Goal: Information Seeking & Learning: Learn about a topic

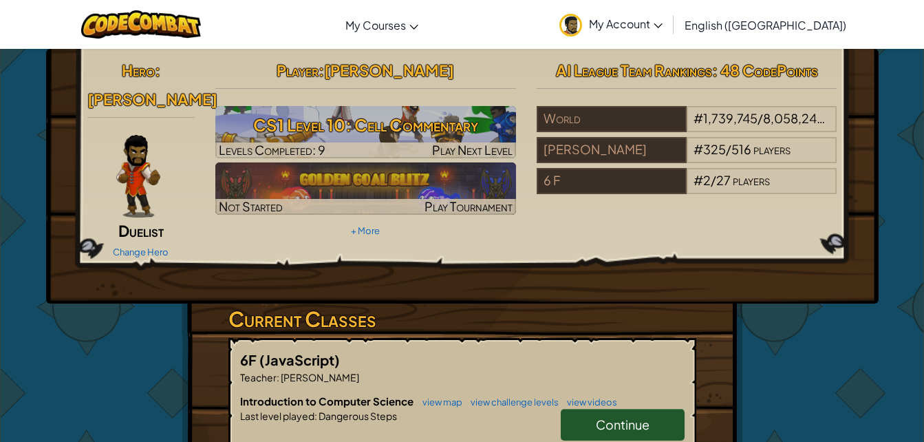
click at [626, 416] on span "Continue" at bounding box center [623, 424] width 54 height 16
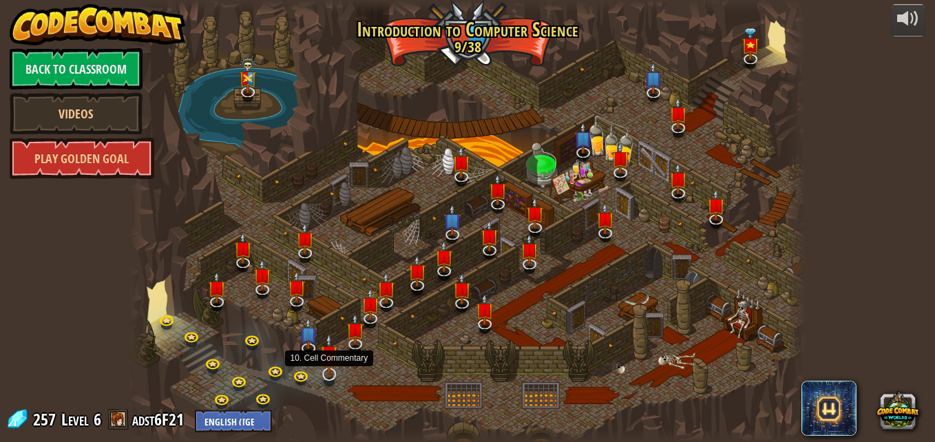
click at [330, 368] on img at bounding box center [329, 354] width 19 height 42
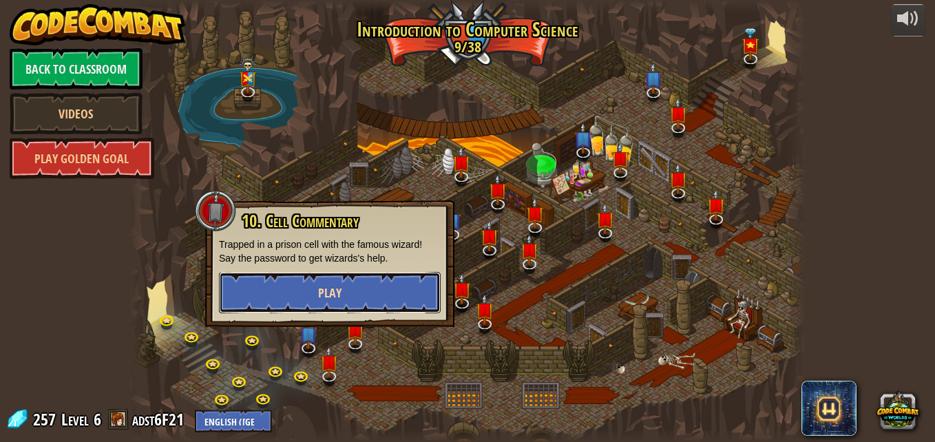
click at [336, 305] on button "Play" at bounding box center [330, 292] width 222 height 41
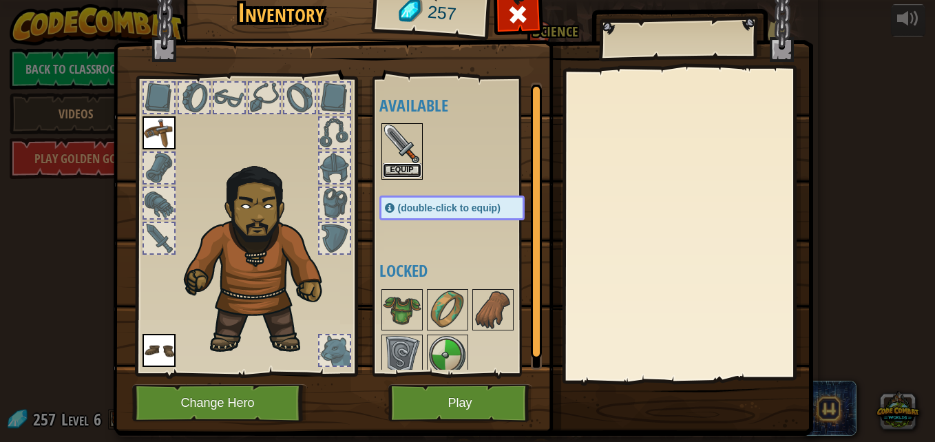
click at [399, 165] on button "Equip" at bounding box center [402, 170] width 39 height 14
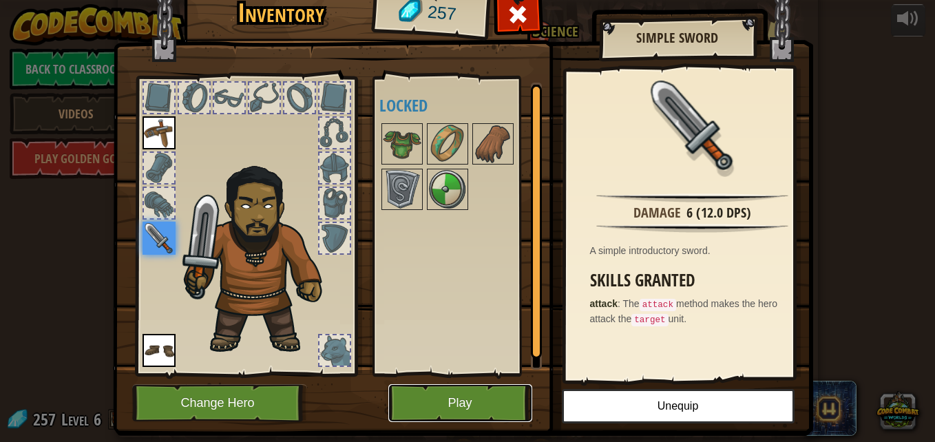
click at [463, 399] on button "Play" at bounding box center [460, 403] width 144 height 38
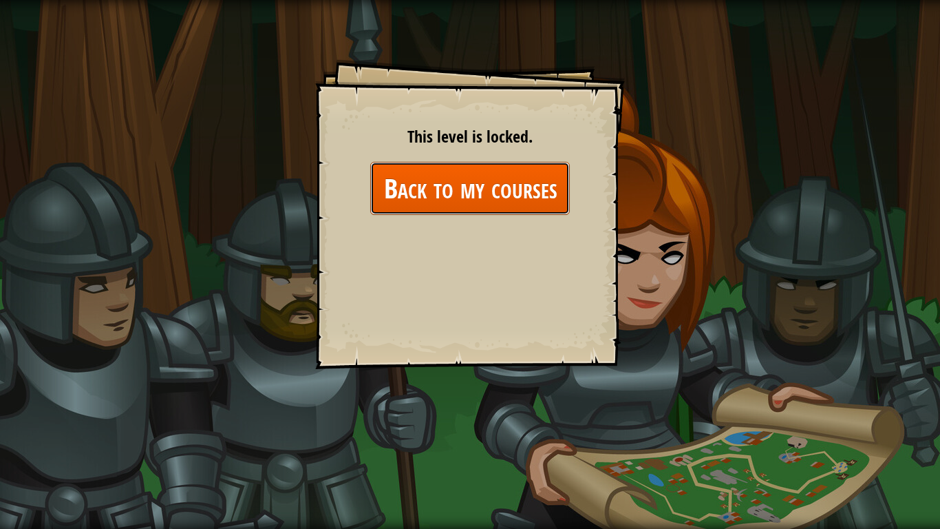
click at [473, 200] on link "Back to my courses" at bounding box center [470, 188] width 200 height 53
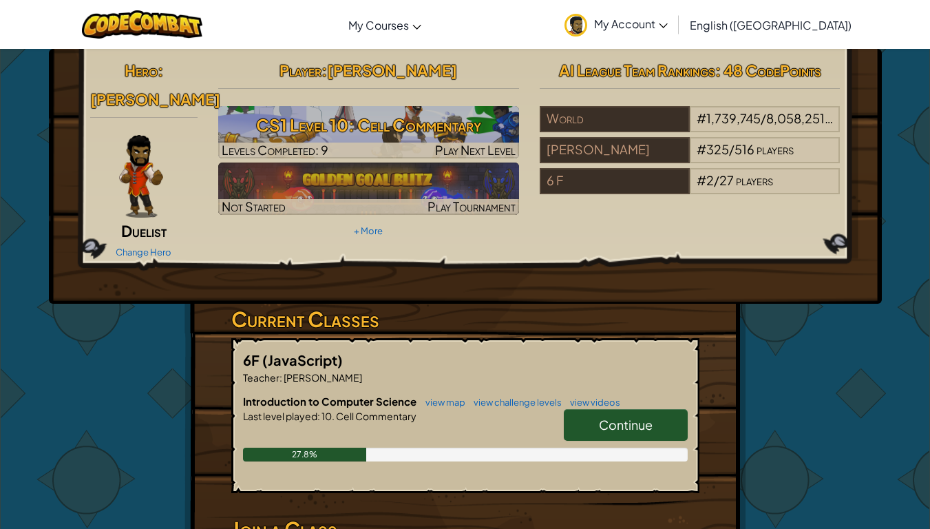
click at [624, 416] on span "Continue" at bounding box center [626, 424] width 54 height 16
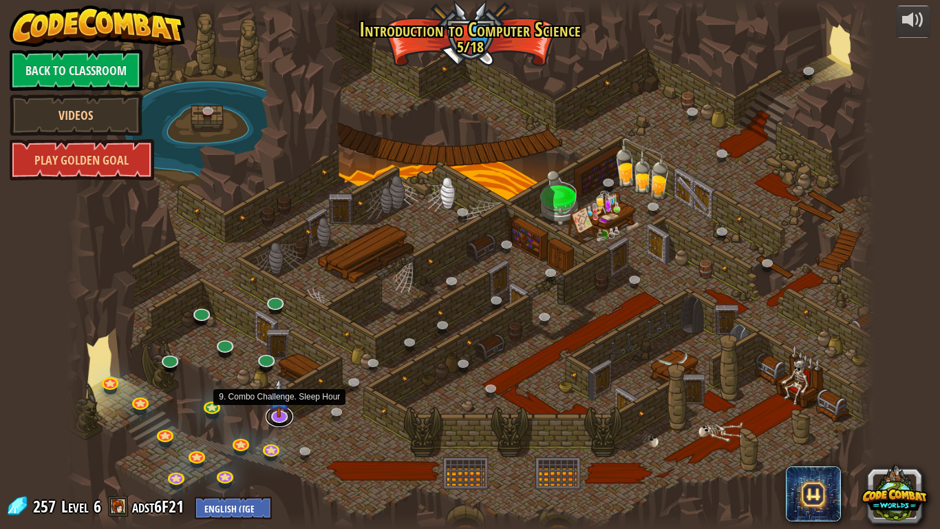
click at [277, 417] on link at bounding box center [280, 416] width 28 height 21
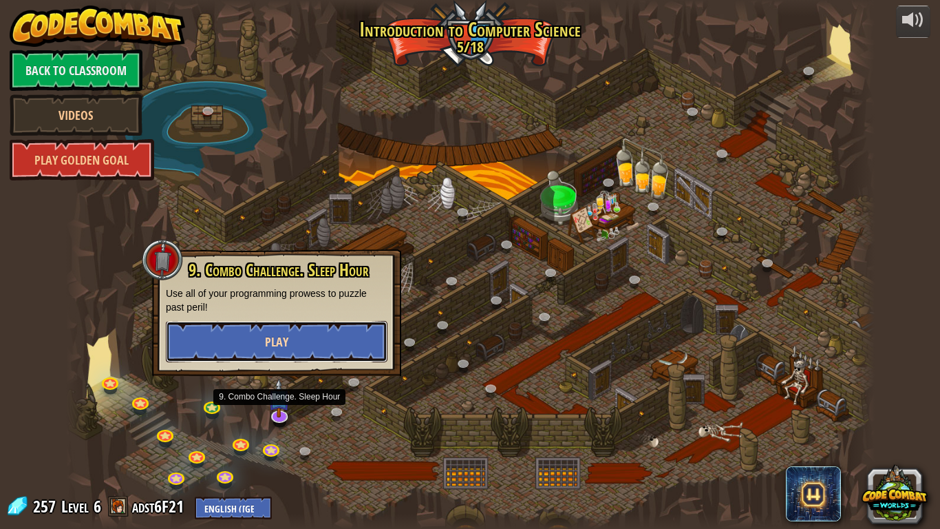
click at [283, 339] on span "Play" at bounding box center [276, 341] width 23 height 17
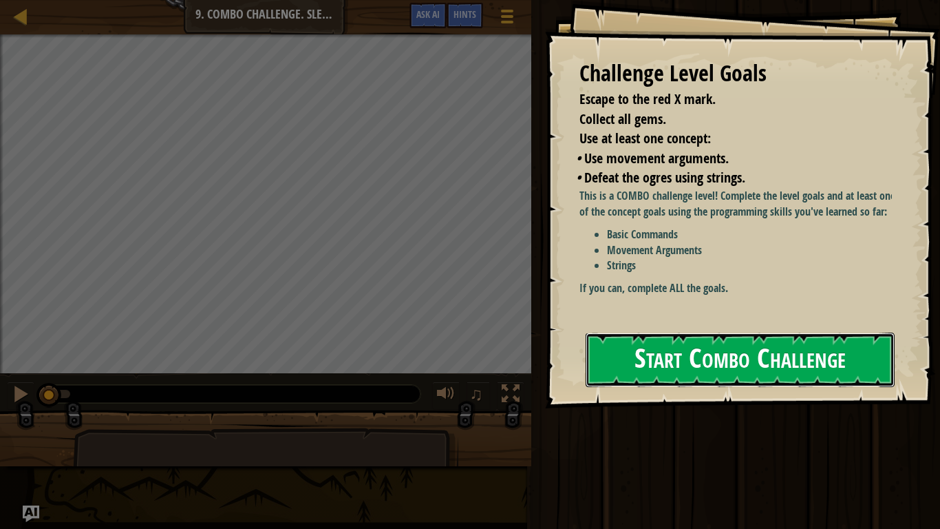
click at [715, 379] on button "Start Combo Challenge" at bounding box center [740, 359] width 309 height 54
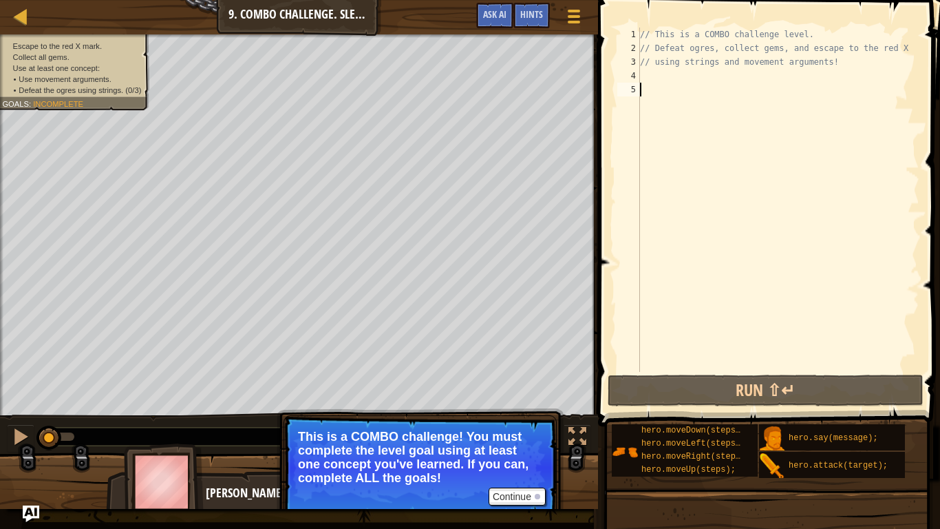
type textarea "h"
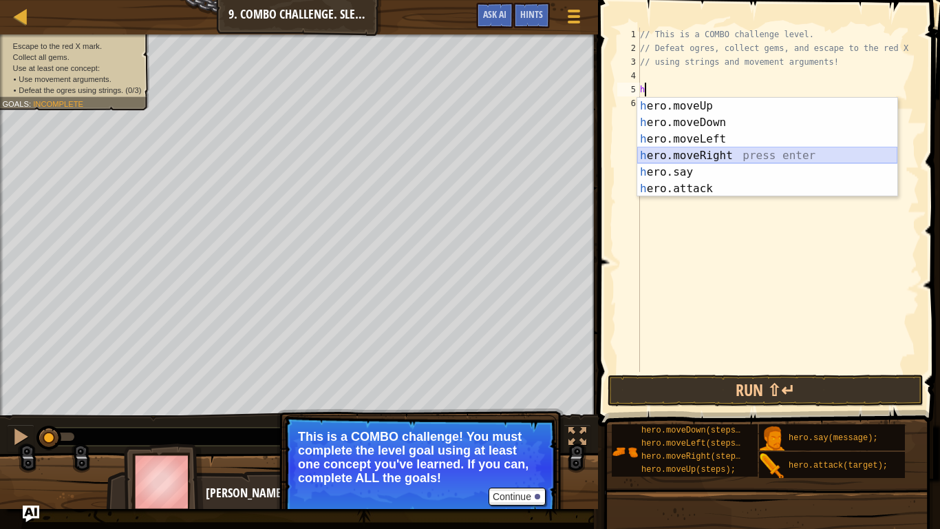
drag, startPoint x: 751, startPoint y: 149, endPoint x: 712, endPoint y: 154, distance: 39.5
click at [712, 154] on div "h ero.moveUp press enter h ero.moveDown press enter h ero.moveLeft press enter …" at bounding box center [767, 164] width 260 height 132
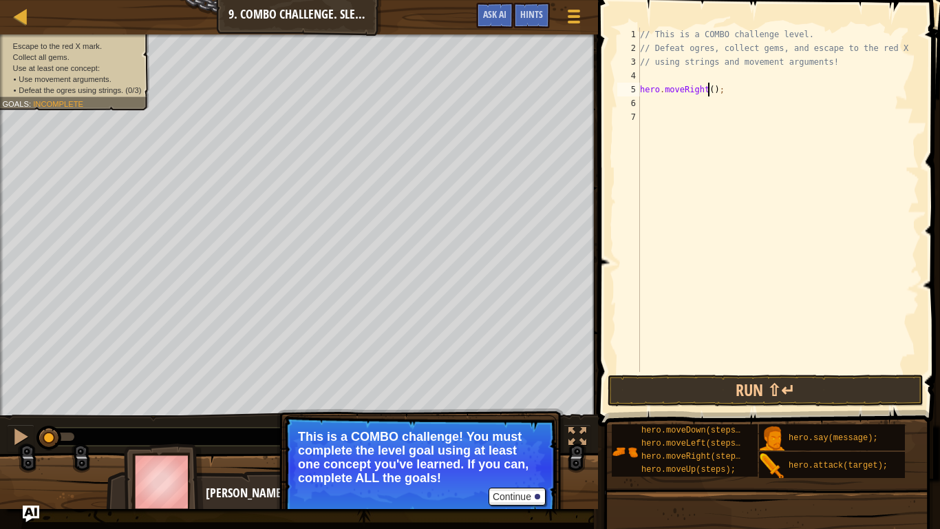
click at [707, 89] on div "// This is a COMBO challenge level. // Defeat ogres, collect gems, and escape t…" at bounding box center [778, 214] width 282 height 372
type textarea "hero.moveRight(2);"
click at [647, 101] on div "// This is a COMBO challenge level. // Defeat ogres, collect gems, and escape t…" at bounding box center [778, 214] width 282 height 372
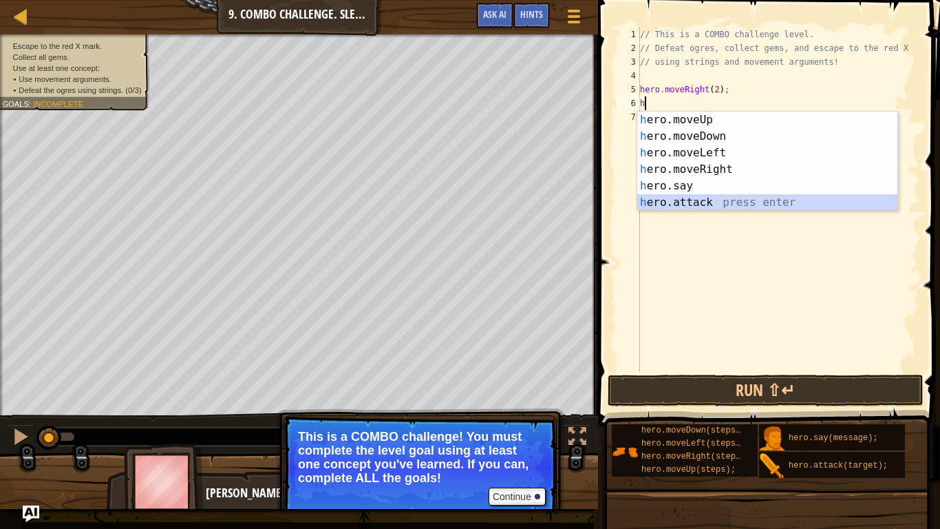
click at [697, 197] on div "h ero.moveUp press enter h ero.moveDown press enter h ero.moveLeft press enter …" at bounding box center [767, 178] width 260 height 132
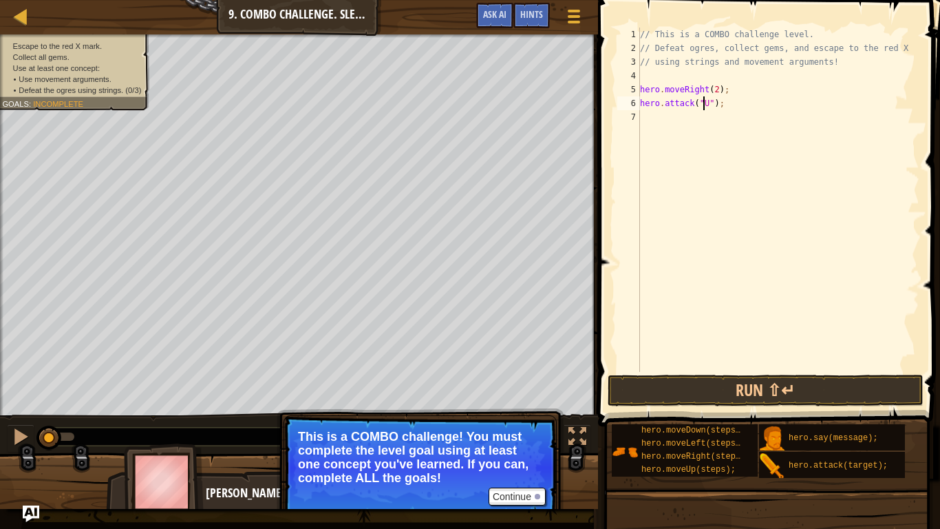
scroll to position [6, 6]
type textarea "hero.attack("Ursa");"
click at [650, 114] on div "// This is a COMBO challenge level. // Defeat ogres, collect gems, and escape t…" at bounding box center [778, 214] width 282 height 372
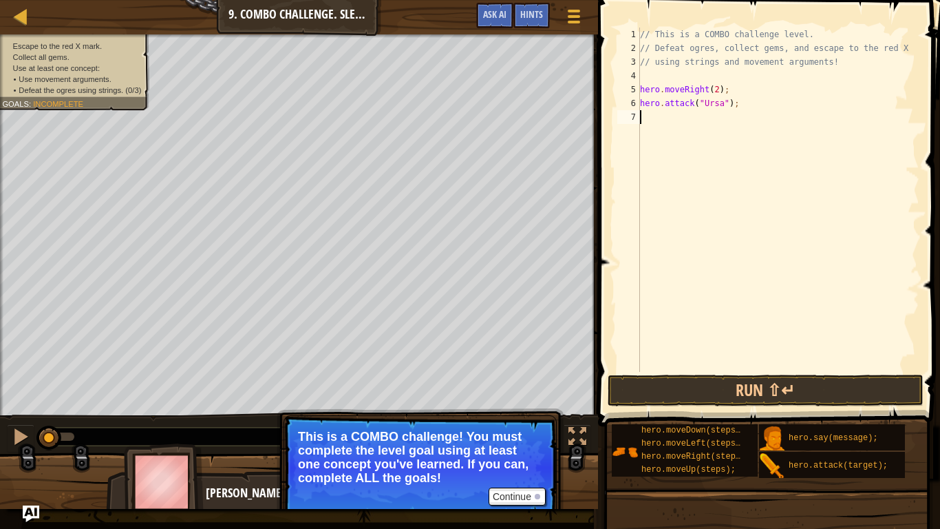
type textarea "h"
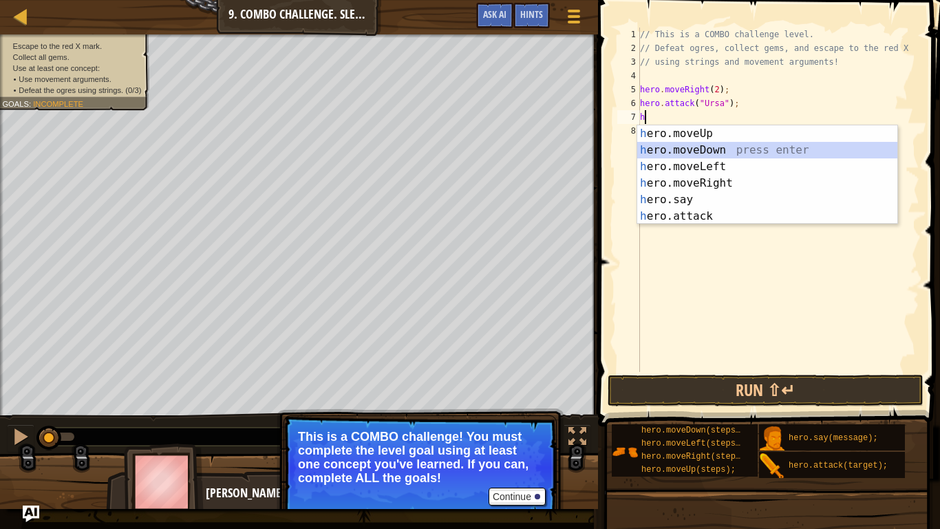
click at [699, 151] on div "h ero.moveUp press enter h ero.moveDown press enter h ero.moveLeft press enter …" at bounding box center [767, 191] width 260 height 132
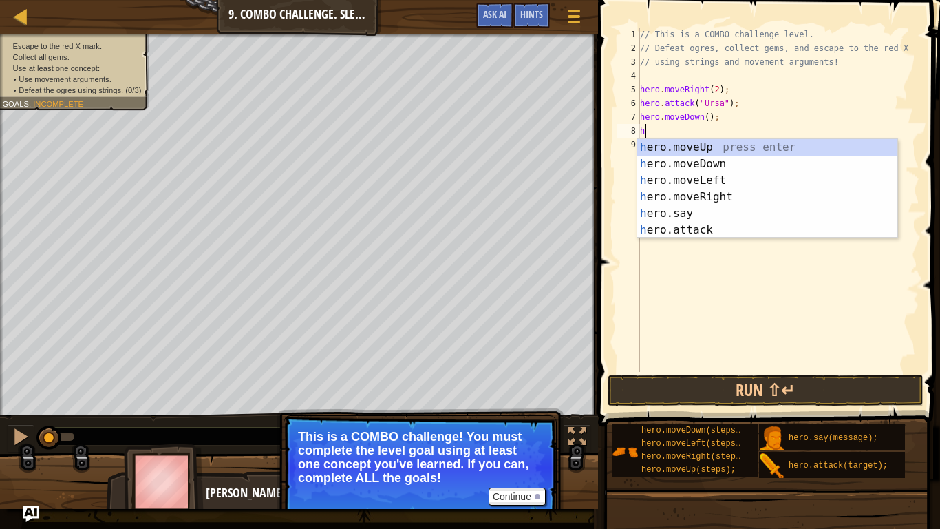
click at [715, 119] on div "// This is a COMBO challenge level. // Defeat ogres, collect gems, and escape t…" at bounding box center [778, 214] width 282 height 372
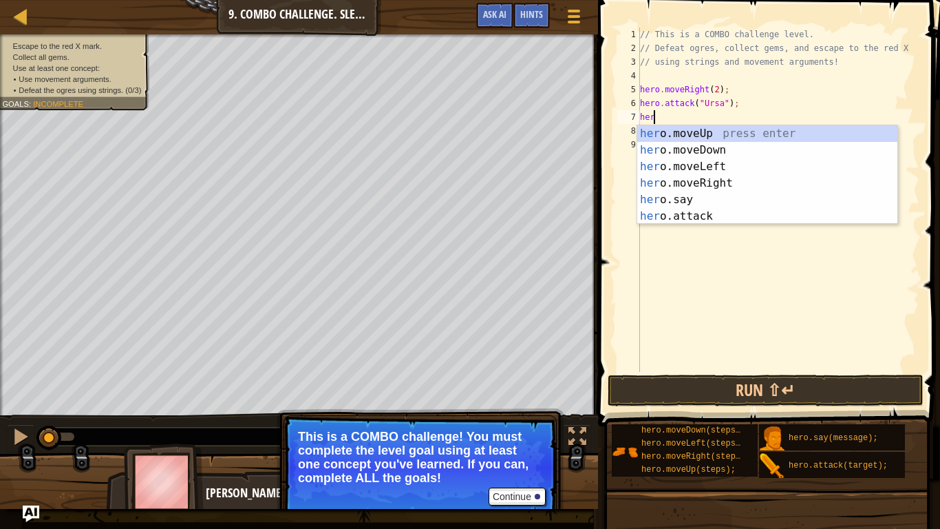
type textarea "h"
click at [698, 215] on div "h ero.moveUp press enter h ero.moveDown press enter h ero.moveLeft press enter …" at bounding box center [767, 191] width 260 height 132
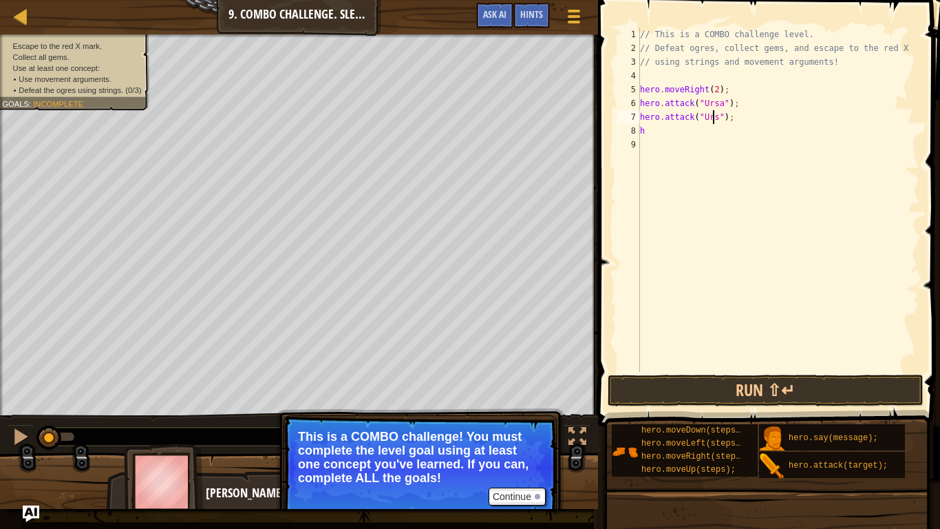
scroll to position [6, 6]
click at [648, 132] on div "// This is a COMBO challenge level. // Defeat ogres, collect gems, and escape t…" at bounding box center [778, 214] width 282 height 372
type textarea "he"
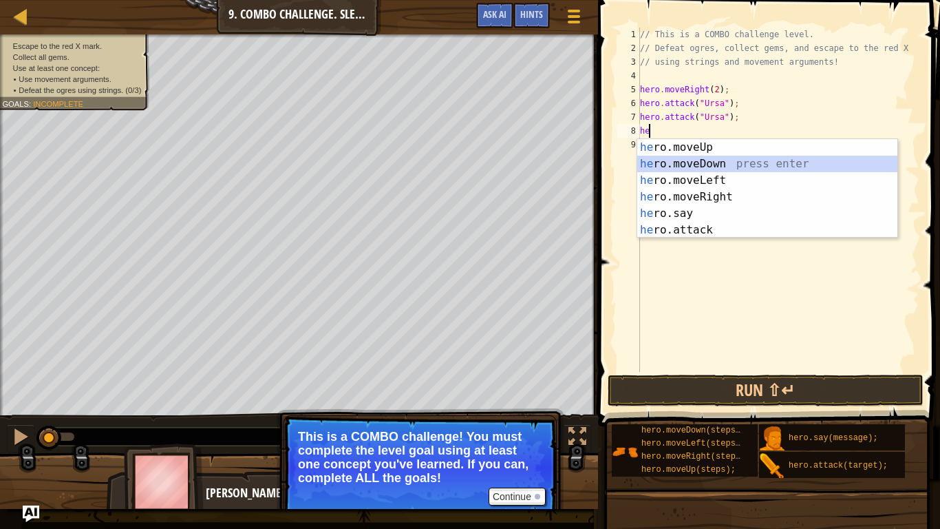
click at [717, 165] on div "he ro.moveUp press enter he ro.moveDown press enter he ro.moveLeft press enter …" at bounding box center [767, 205] width 260 height 132
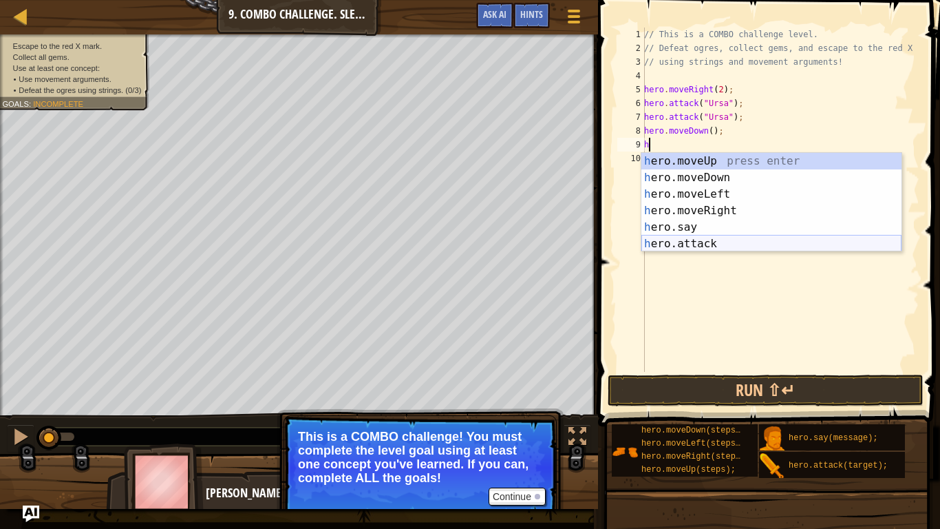
click at [689, 241] on div "h ero.moveUp press enter h ero.moveDown press enter h ero.moveLeft press enter …" at bounding box center [772, 219] width 260 height 132
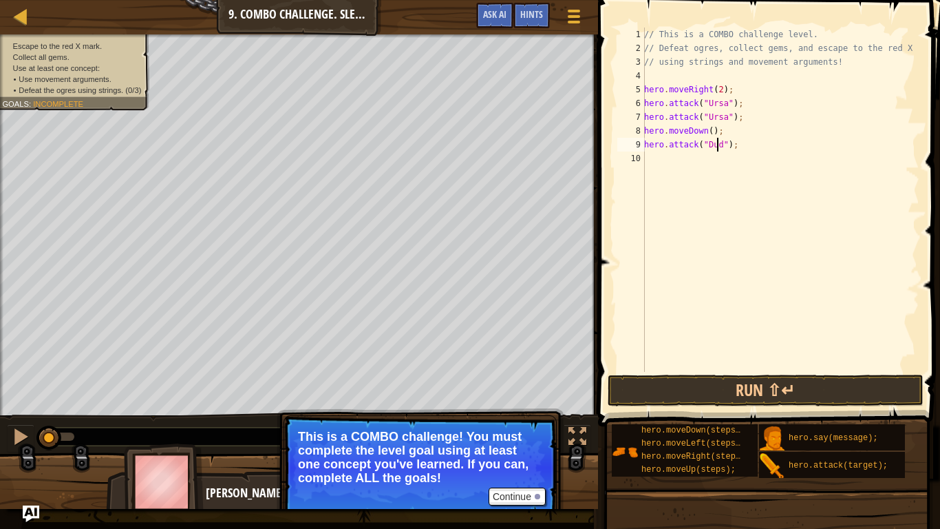
scroll to position [6, 6]
type textarea "hero.attack("Dudle");"
click at [651, 154] on div "// This is a COMBO challenge level. // Defeat ogres, collect gems, and escape t…" at bounding box center [781, 214] width 278 height 372
click at [747, 145] on div "// This is a COMBO challenge level. // Defeat ogres, collect gems, and escape t…" at bounding box center [781, 214] width 278 height 372
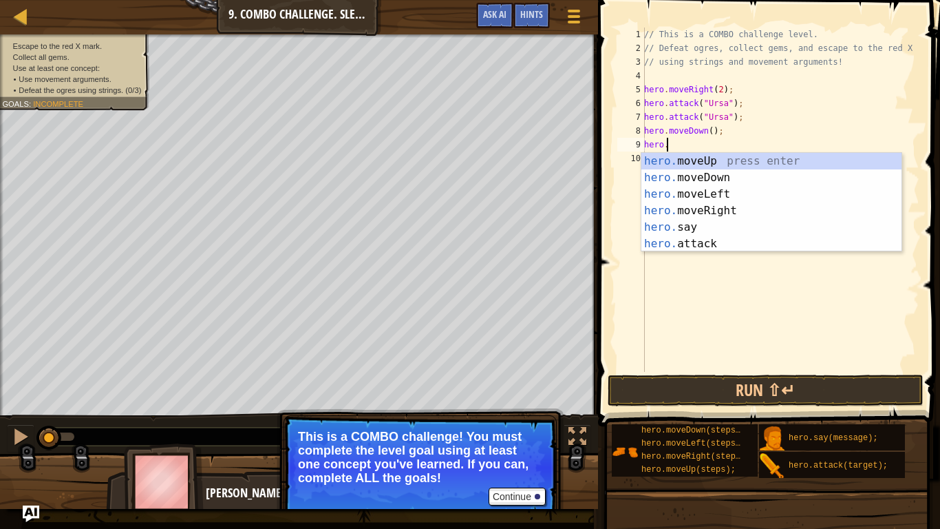
type textarea "h"
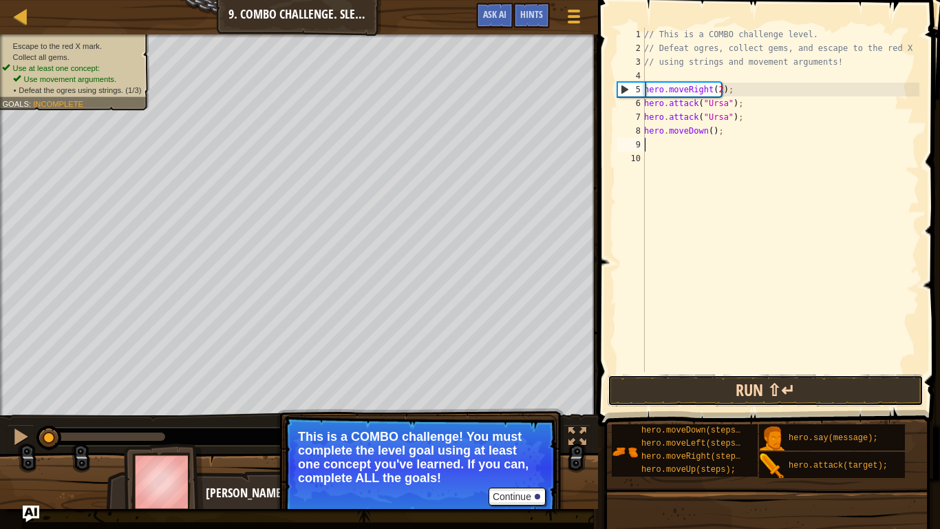
click at [725, 391] on button "Run ⇧↵" at bounding box center [766, 390] width 316 height 32
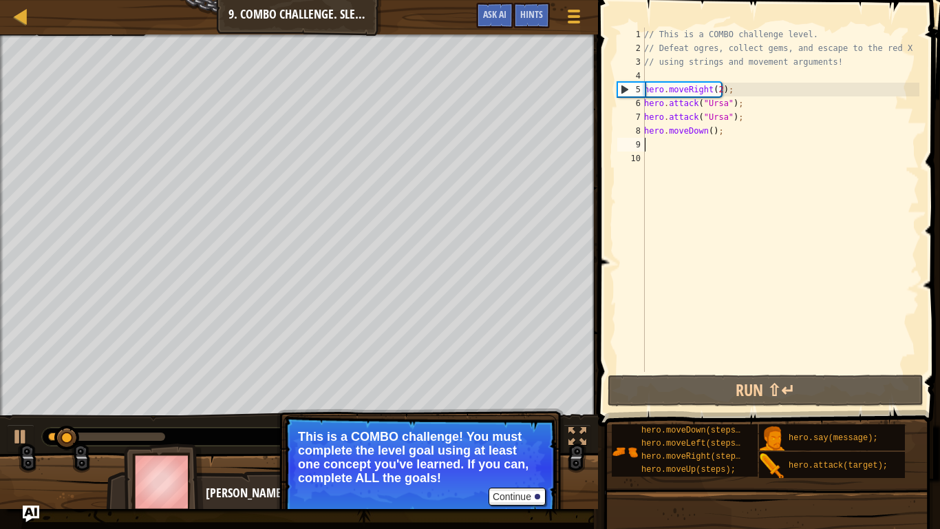
type textarea "h"
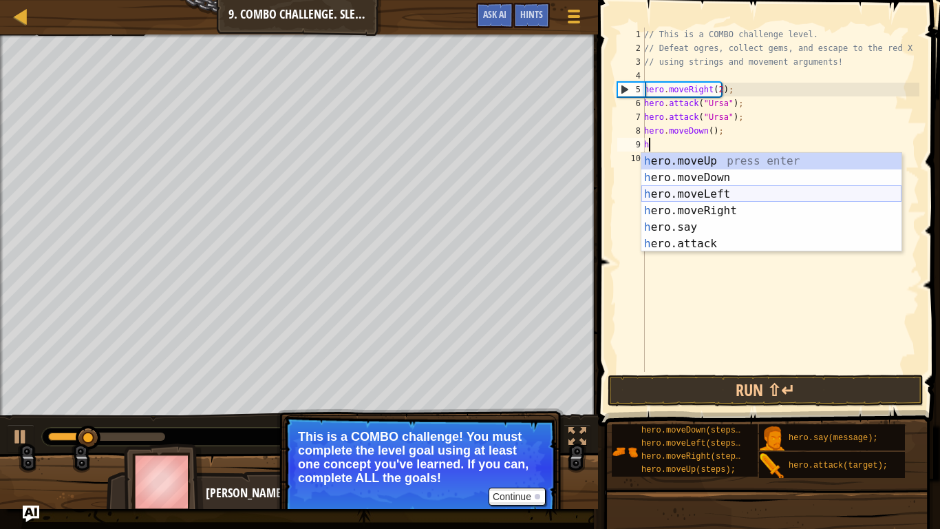
click at [714, 193] on div "h ero.moveUp press enter h ero.moveDown press enter h ero.moveLeft press enter …" at bounding box center [772, 219] width 260 height 132
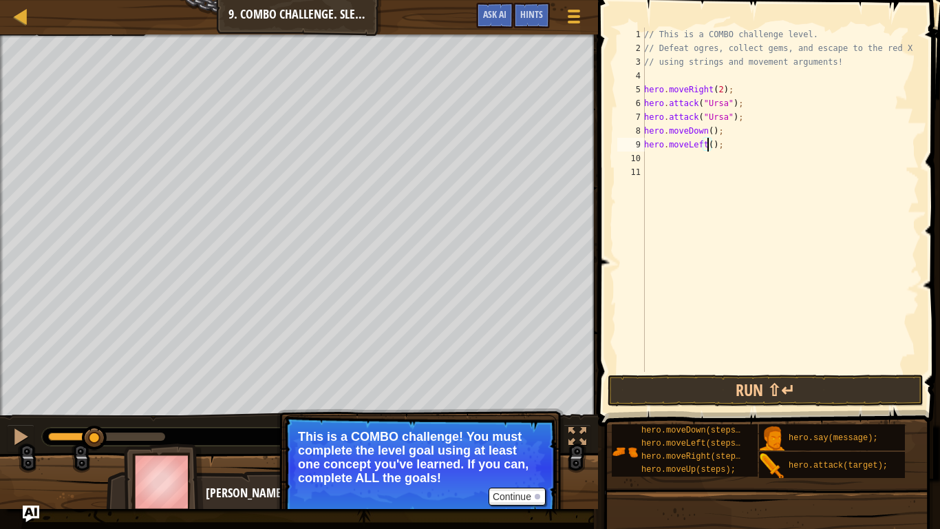
click at [708, 142] on div "// This is a COMBO challenge level. // Defeat ogres, collect gems, and escape t…" at bounding box center [781, 214] width 278 height 372
type textarea "hero.moveLeft(2);"
click at [769, 393] on button "Run ⇧↵" at bounding box center [766, 390] width 316 height 32
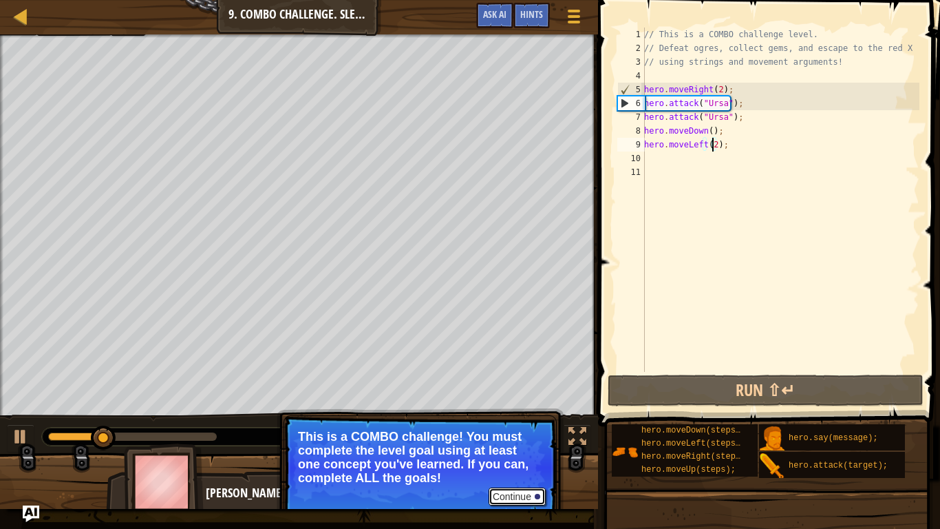
click at [516, 441] on button "Continue" at bounding box center [517, 496] width 57 height 18
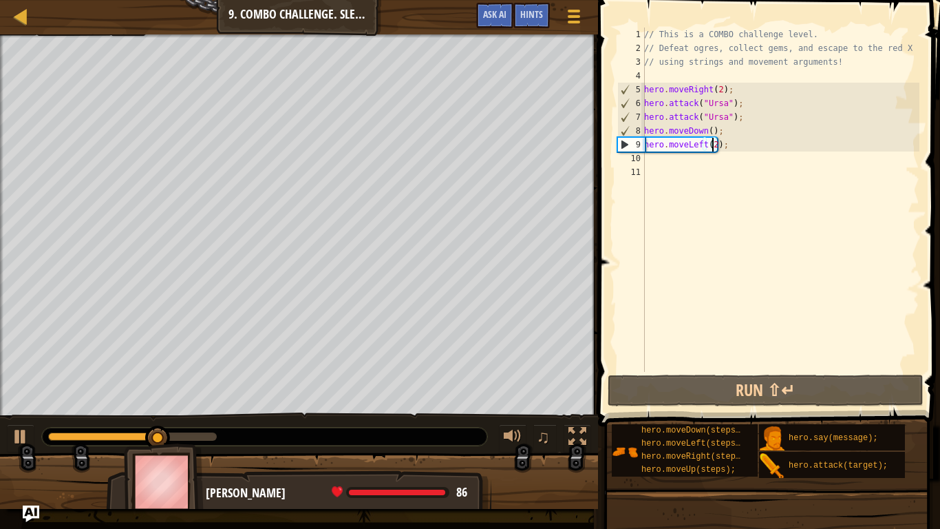
click at [648, 162] on div "// This is a COMBO challenge level. // Defeat ogres, collect gems, and escape t…" at bounding box center [781, 214] width 278 height 372
type textarea "h"
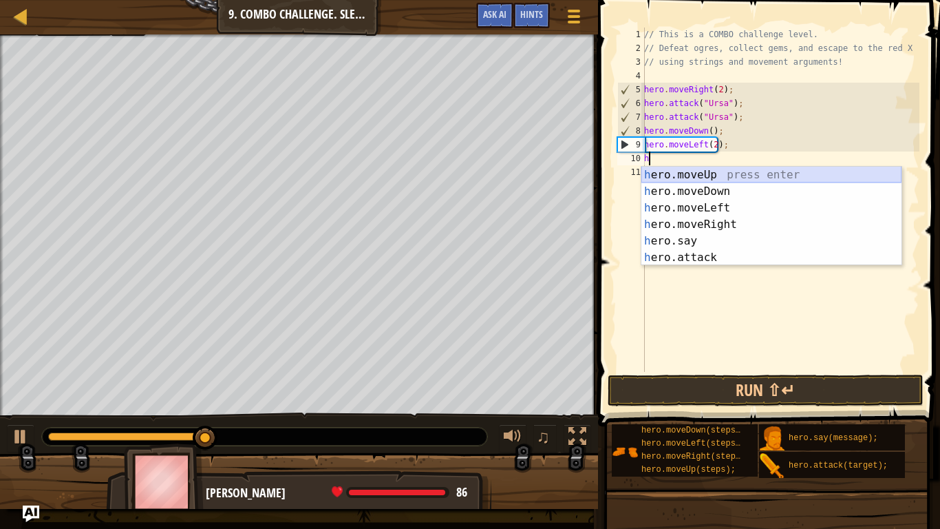
click at [695, 173] on div "h ero.moveUp press enter h ero.moveDown press enter h ero.moveLeft press enter …" at bounding box center [772, 233] width 260 height 132
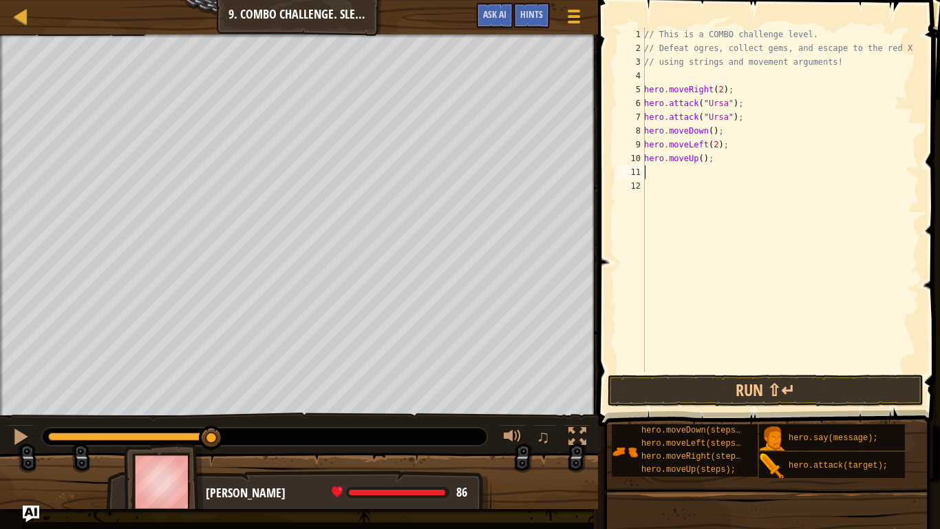
click at [700, 160] on div "// This is a COMBO challenge level. // Defeat ogres, collect gems, and escape t…" at bounding box center [781, 214] width 278 height 372
type textarea "hero.moveUp(2);"
click at [657, 173] on div "// This is a COMBO challenge level. // Defeat ogres, collect gems, and escape t…" at bounding box center [781, 214] width 278 height 372
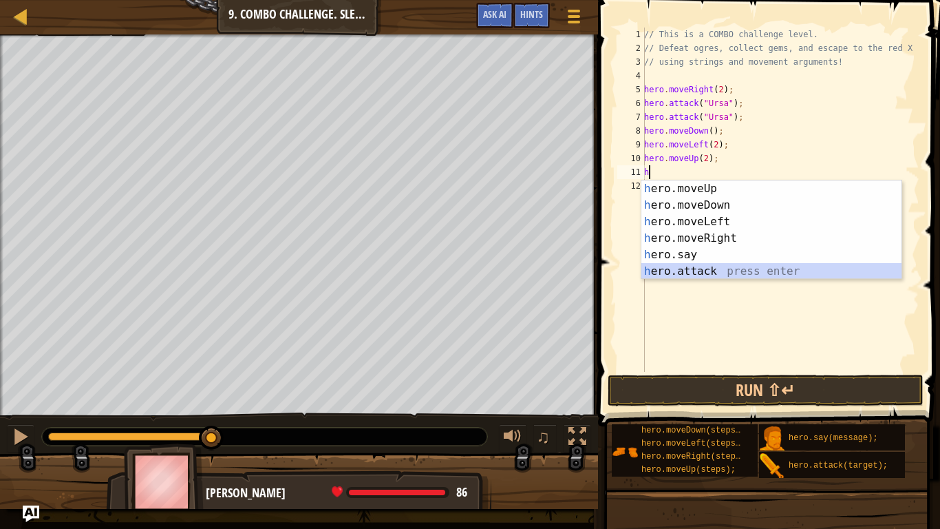
click at [728, 267] on div "h ero.moveUp press enter h ero.moveDown press enter h ero.moveLeft press enter …" at bounding box center [772, 246] width 260 height 132
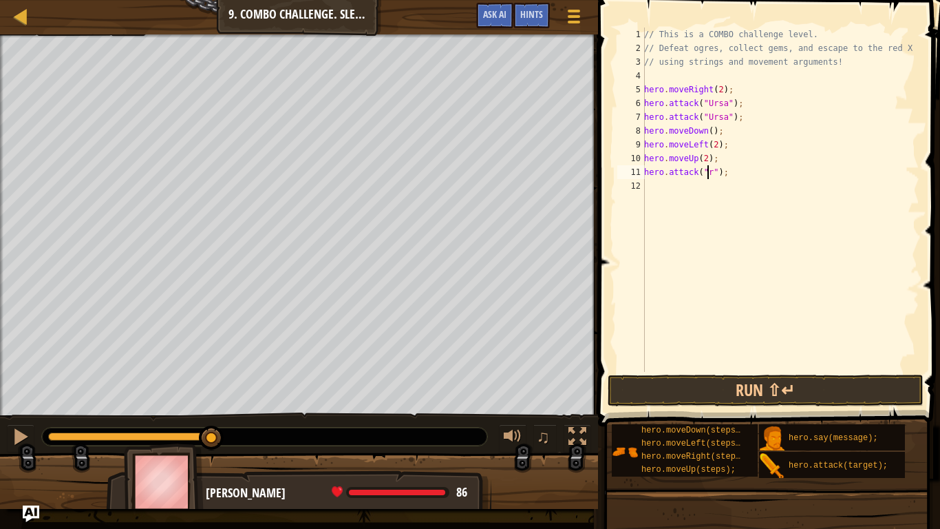
scroll to position [6, 6]
type textarea "hero.attack("Rexxar");"
click at [650, 188] on div "// This is a COMBO challenge level. // Defeat ogres, collect gems, and escape t…" at bounding box center [781, 214] width 278 height 372
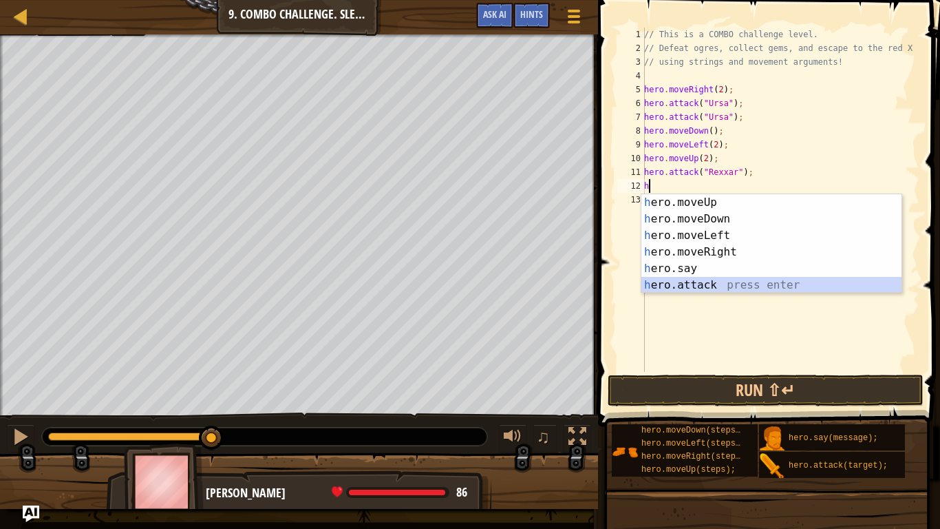
click at [706, 288] on div "h ero.moveUp press enter h ero.moveDown press enter h ero.moveLeft press enter …" at bounding box center [772, 260] width 260 height 132
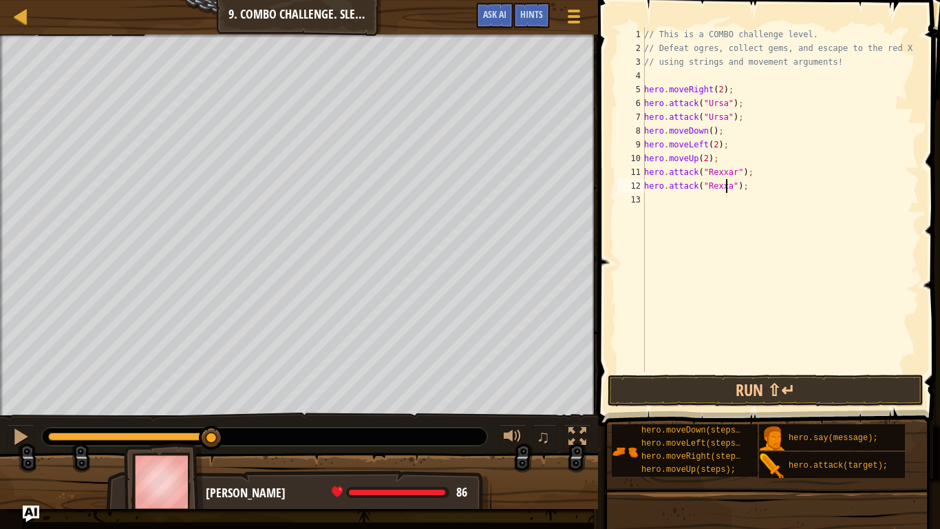
type textarea "hero.attack("Rexxar");"
click at [646, 198] on div "// This is a COMBO challenge level. // Defeat ogres, collect gems, and escape t…" at bounding box center [781, 214] width 278 height 372
type textarea "h"
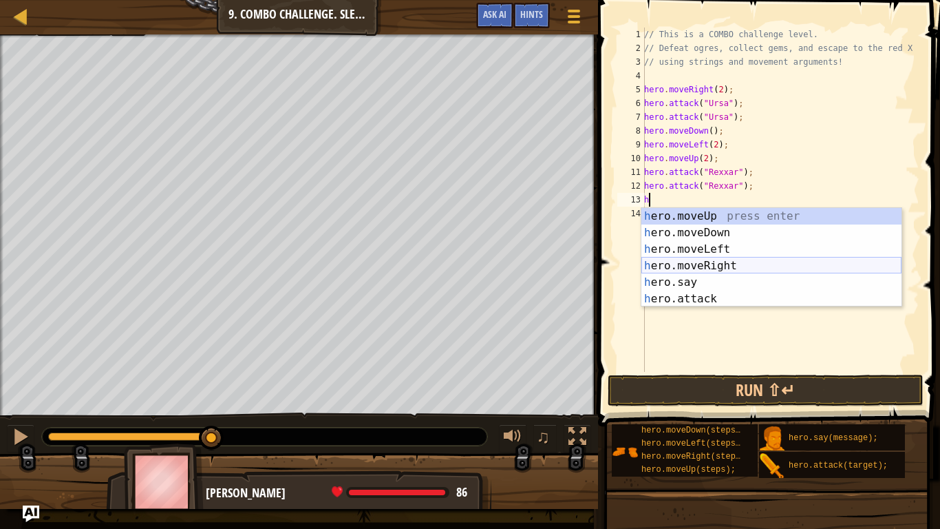
click at [746, 267] on div "h ero.moveUp press enter h ero.moveDown press enter h ero.moveLeft press enter …" at bounding box center [772, 274] width 260 height 132
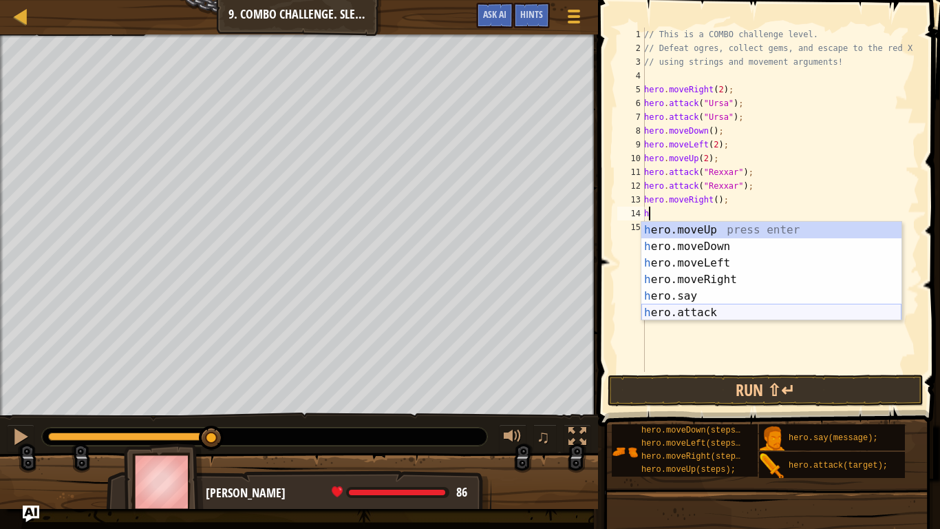
click at [697, 315] on div "h ero.moveUp press enter h ero.moveDown press enter h ero.moveLeft press enter …" at bounding box center [772, 288] width 260 height 132
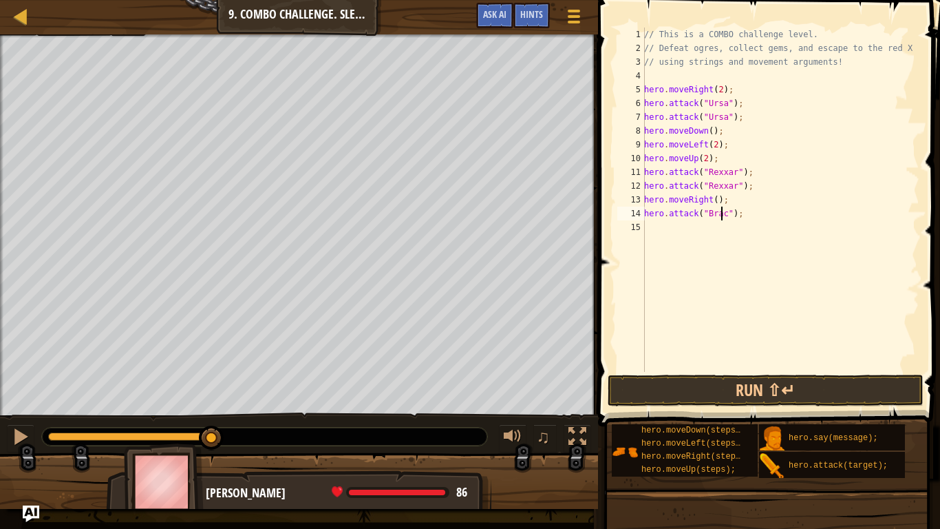
scroll to position [6, 6]
type textarea "hero.attack("Brack");"
click at [652, 227] on div "// This is a COMBO challenge level. // Defeat ogres, collect gems, and escape t…" at bounding box center [781, 214] width 278 height 372
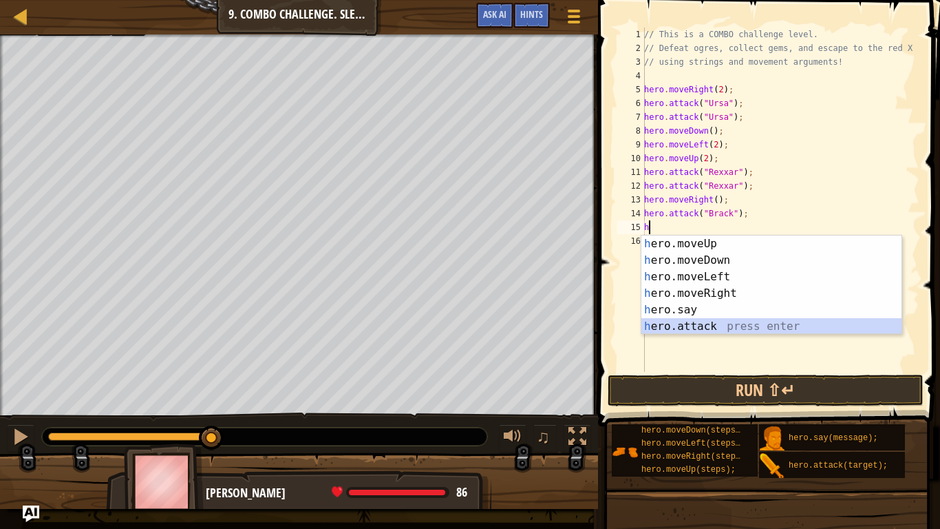
click at [708, 321] on div "h ero.moveUp press enter h ero.moveDown press enter h ero.moveLeft press enter …" at bounding box center [772, 301] width 260 height 132
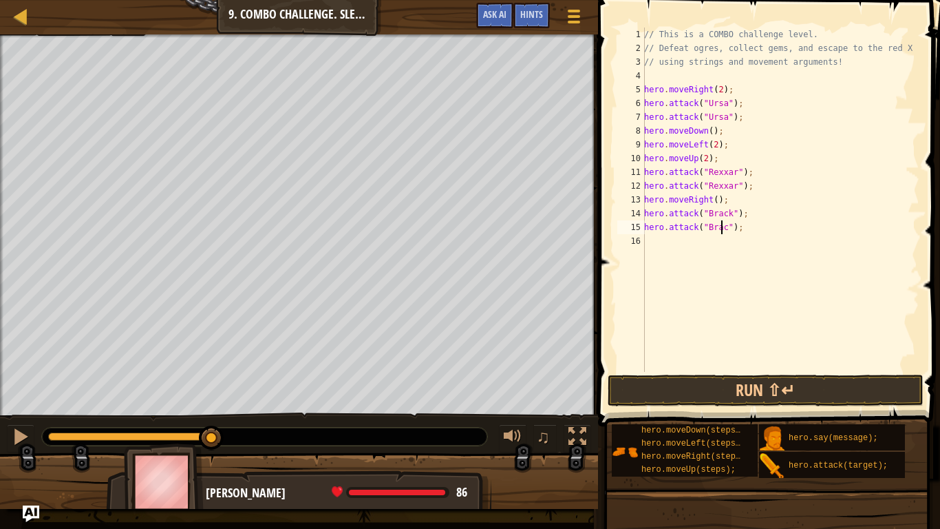
scroll to position [6, 6]
type textarea "hero.attack("Brack");"
click at [660, 253] on div "// This is a COMBO challenge level. // Defeat ogres, collect gems, and escape t…" at bounding box center [781, 214] width 278 height 372
type textarea "h"
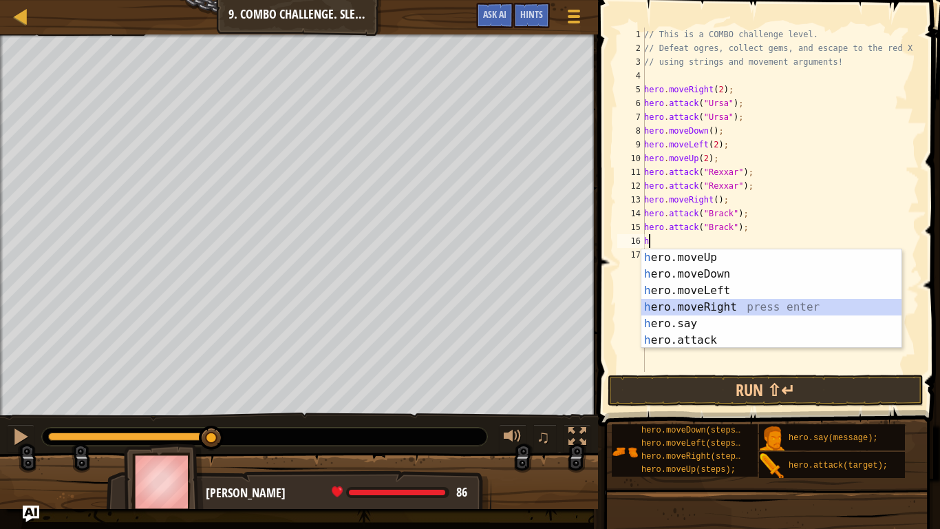
click at [714, 306] on div "h ero.moveUp press enter h ero.moveDown press enter h ero.moveLeft press enter …" at bounding box center [772, 315] width 260 height 132
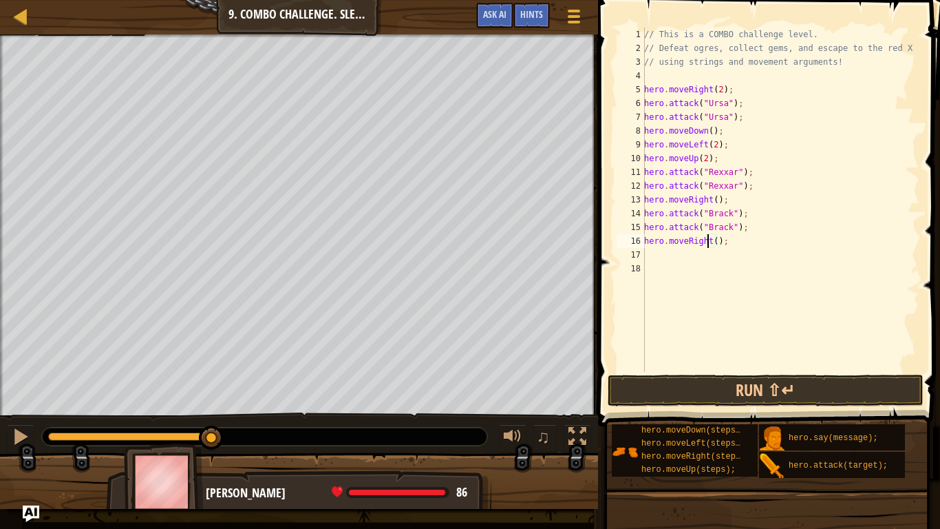
click at [708, 235] on div "// This is a COMBO challenge level. // Defeat ogres, collect gems, and escape t…" at bounding box center [781, 214] width 278 height 372
click at [712, 237] on div "// This is a COMBO challenge level. // Defeat ogres, collect gems, and escape t…" at bounding box center [781, 214] width 278 height 372
type textarea "hero.moveRight(2);"
click at [765, 390] on button "Run ⇧↵" at bounding box center [766, 390] width 316 height 32
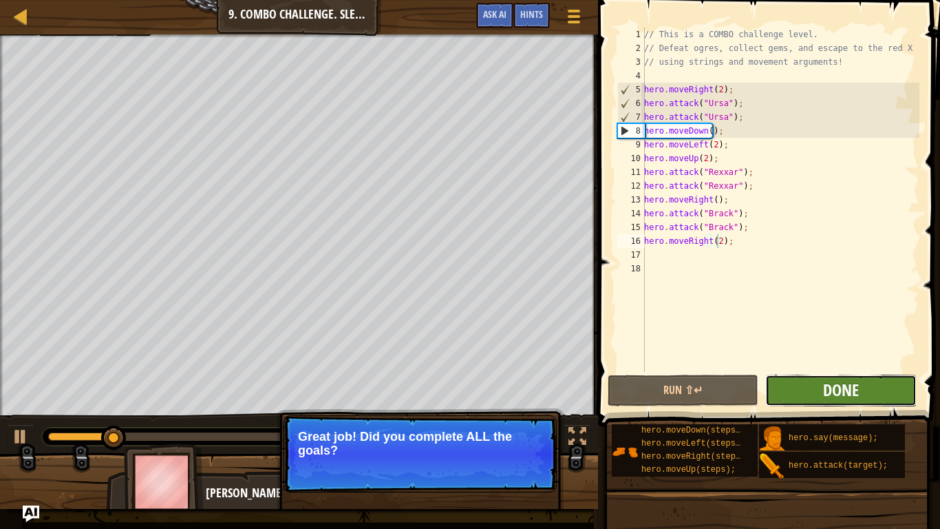
click at [827, 387] on span "Done" at bounding box center [841, 390] width 36 height 22
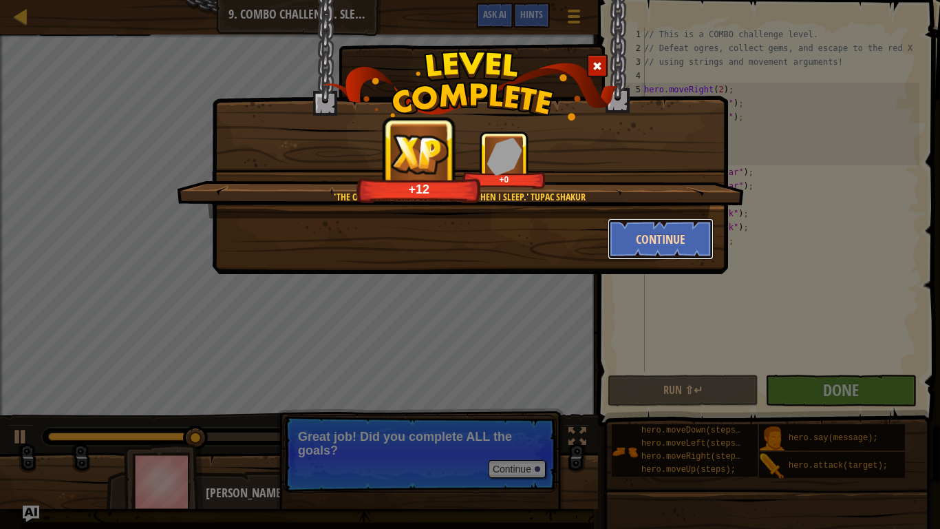
click at [702, 238] on button "Continue" at bounding box center [661, 238] width 107 height 41
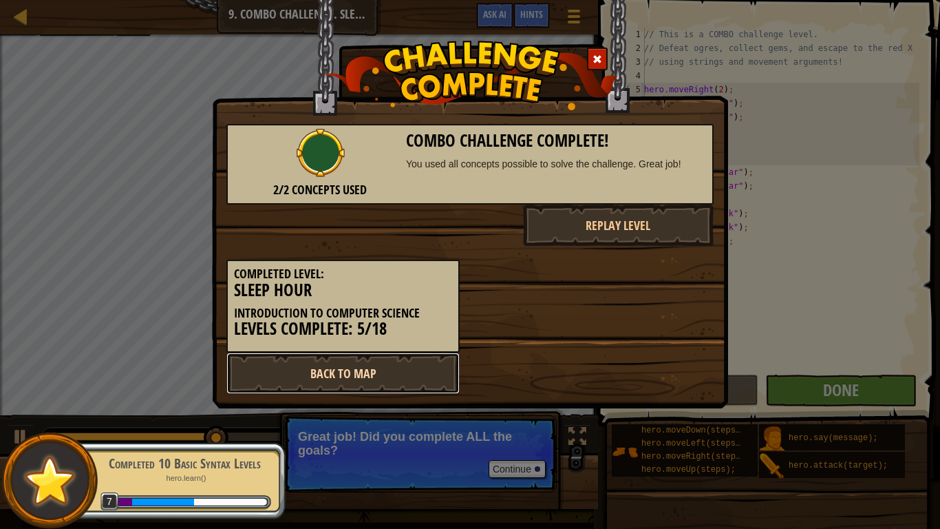
click at [404, 372] on link "Back to Map" at bounding box center [342, 372] width 233 height 41
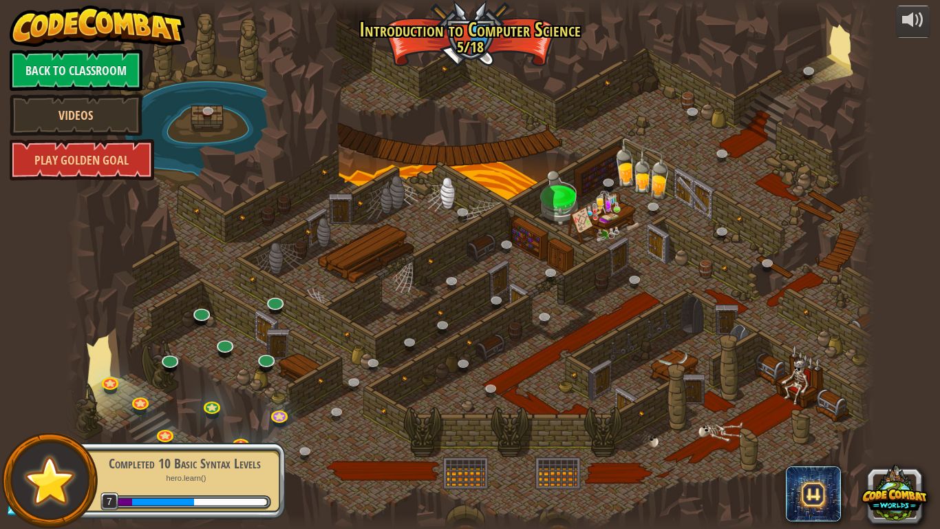
click at [336, 441] on div at bounding box center [470, 264] width 809 height 529
click at [163, 437] on div "Completed 10 Basic Syntax Levels hero.learn() 7" at bounding box center [177, 480] width 217 height 96
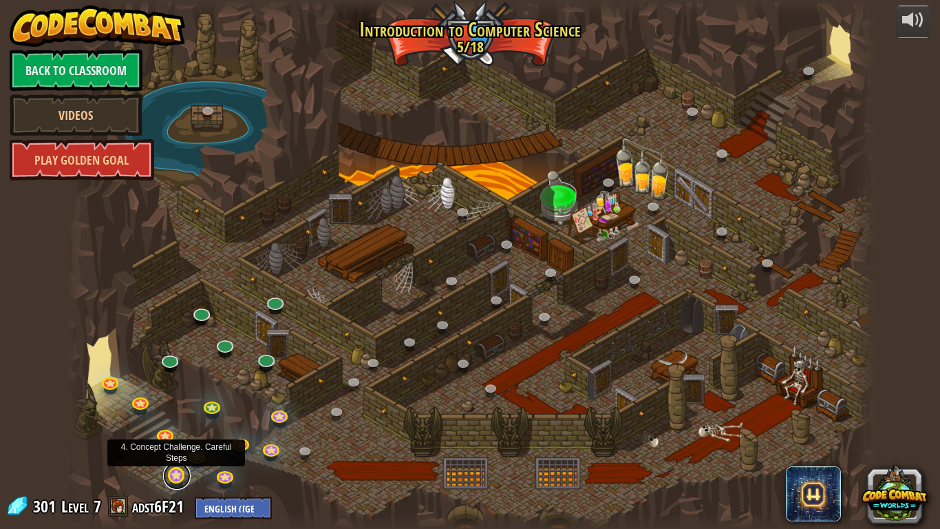
click at [170, 441] on link at bounding box center [177, 476] width 28 height 28
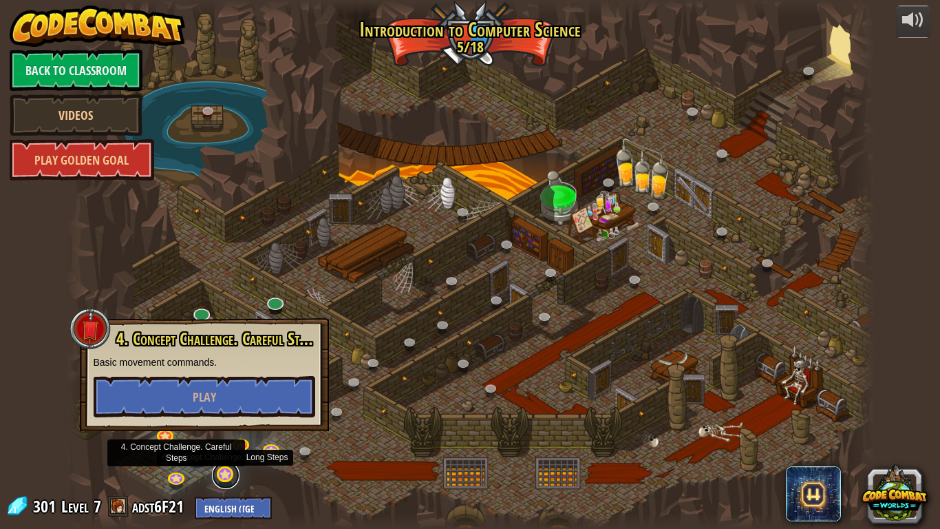
click at [225, 441] on link at bounding box center [226, 475] width 28 height 28
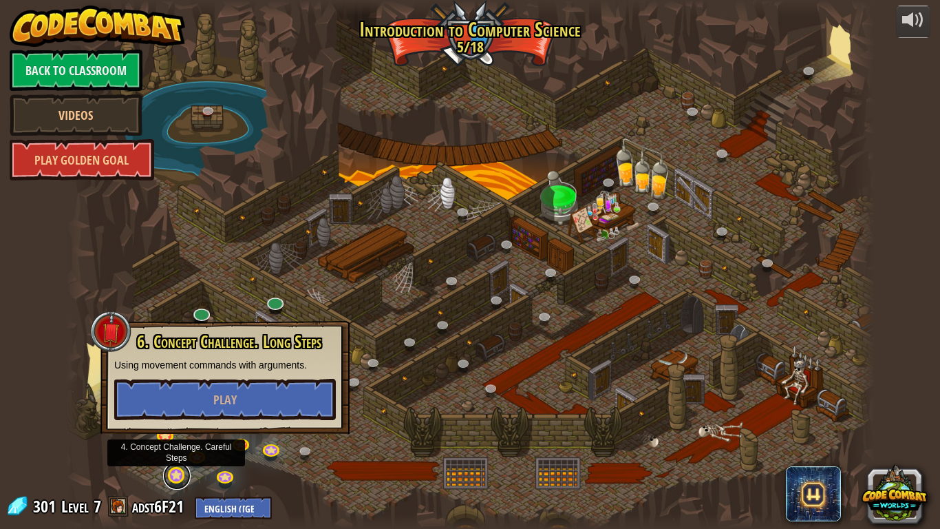
click at [168, 441] on link at bounding box center [177, 476] width 28 height 28
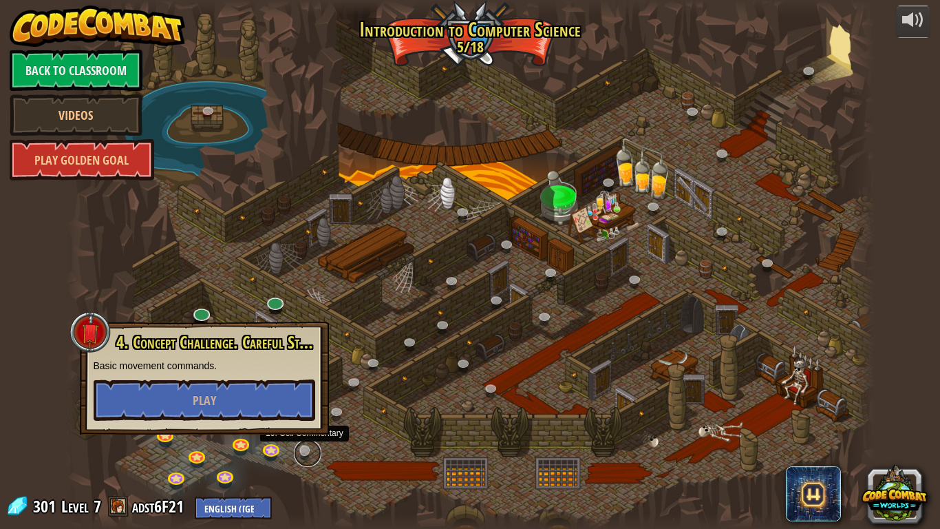
click at [306, 441] on link at bounding box center [308, 453] width 28 height 28
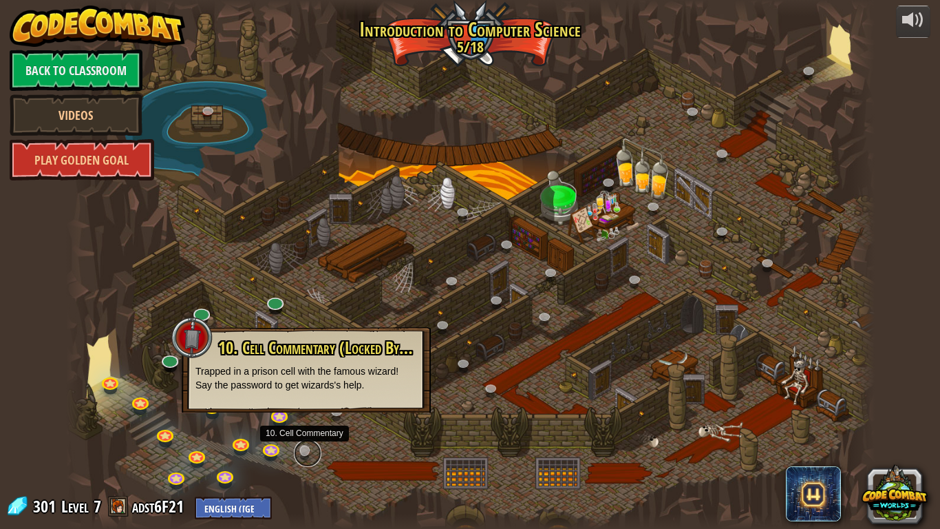
click at [305, 441] on link at bounding box center [308, 453] width 28 height 28
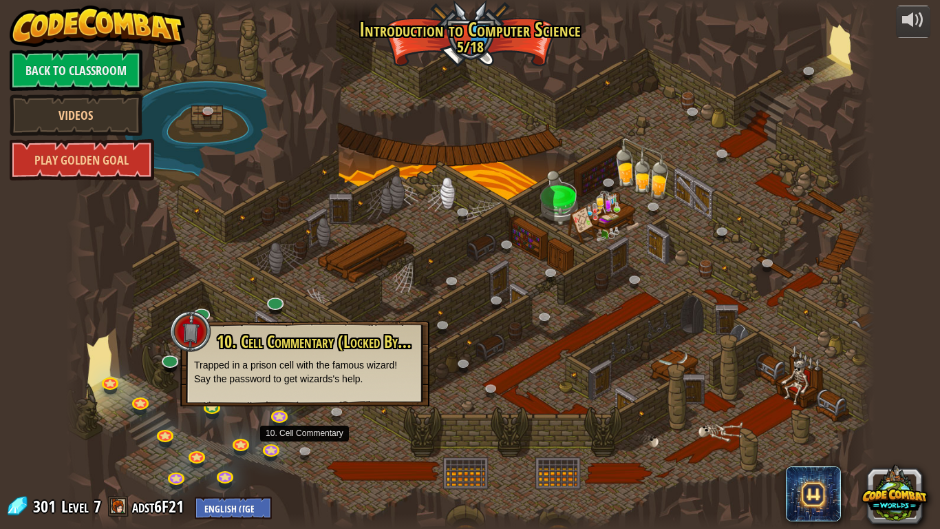
click at [352, 427] on div at bounding box center [470, 264] width 809 height 529
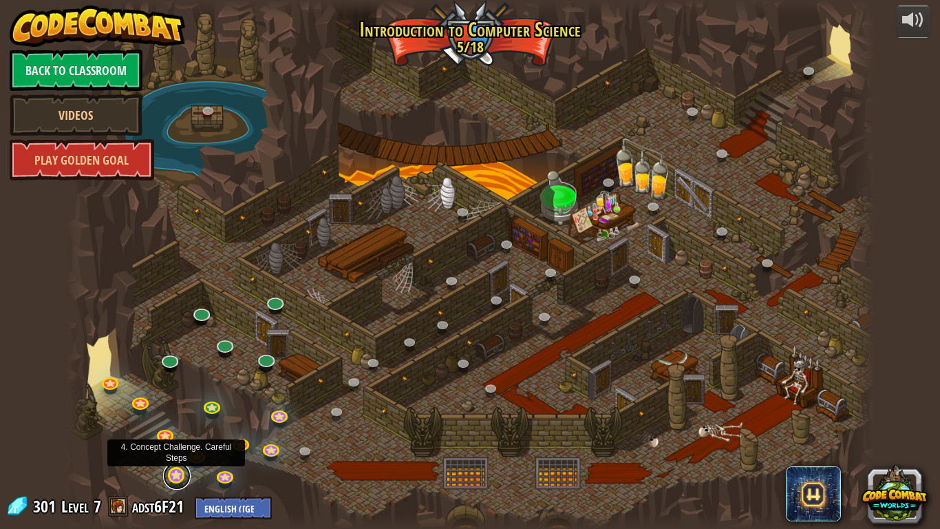
click at [178, 441] on link at bounding box center [177, 476] width 28 height 28
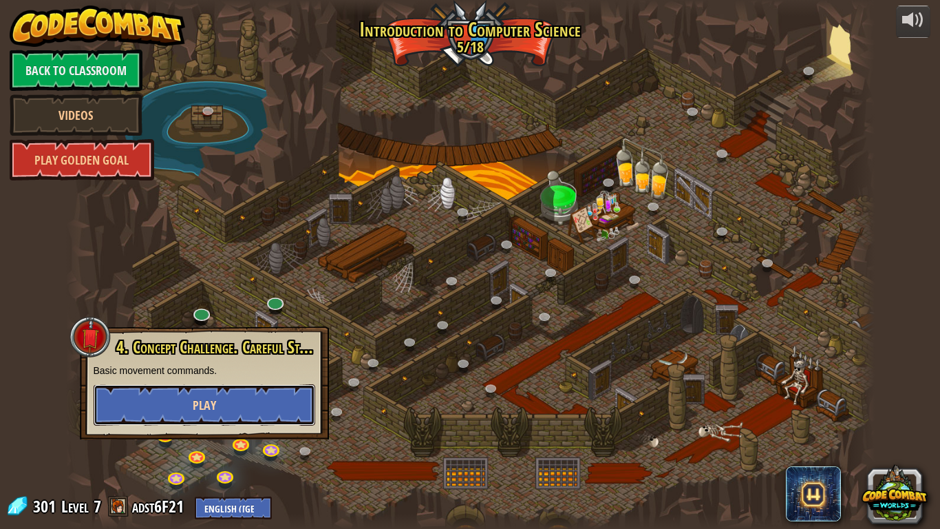
click at [178, 405] on button "Play" at bounding box center [205, 404] width 222 height 41
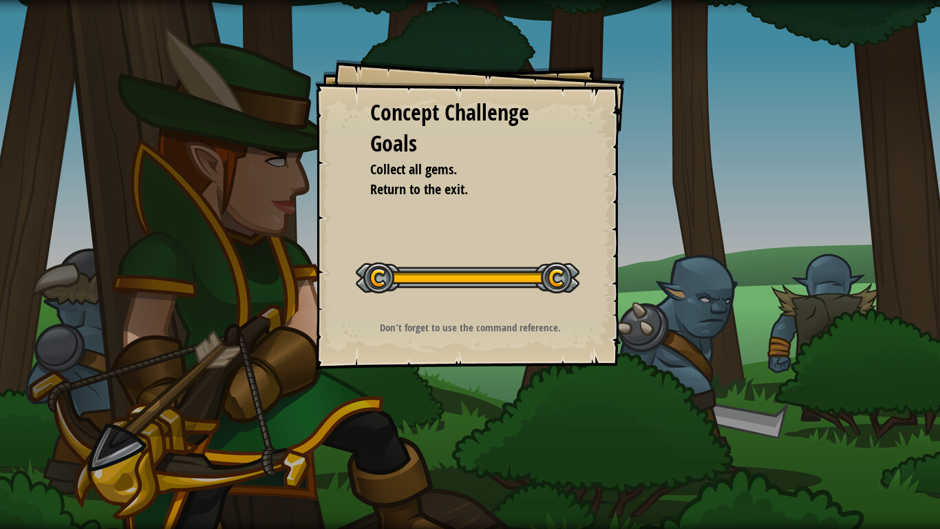
click at [628, 313] on div "Concept Challenge Goals Collect all gems. Return to the exit. Start Concept Cha…" at bounding box center [470, 264] width 940 height 529
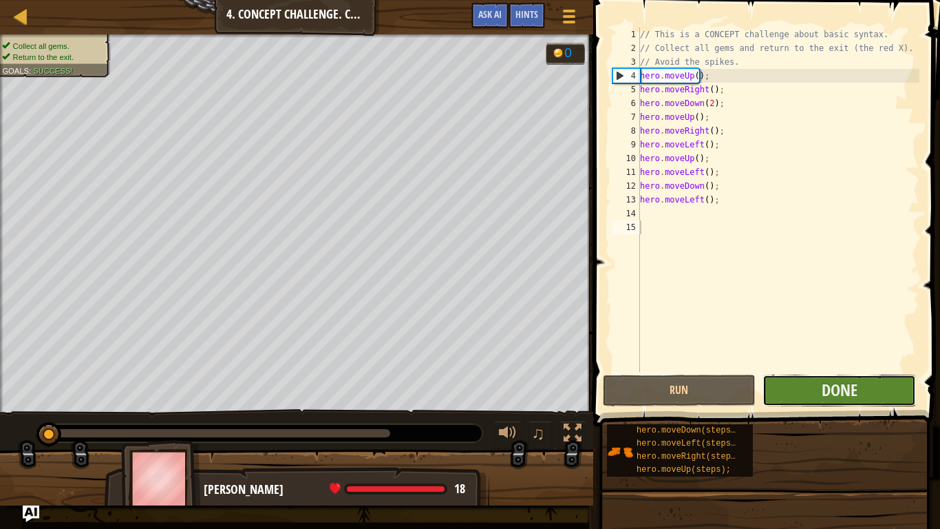
click at [838, 401] on button "Done" at bounding box center [840, 390] width 154 height 32
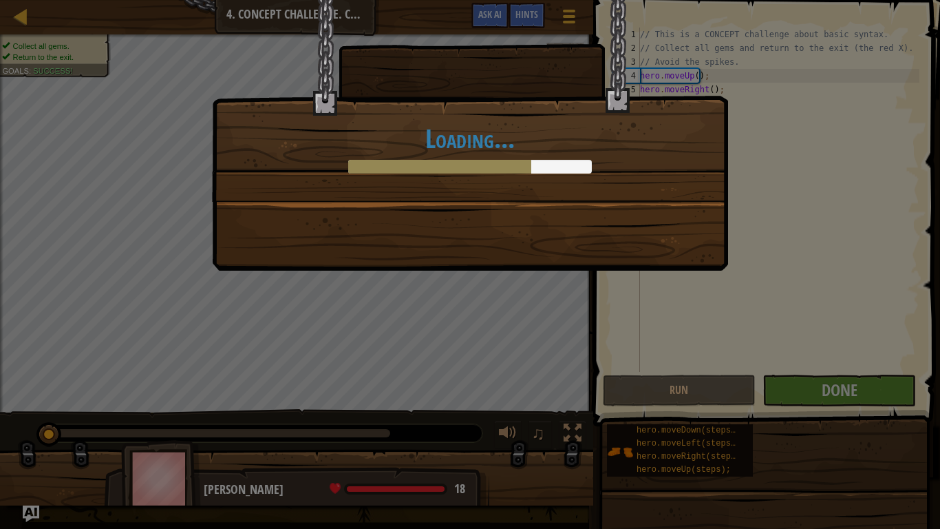
click at [600, 201] on div "Loading..." at bounding box center [470, 100] width 515 height 201
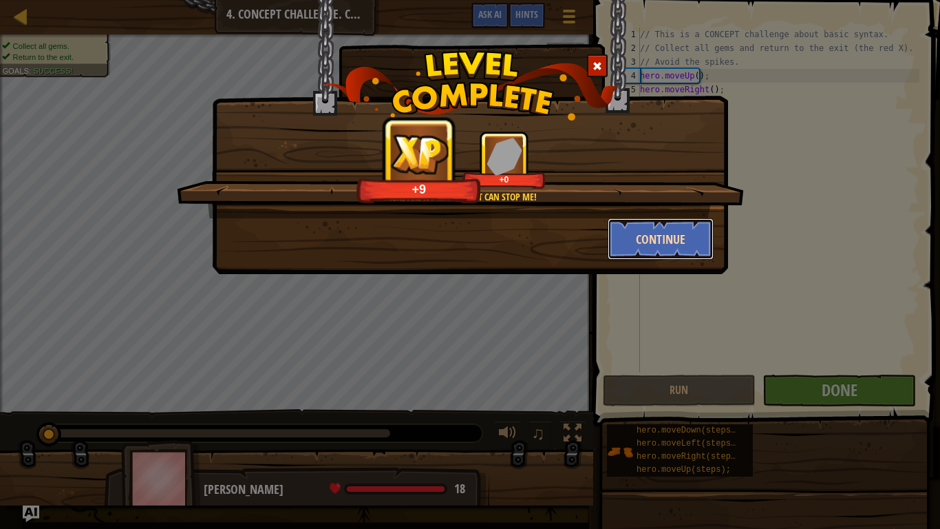
click at [645, 244] on button "Continue" at bounding box center [661, 238] width 107 height 41
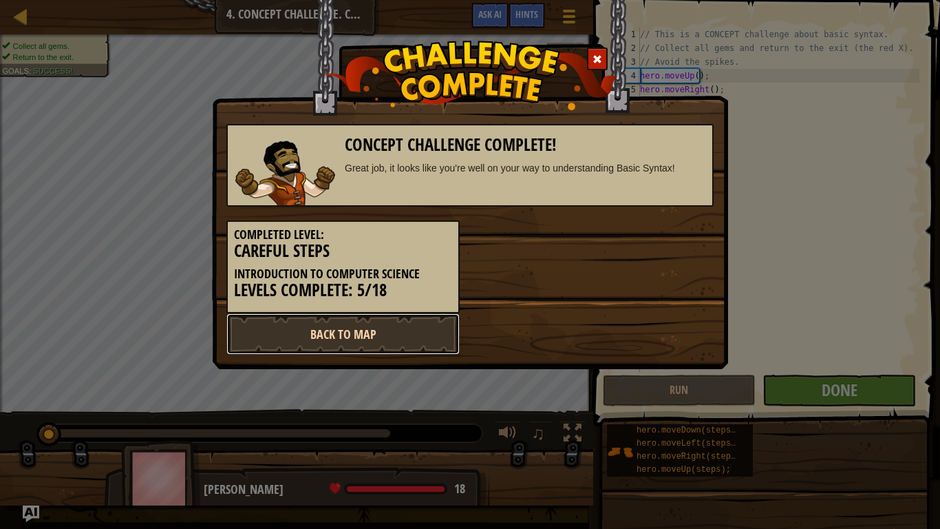
click at [424, 328] on link "Back to Map" at bounding box center [342, 333] width 233 height 41
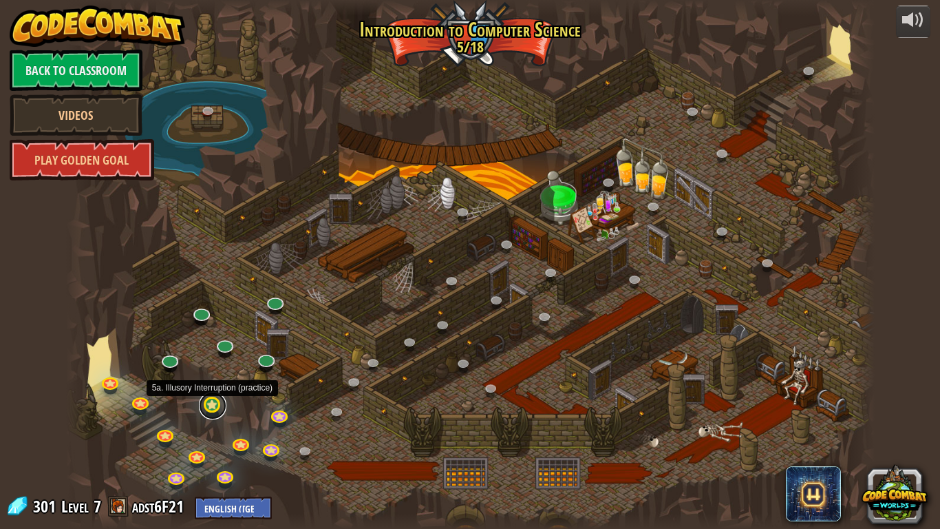
click at [213, 404] on link at bounding box center [213, 406] width 28 height 28
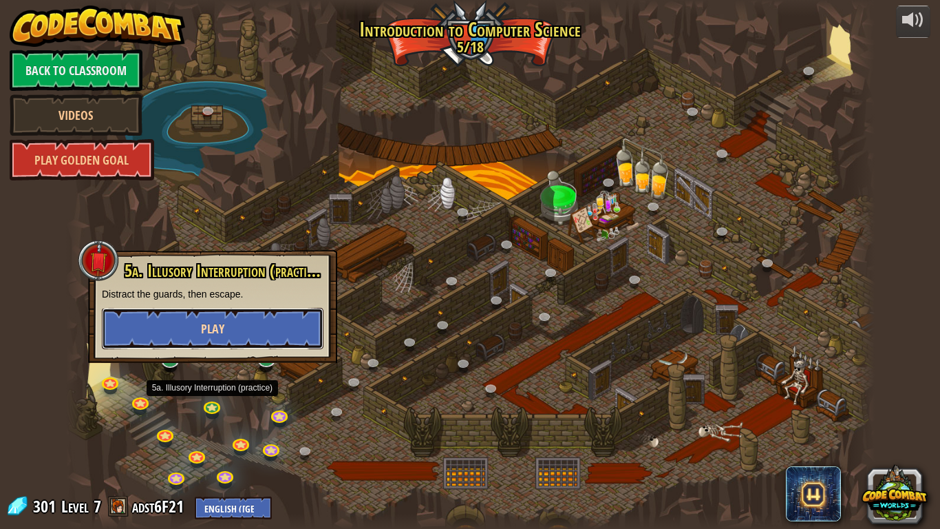
click at [211, 323] on span "Play" at bounding box center [212, 328] width 23 height 17
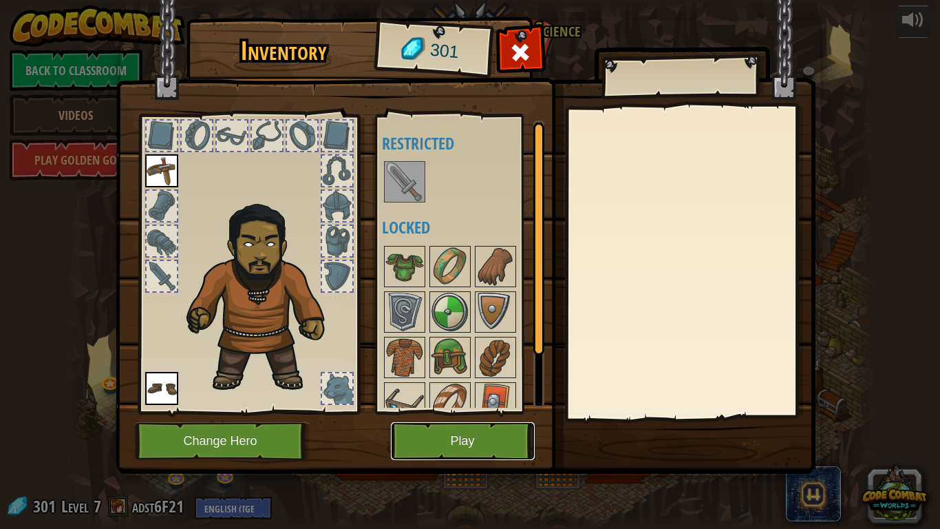
click at [440, 441] on button "Play" at bounding box center [463, 441] width 144 height 38
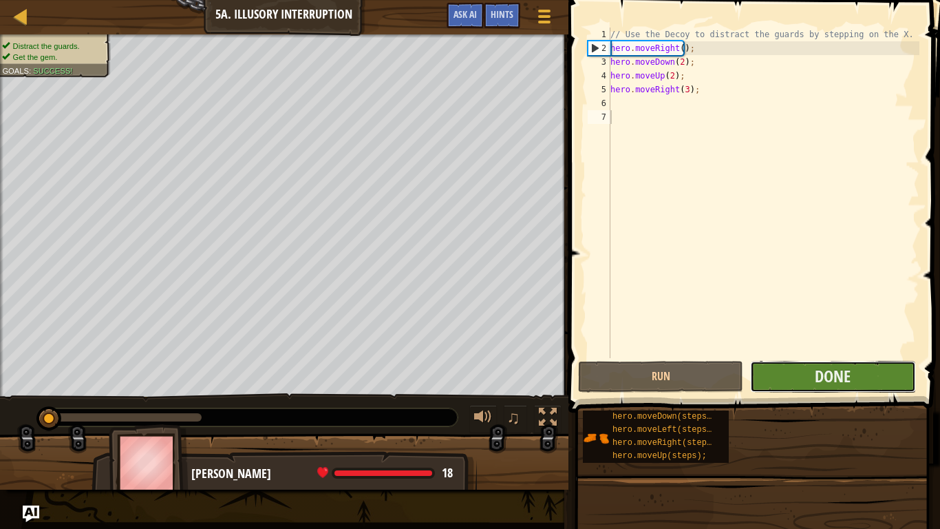
click at [812, 381] on button "Done" at bounding box center [832, 377] width 165 height 32
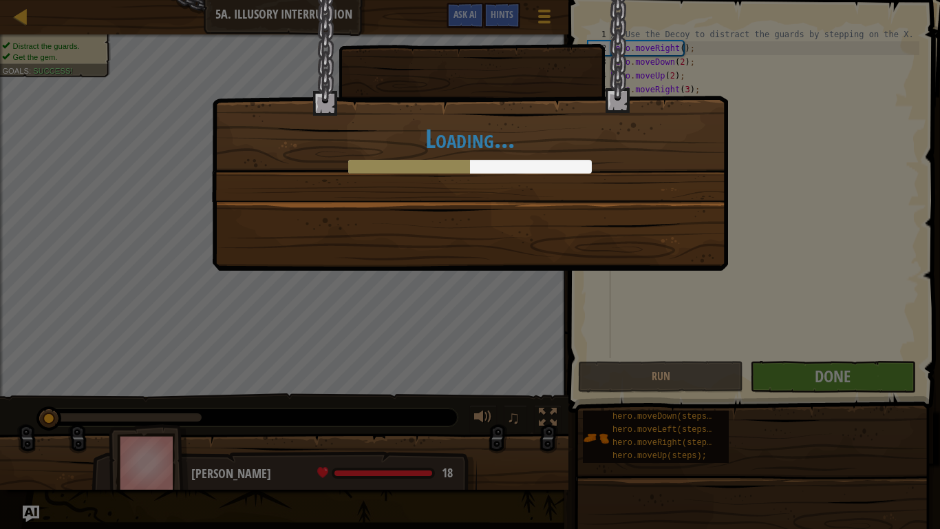
click at [601, 317] on div "Loading..." at bounding box center [470, 264] width 940 height 529
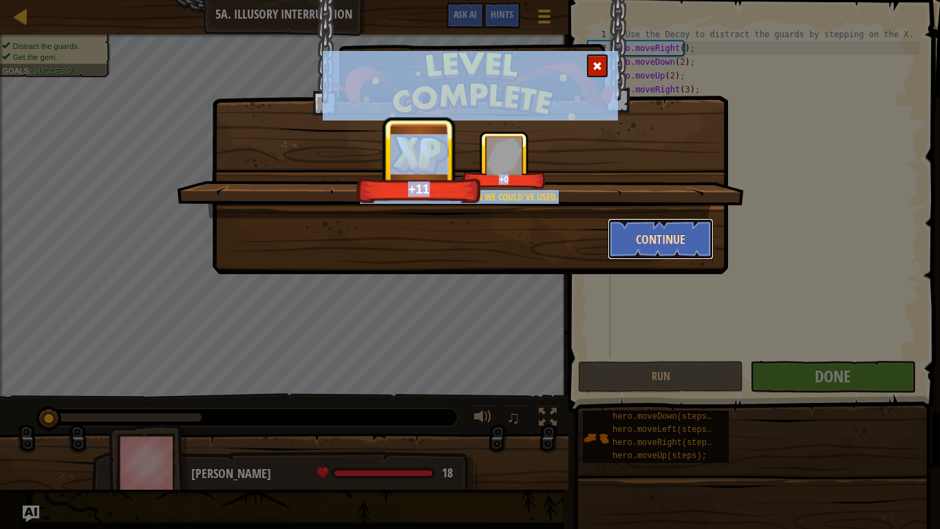
click at [683, 235] on button "Continue" at bounding box center [661, 238] width 107 height 41
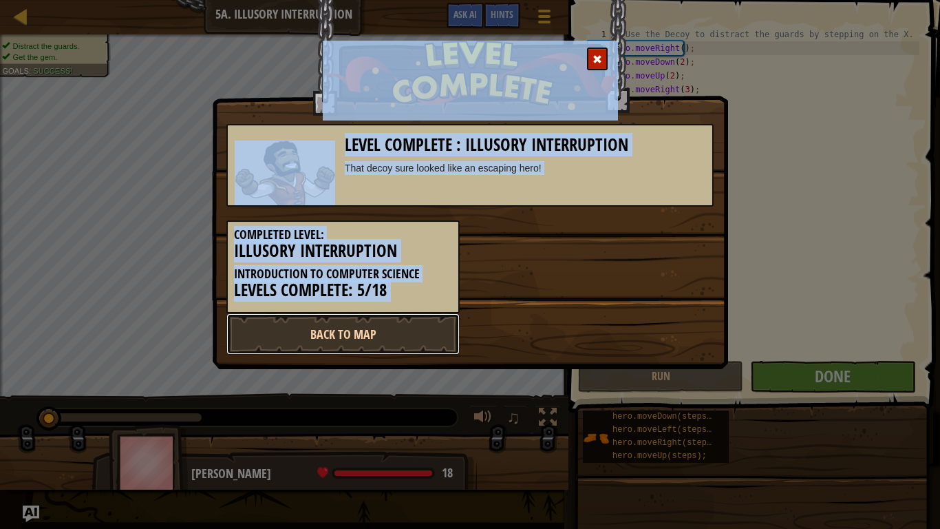
click at [335, 340] on link "Back to Map" at bounding box center [342, 333] width 233 height 41
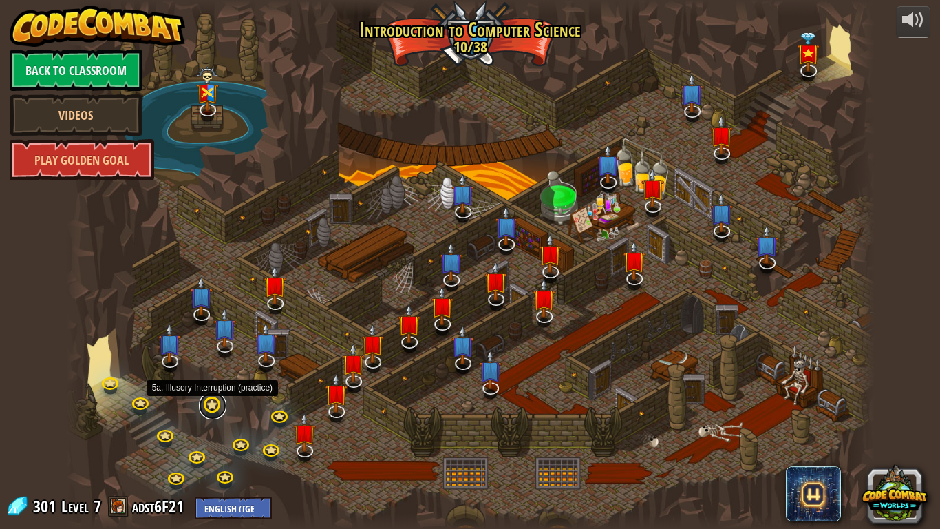
click at [217, 403] on link at bounding box center [213, 406] width 28 height 28
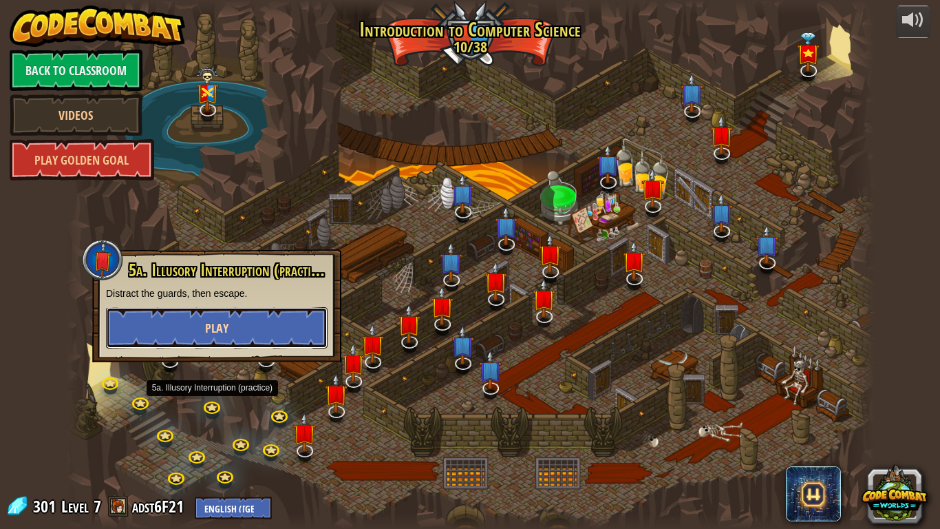
click at [204, 315] on button "Play" at bounding box center [217, 327] width 222 height 41
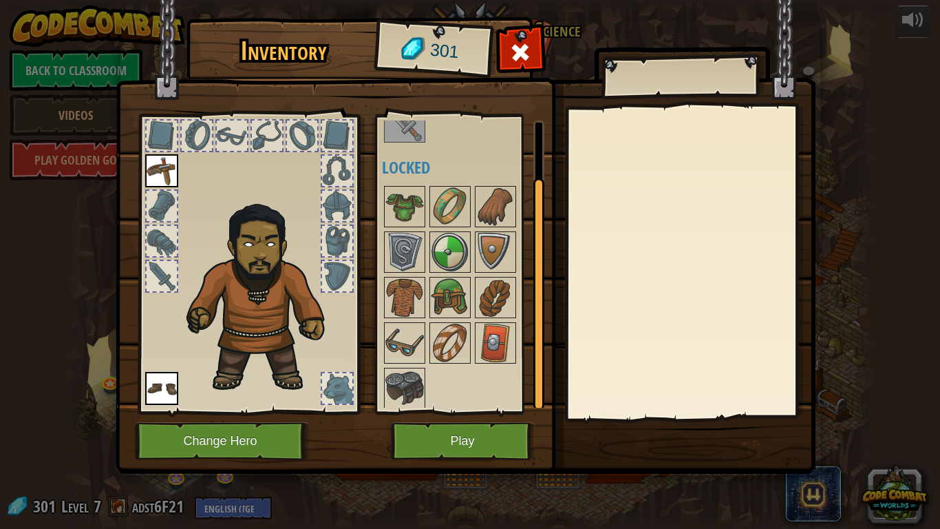
scroll to position [63, 0]
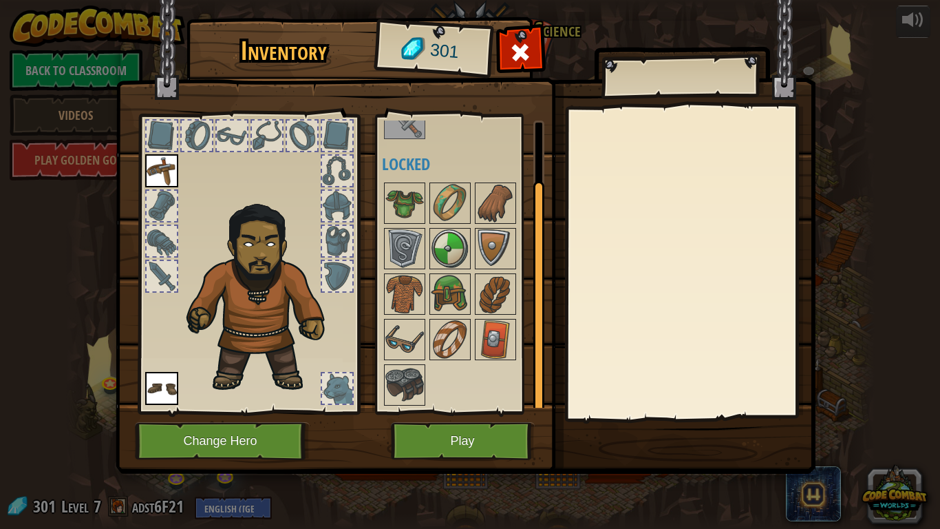
drag, startPoint x: 535, startPoint y: 301, endPoint x: 543, endPoint y: 411, distance: 110.4
click at [543, 411] on div "Available Equip Equip (double-click to equip) Restricted Locked" at bounding box center [460, 263] width 169 height 299
click at [478, 438] on button "Play" at bounding box center [463, 441] width 144 height 38
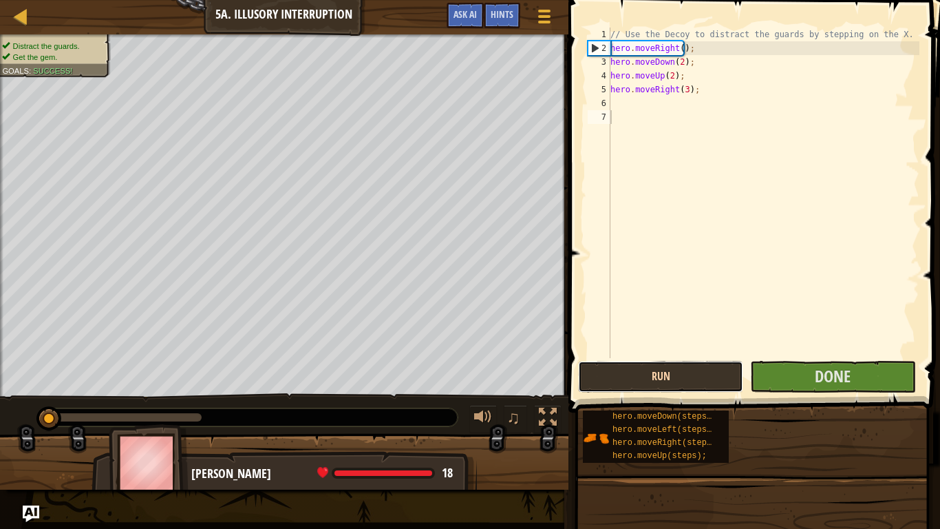
click at [683, 368] on button "Run" at bounding box center [660, 377] width 165 height 32
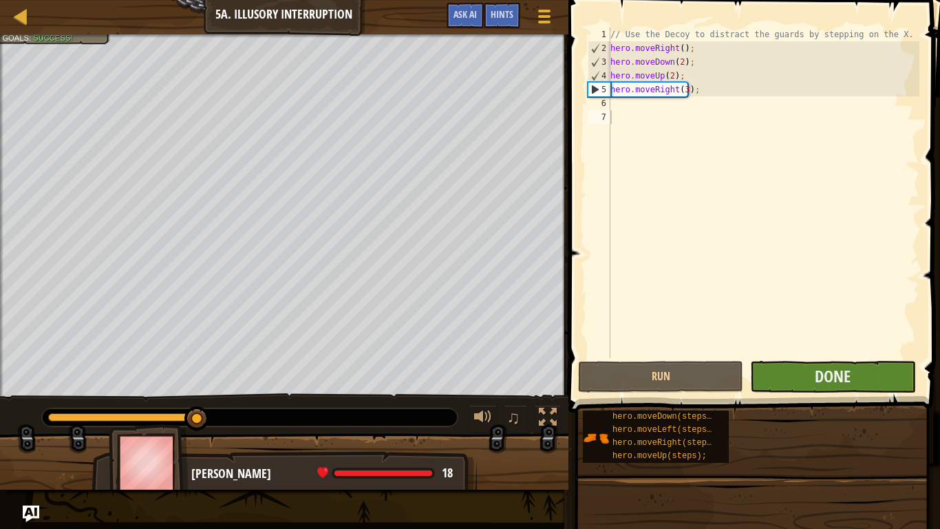
drag, startPoint x: 796, startPoint y: 358, endPoint x: 812, endPoint y: 366, distance: 17.5
click at [812, 366] on div "1 2 3 4 5 6 7 // Use the Decoy to distract the guards by stepping on the X. her…" at bounding box center [752, 233] width 376 height 453
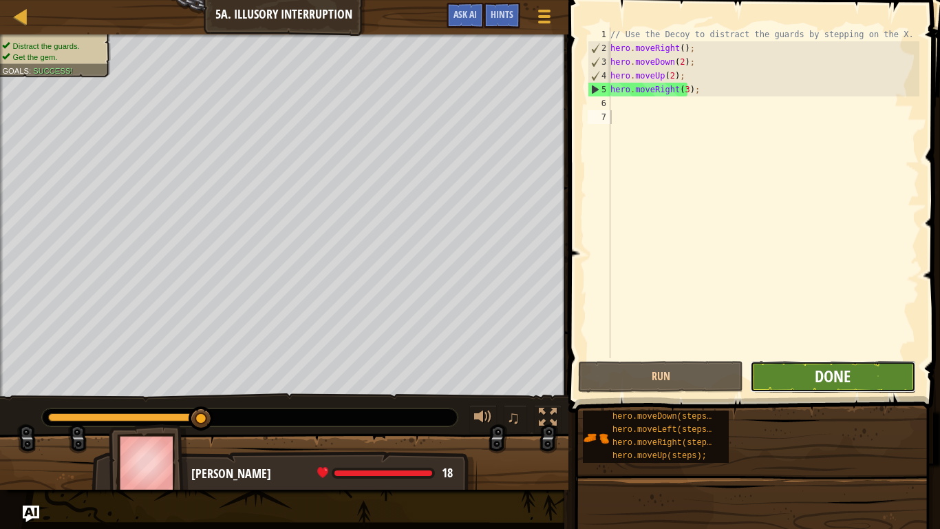
click at [845, 385] on span "Done" at bounding box center [833, 376] width 36 height 22
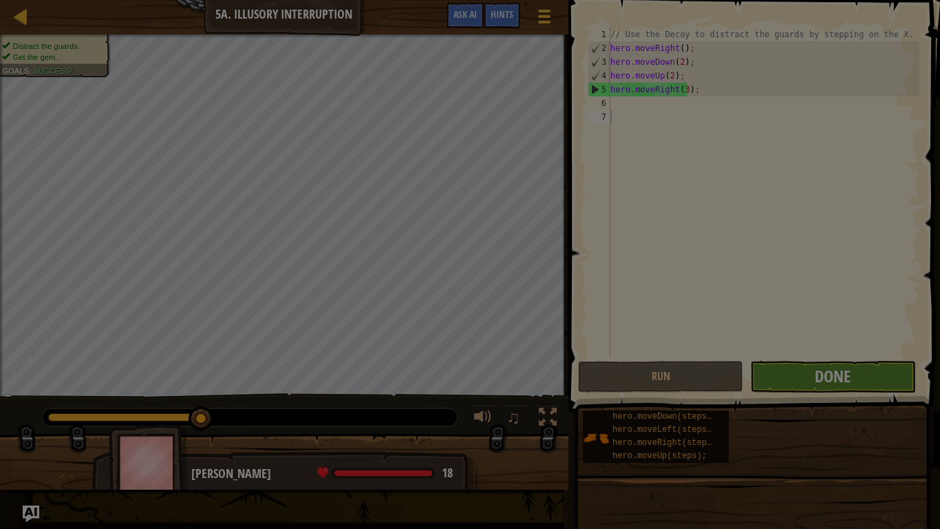
click at [845, 1] on body "Map Introduction to Computer Science 5a. Illusory Interruption Game Menu Done H…" at bounding box center [470, 0] width 940 height 1
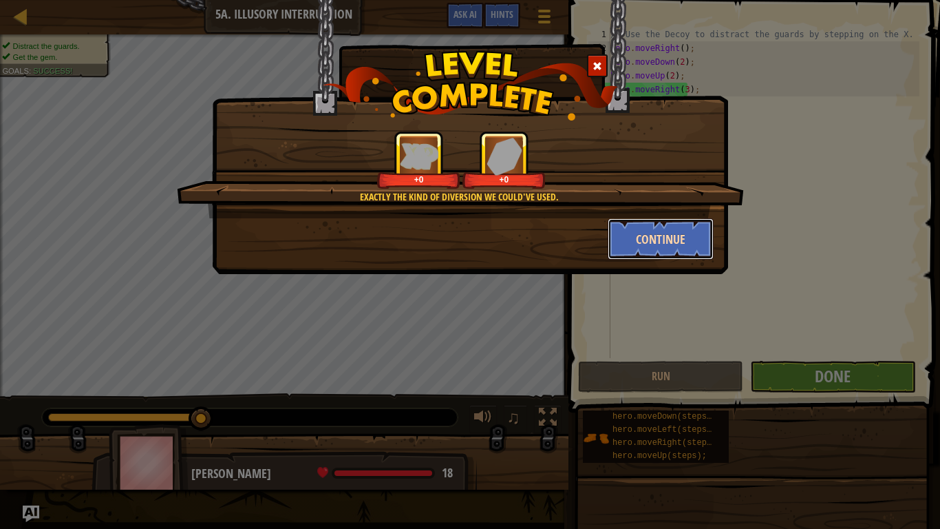
click at [677, 244] on button "Continue" at bounding box center [661, 238] width 107 height 41
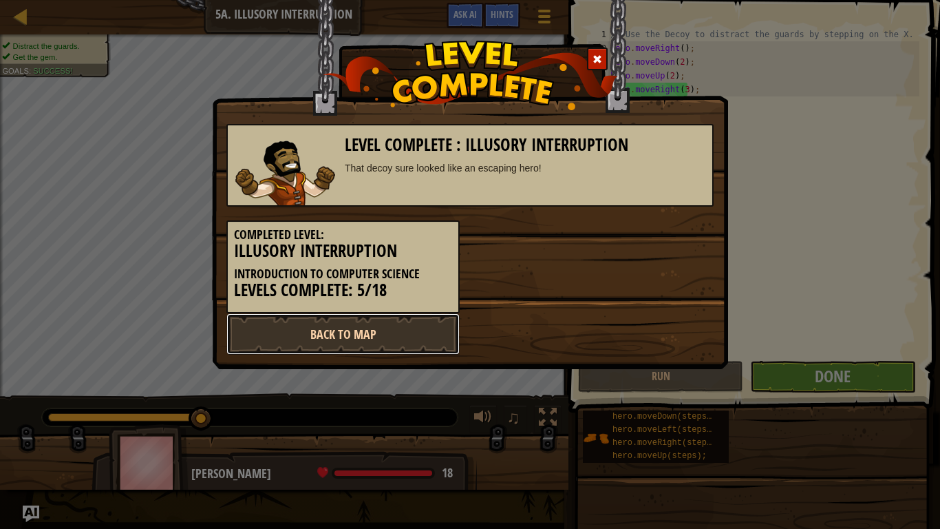
click at [297, 343] on link "Back to Map" at bounding box center [342, 333] width 233 height 41
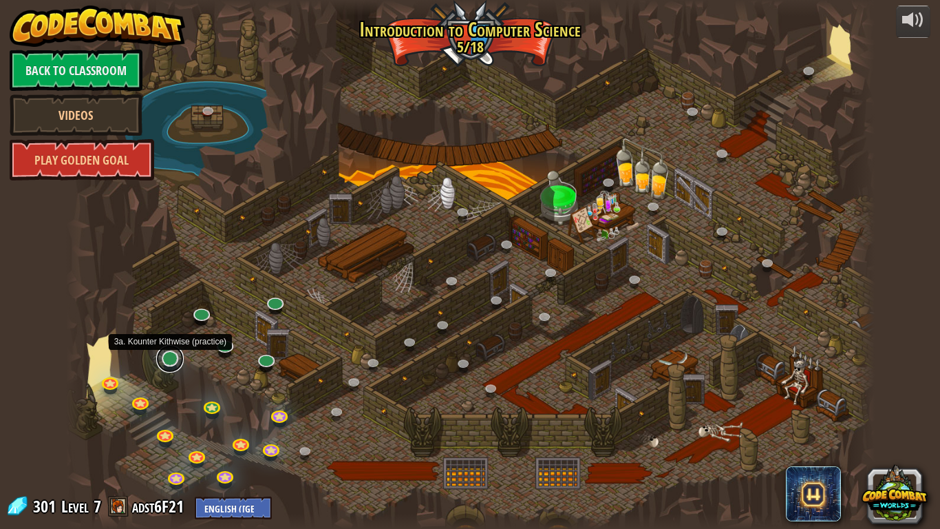
click at [171, 355] on link at bounding box center [170, 359] width 28 height 28
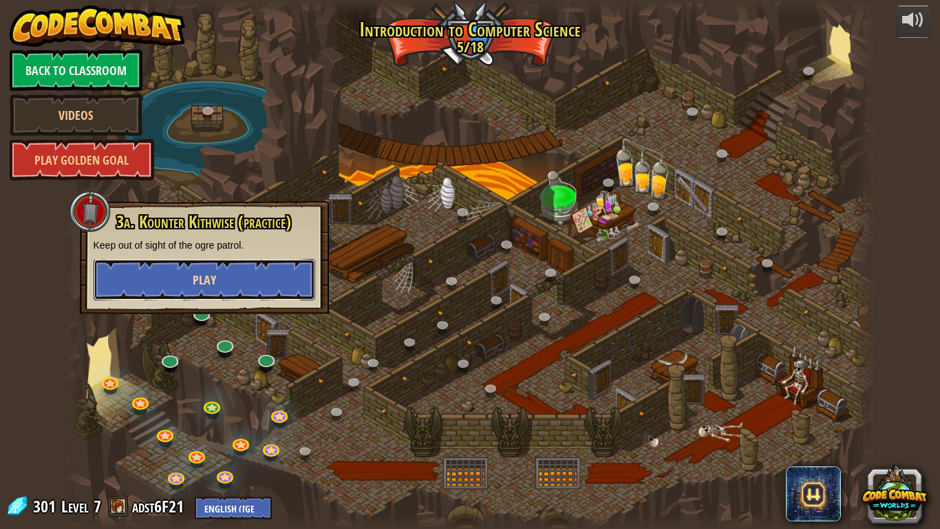
click at [193, 259] on button "Play" at bounding box center [205, 279] width 222 height 41
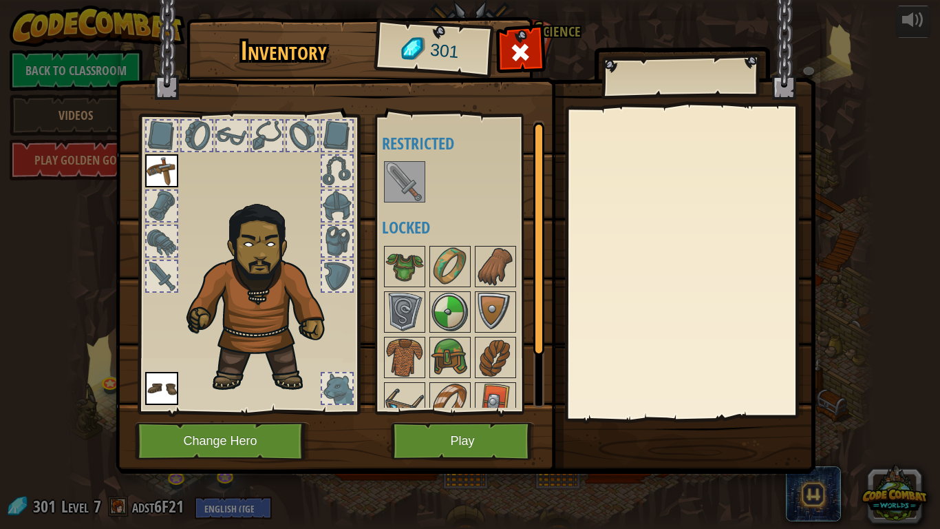
scroll to position [63, 0]
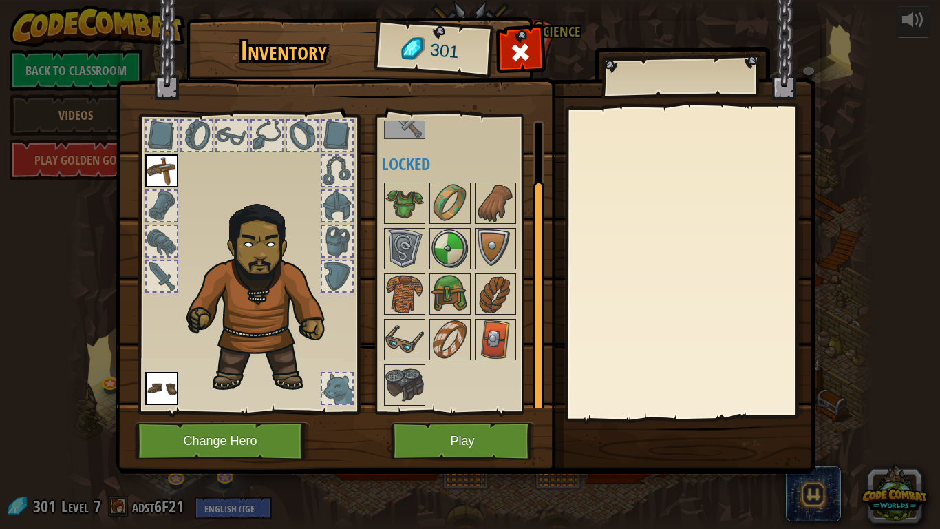
click at [540, 390] on div at bounding box center [538, 263] width 11 height 287
click at [483, 339] on img at bounding box center [495, 339] width 39 height 39
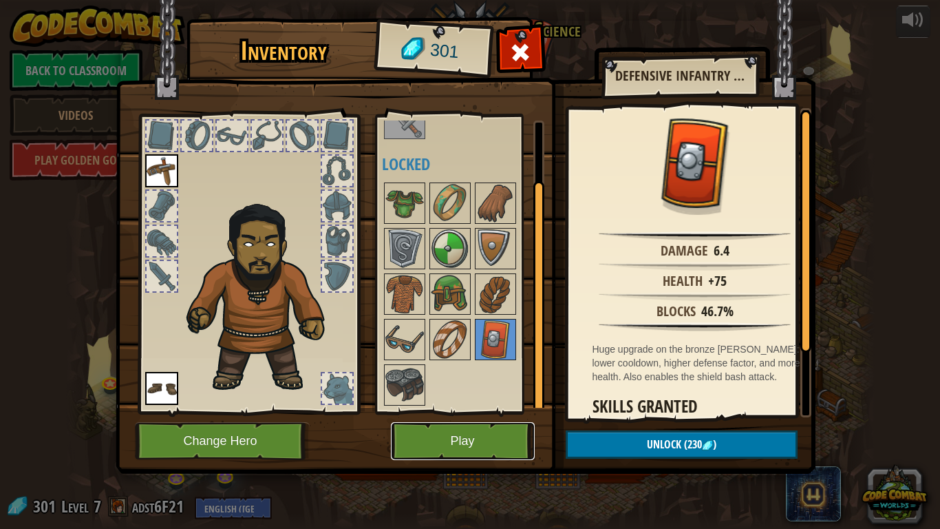
click at [485, 441] on button "Play" at bounding box center [463, 441] width 144 height 38
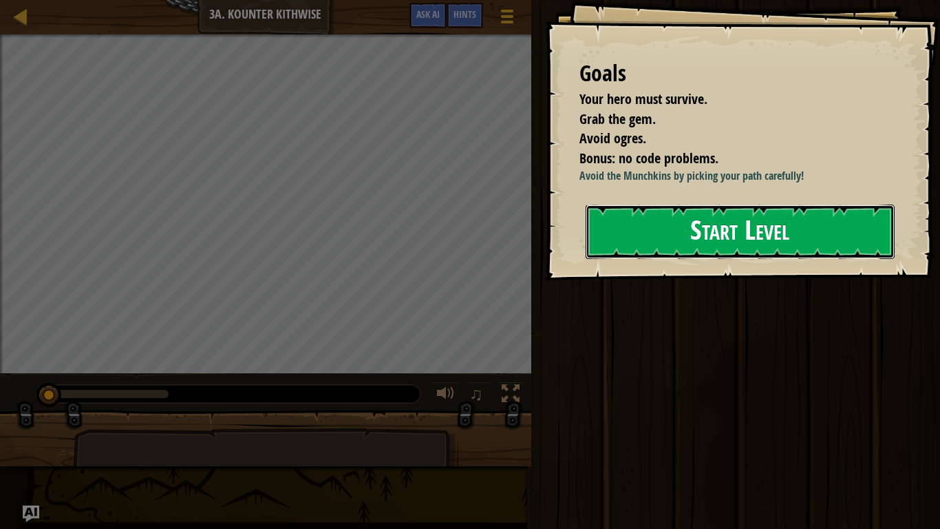
click at [649, 238] on button "Start Level" at bounding box center [740, 231] width 309 height 54
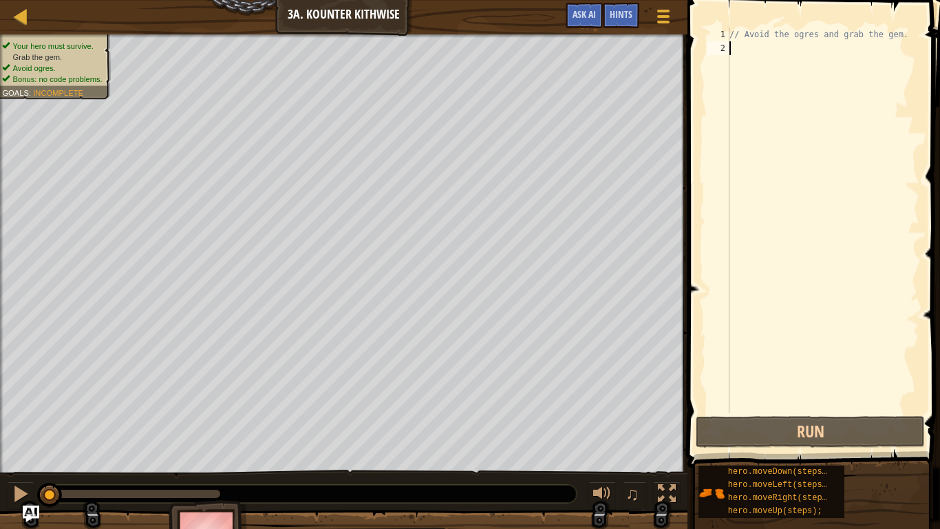
type textarea "h"
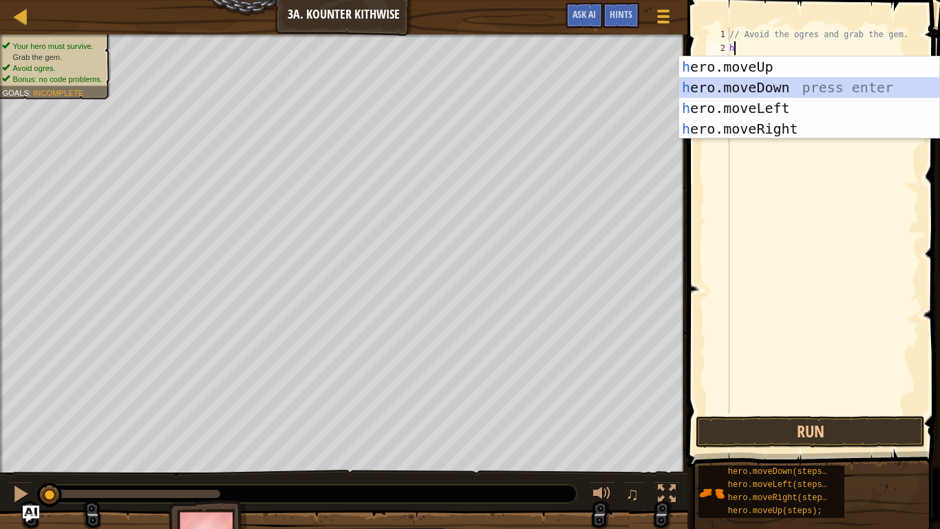
click at [785, 89] on div "h ero.moveUp press enter h ero.moveDown press enter h ero.moveLeft press enter …" at bounding box center [809, 118] width 260 height 124
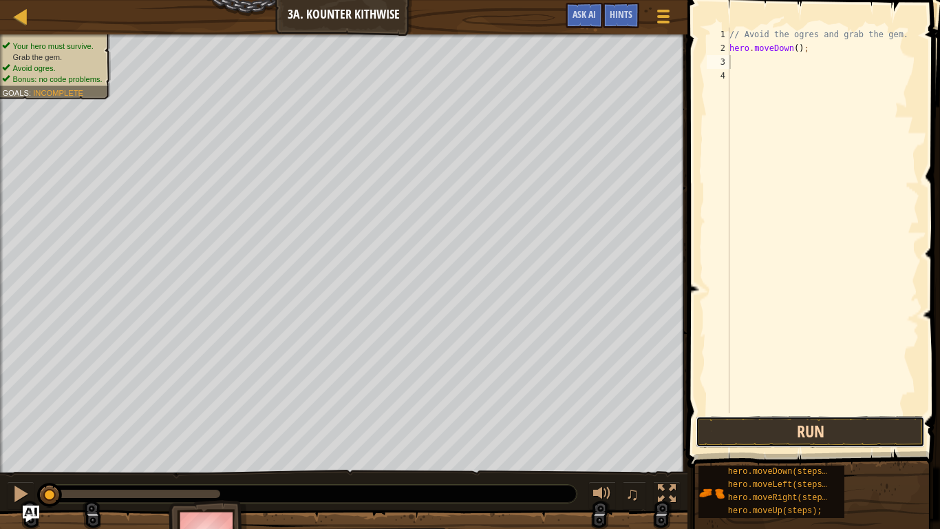
click at [768, 434] on button "Run" at bounding box center [810, 432] width 229 height 32
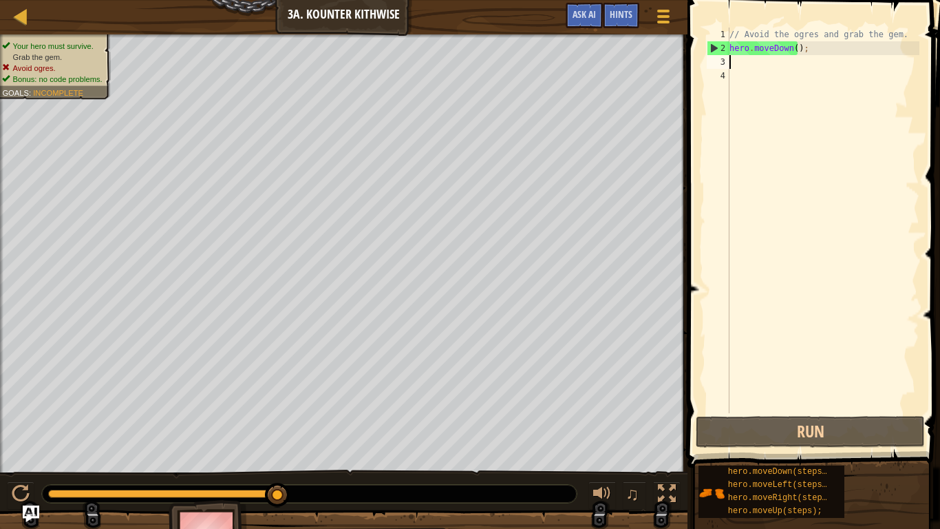
type textarea "h"
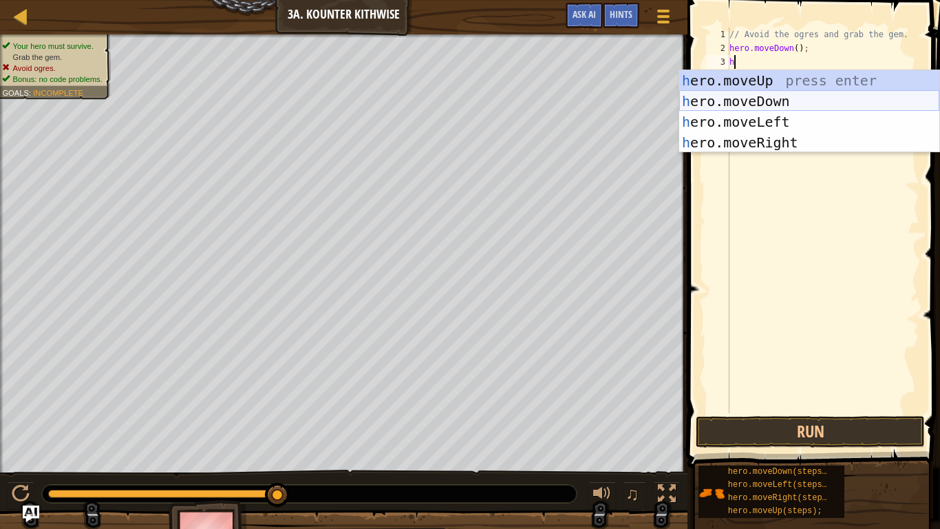
click at [772, 100] on div "h ero.moveUp press enter h ero.moveDown press enter h ero.moveLeft press enter …" at bounding box center [809, 132] width 260 height 124
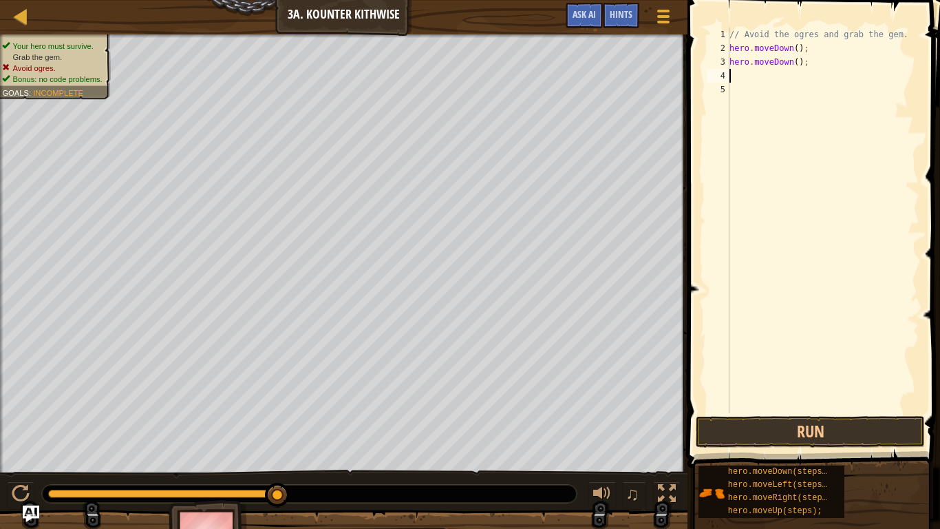
click at [802, 65] on div "// Avoid the ogres and grab the gem. hero . moveDown ( ) ; hero . moveDown ( ) ;" at bounding box center [823, 234] width 193 height 413
type textarea "h"
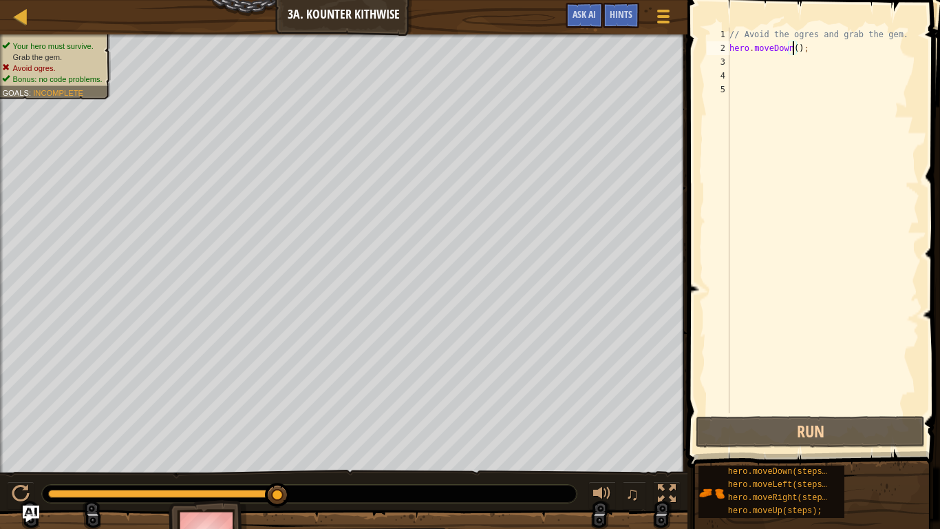
click at [795, 45] on div "// Avoid the ogres and grab the gem. hero . moveDown ( ) ;" at bounding box center [823, 234] width 193 height 413
type textarea "hero.moveDown(2);"
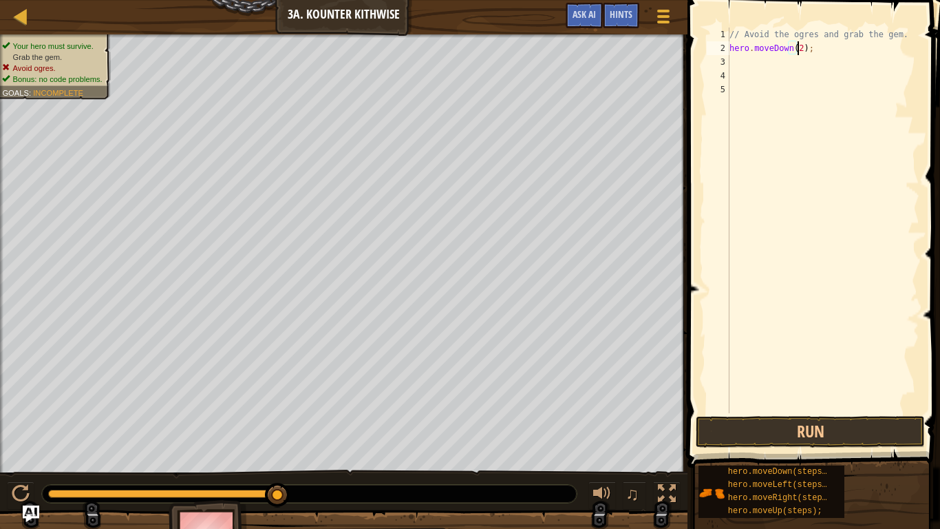
scroll to position [6, 6]
click at [744, 65] on div "// Avoid the ogres and grab the gem. hero . moveDown ( 2 ) ;" at bounding box center [823, 234] width 193 height 413
type textarea "h"
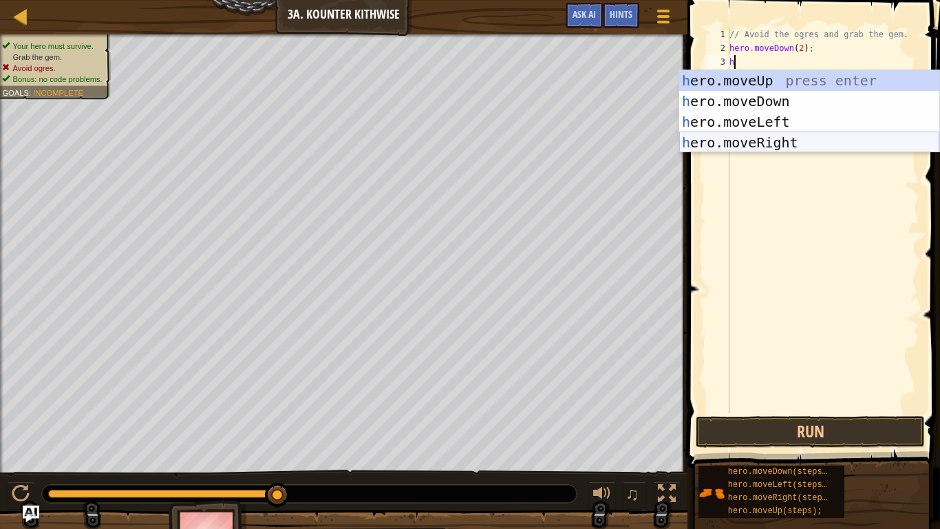
click at [799, 142] on div "h ero.moveUp press enter h ero.moveDown press enter h ero.moveLeft press enter …" at bounding box center [809, 132] width 260 height 124
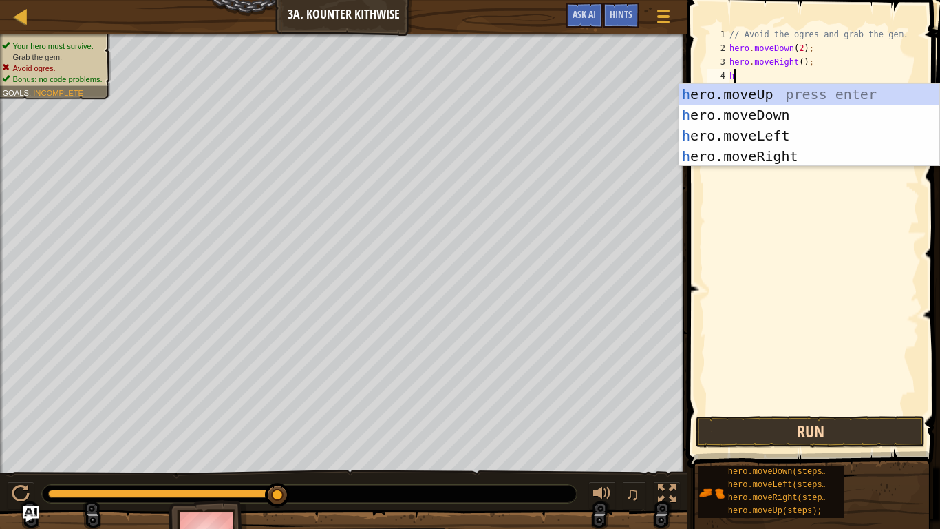
type textarea "h"
click at [812, 427] on button "Run" at bounding box center [810, 432] width 229 height 32
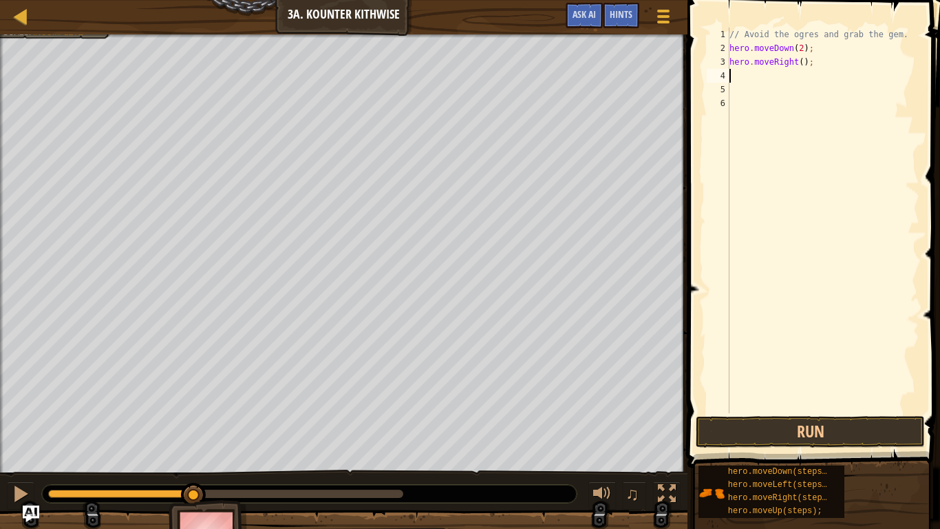
type textarea "h"
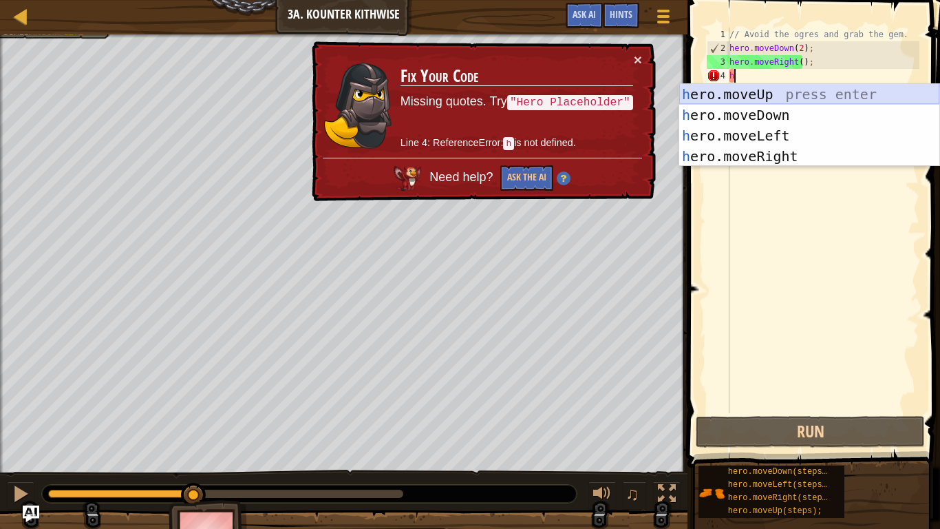
click at [773, 96] on div "h ero.moveUp press enter h ero.moveDown press enter h ero.moveLeft press enter …" at bounding box center [809, 146] width 260 height 124
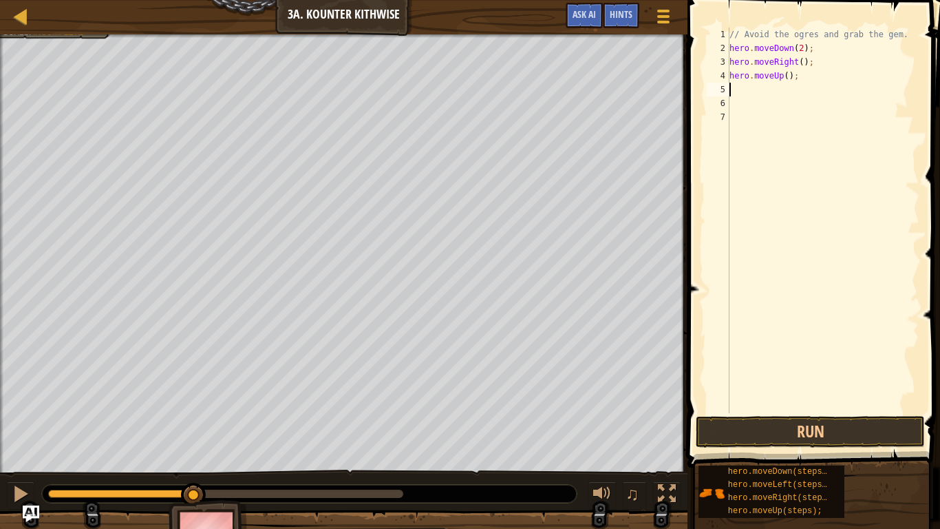
type textarea "h"
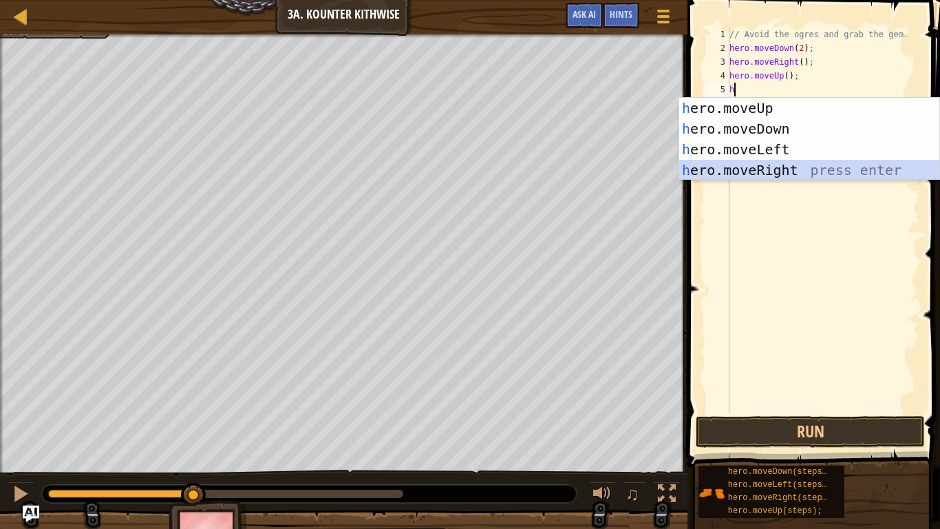
click at [783, 165] on div "h ero.moveUp press enter h ero.moveDown press enter h ero.moveLeft press enter …" at bounding box center [809, 160] width 260 height 124
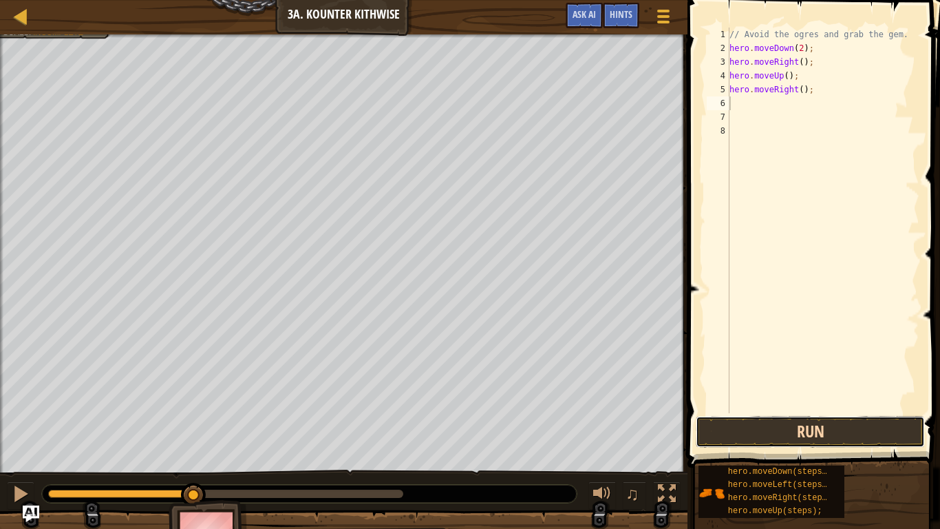
click at [750, 433] on button "Run" at bounding box center [810, 432] width 229 height 32
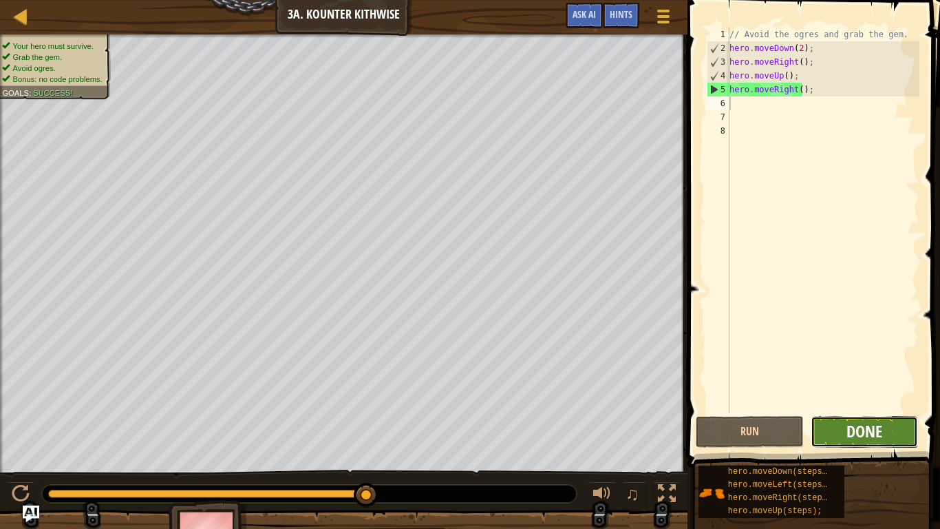
click at [861, 435] on span "Done" at bounding box center [865, 431] width 36 height 22
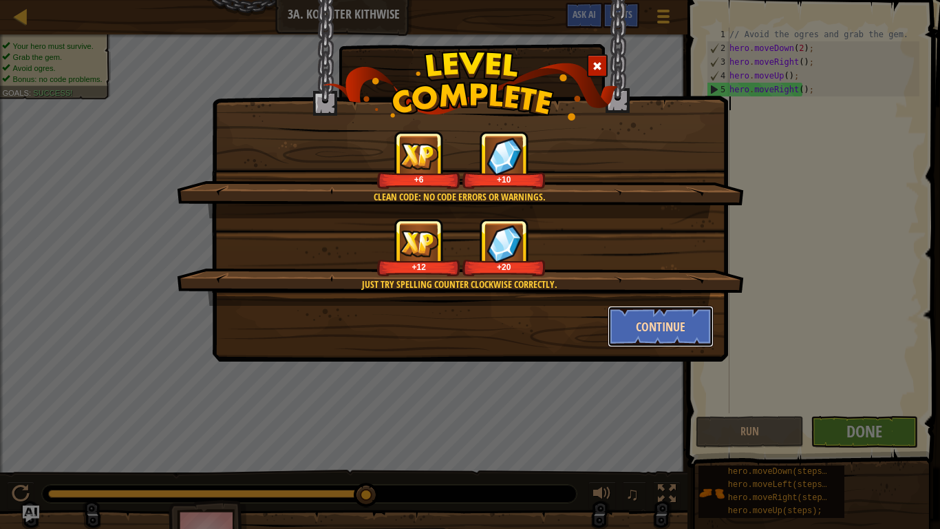
click at [655, 314] on button "Continue" at bounding box center [661, 326] width 107 height 41
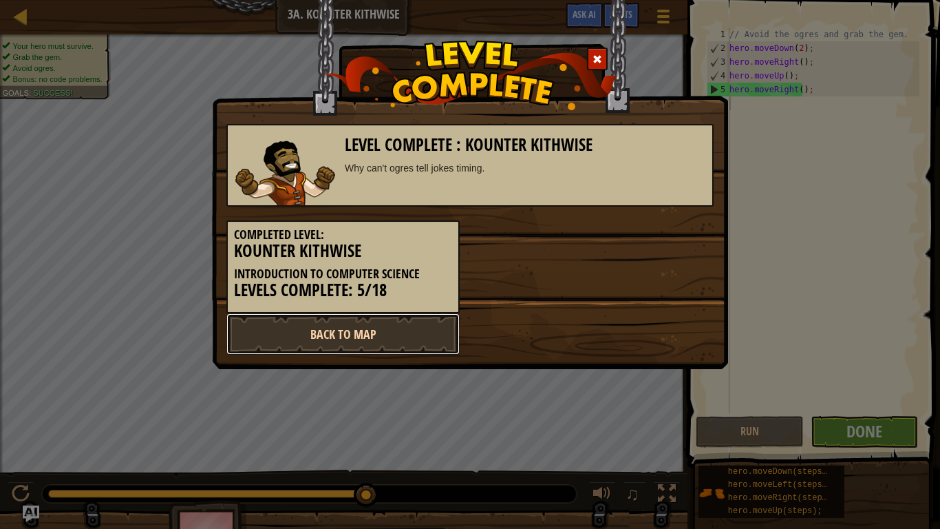
click at [350, 342] on link "Back to Map" at bounding box center [342, 333] width 233 height 41
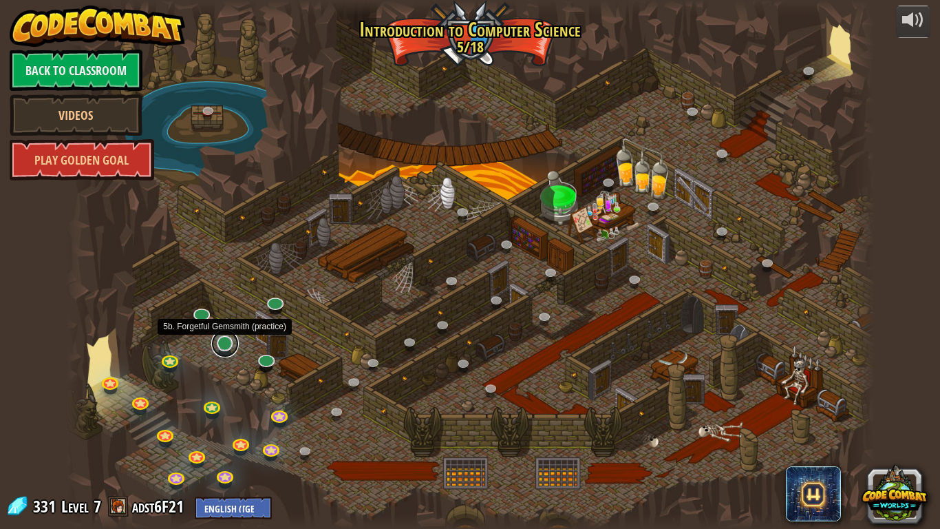
click at [226, 343] on link at bounding box center [225, 344] width 28 height 28
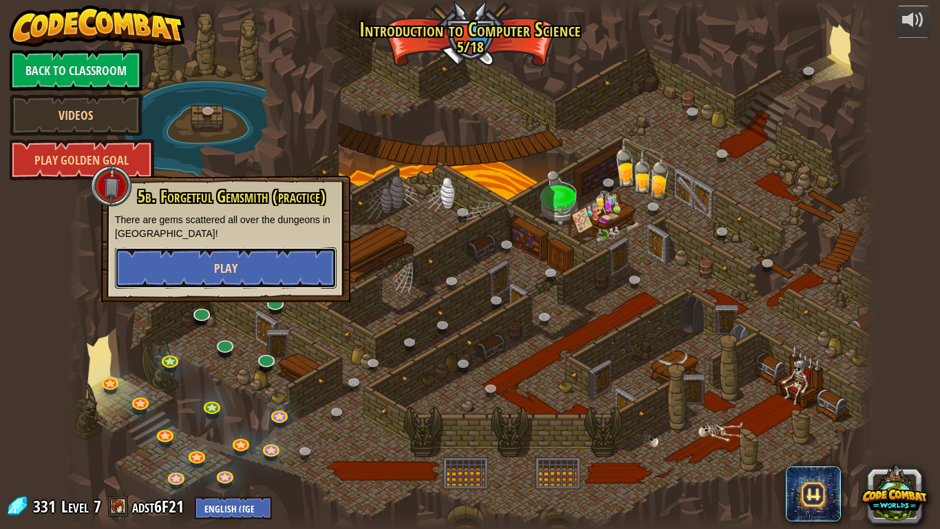
click at [215, 270] on span "Play" at bounding box center [225, 268] width 23 height 17
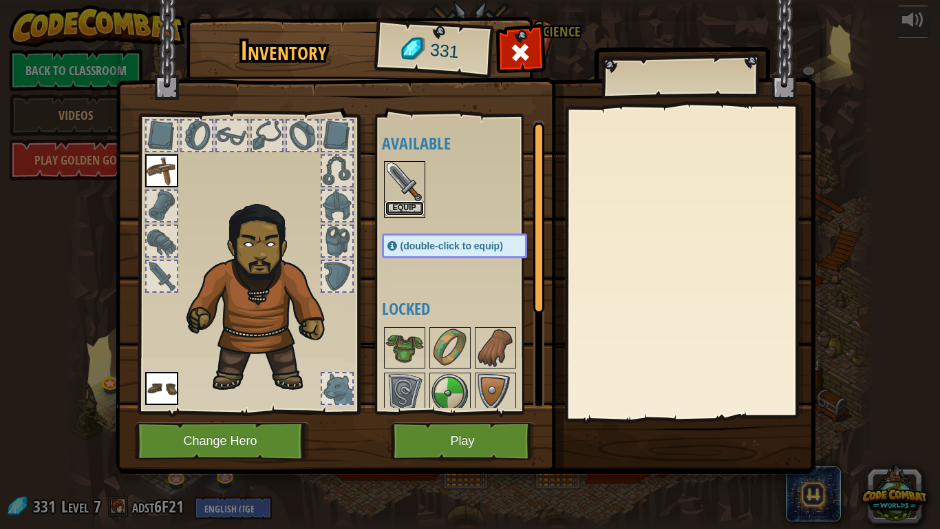
click at [416, 203] on button "Equip" at bounding box center [404, 208] width 39 height 14
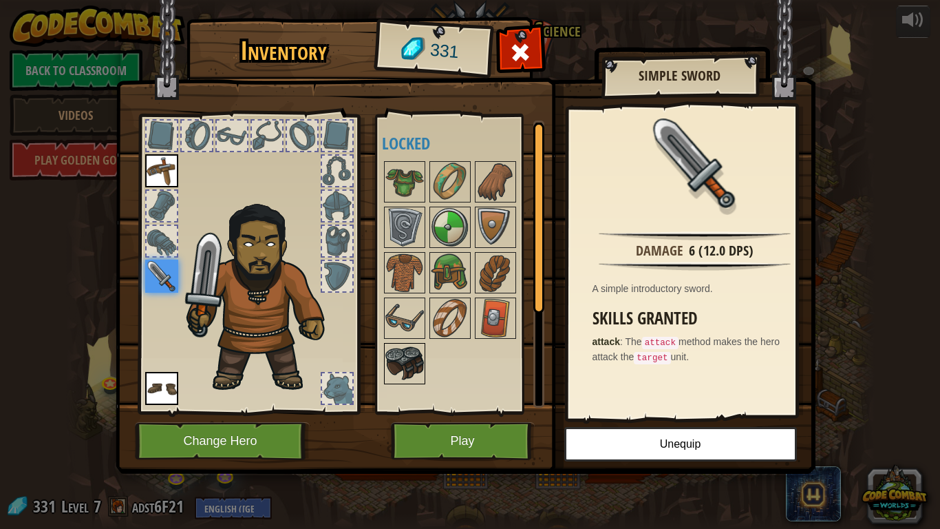
click at [401, 374] on img at bounding box center [404, 363] width 39 height 39
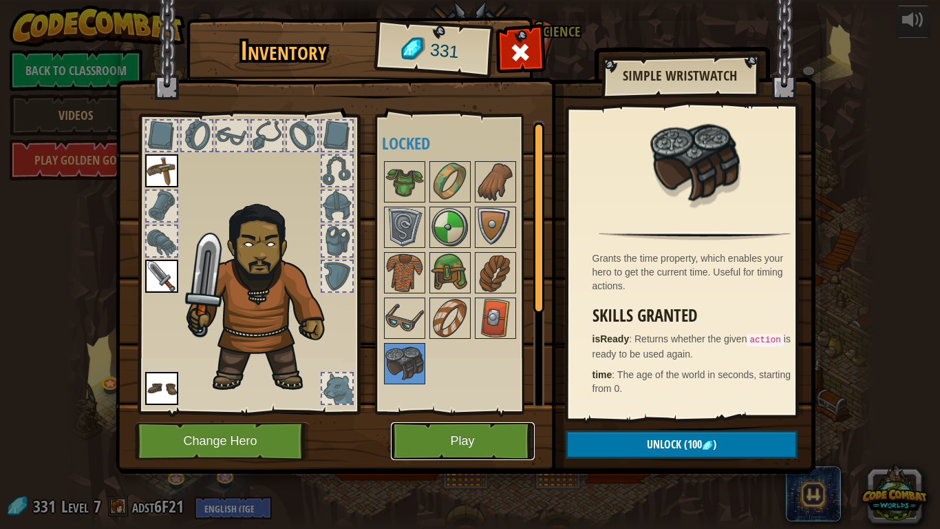
click at [451, 441] on button "Play" at bounding box center [463, 441] width 144 height 38
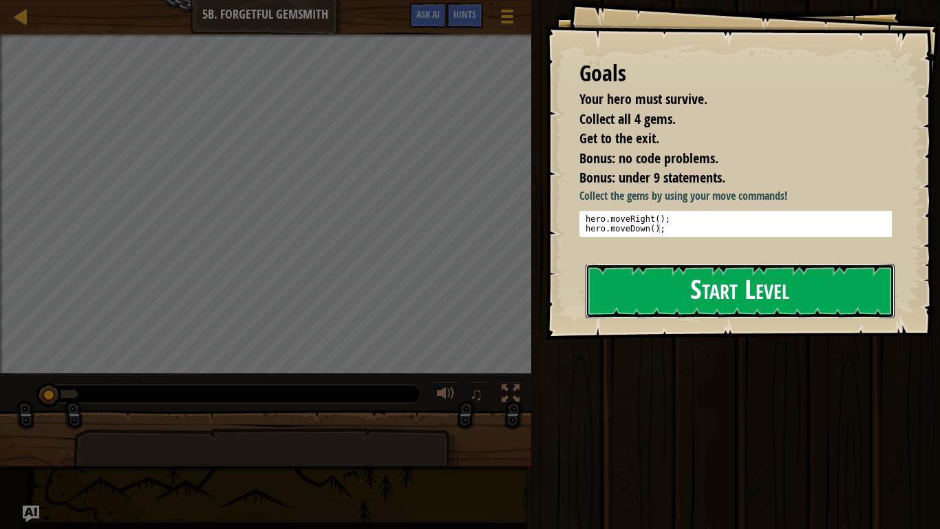
click at [745, 306] on button "Start Level" at bounding box center [740, 291] width 309 height 54
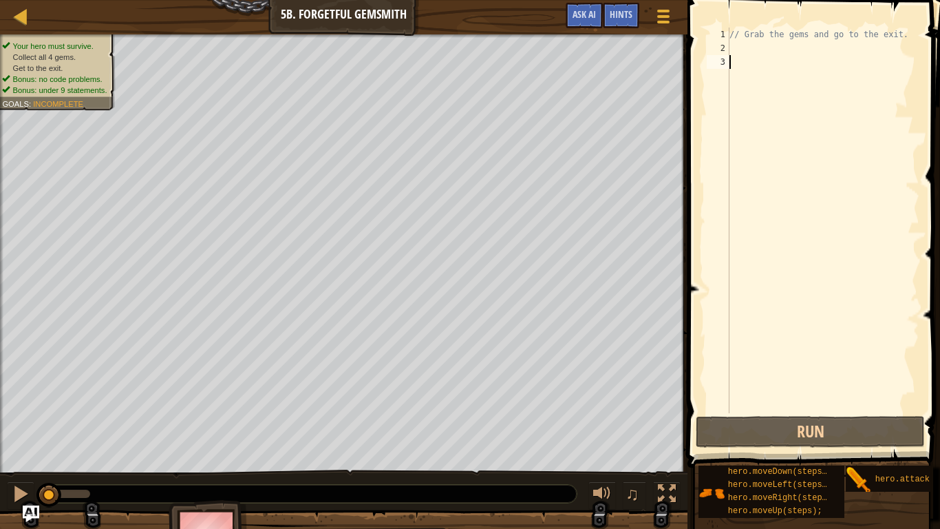
type textarea "h"
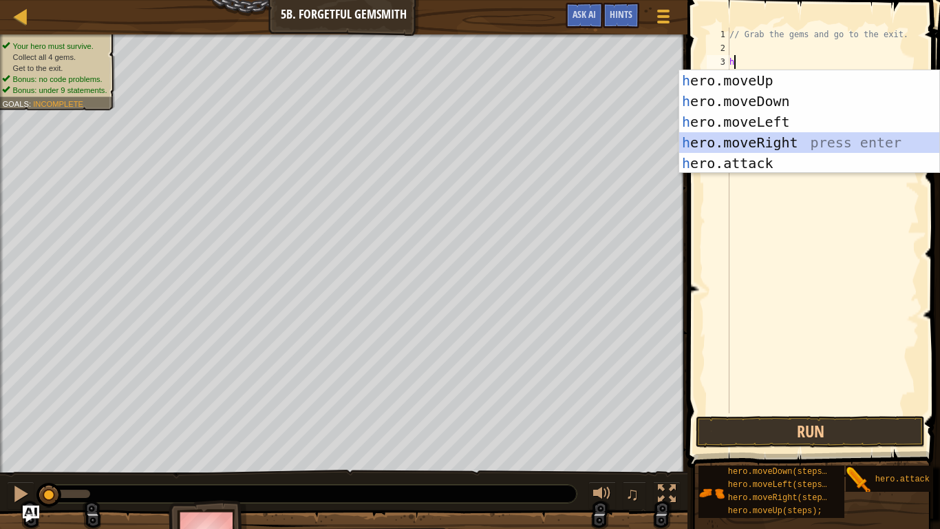
click at [764, 136] on div "h ero.moveUp press enter h ero.moveDown press enter h ero.moveLeft press enter …" at bounding box center [809, 142] width 260 height 145
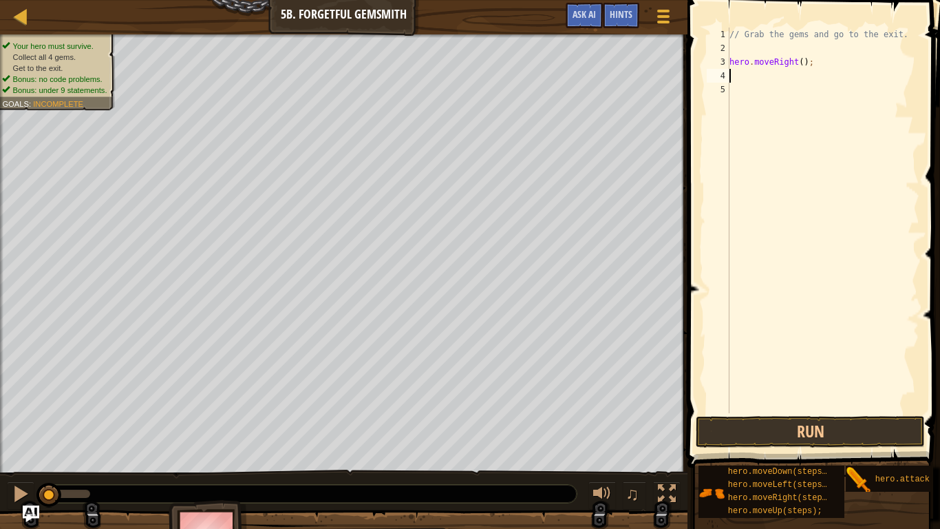
type textarea "h"
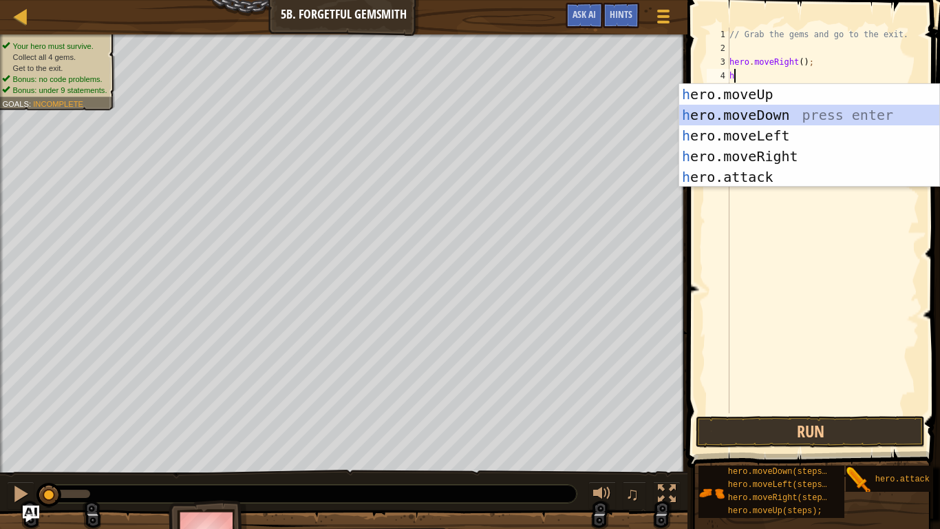
click at [778, 109] on div "h ero.moveUp press enter h ero.moveDown press enter h ero.moveLeft press enter …" at bounding box center [809, 156] width 260 height 145
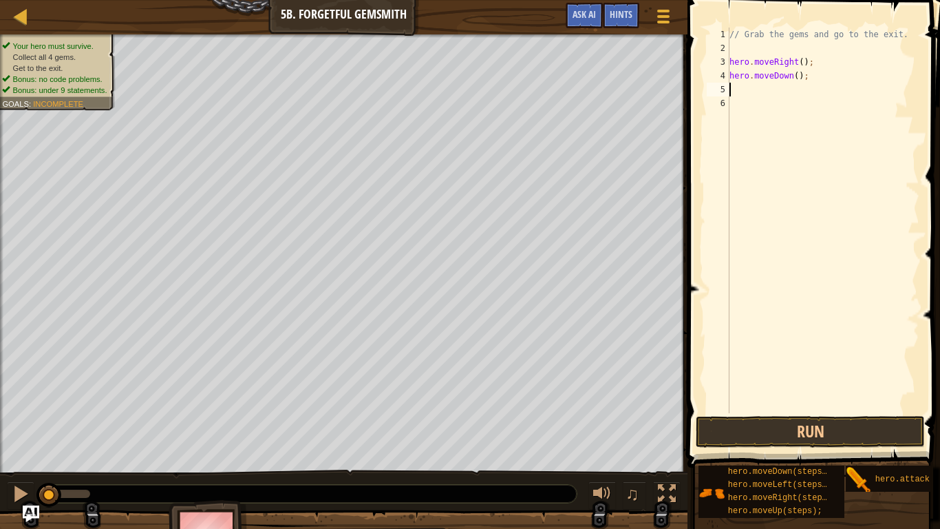
type textarea "h"
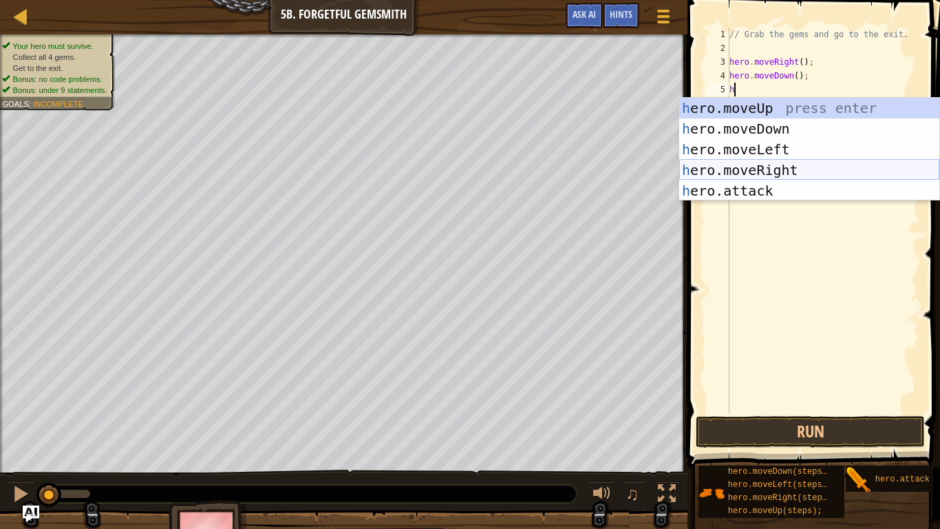
click at [771, 168] on div "h ero.moveUp press enter h ero.moveDown press enter h ero.moveLeft press enter …" at bounding box center [809, 170] width 260 height 145
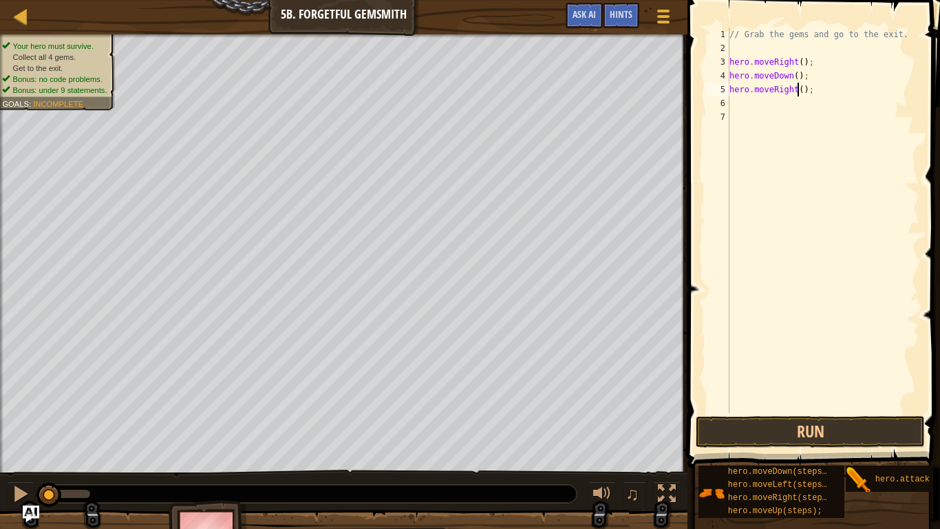
click at [797, 87] on div "// Grab the gems and go to the exit. hero . moveRight ( ) ; hero . moveDown ( )…" at bounding box center [823, 234] width 193 height 413
type textarea "hero.moveRight(2);"
click at [748, 102] on div "// Grab the gems and go to the exit. hero . moveRight ( ) ; hero . moveDown ( )…" at bounding box center [823, 234] width 193 height 413
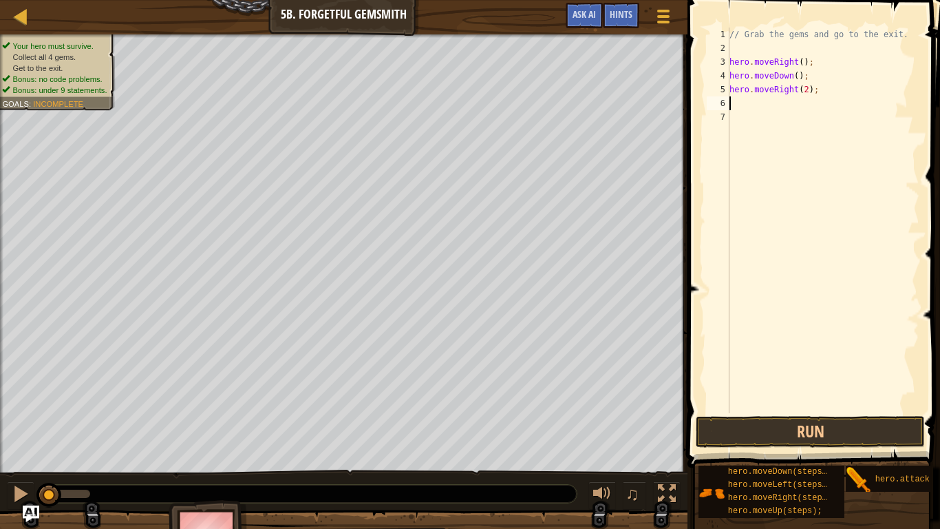
type textarea "h"
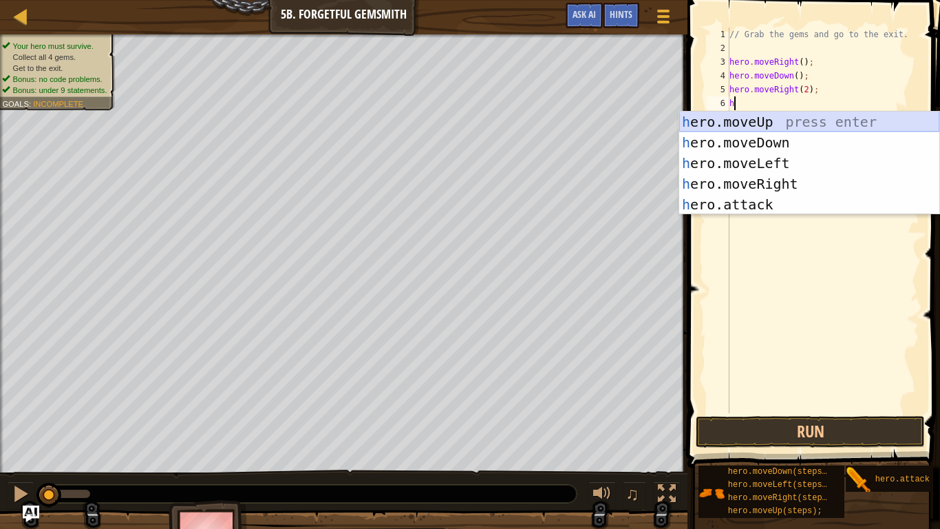
click at [764, 123] on div "h ero.moveUp press enter h ero.moveDown press enter h ero.moveLeft press enter …" at bounding box center [809, 184] width 260 height 145
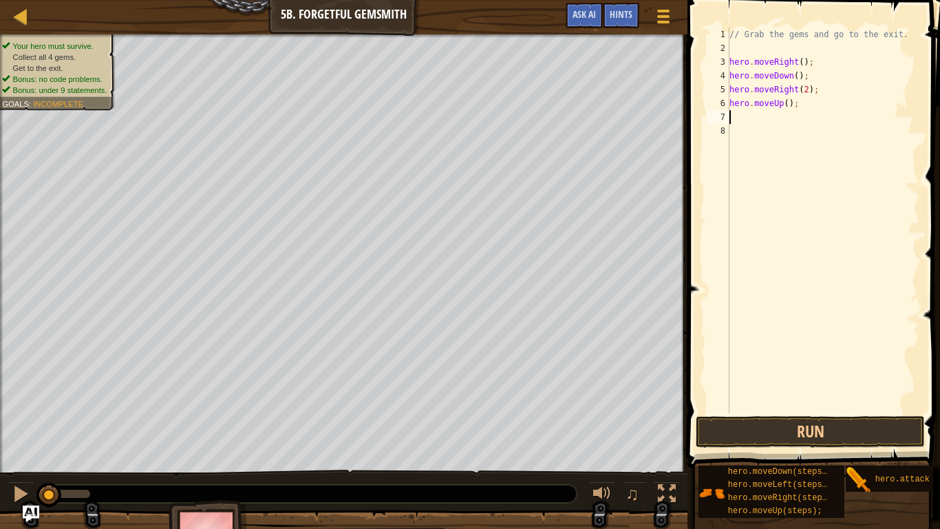
type textarea "h"
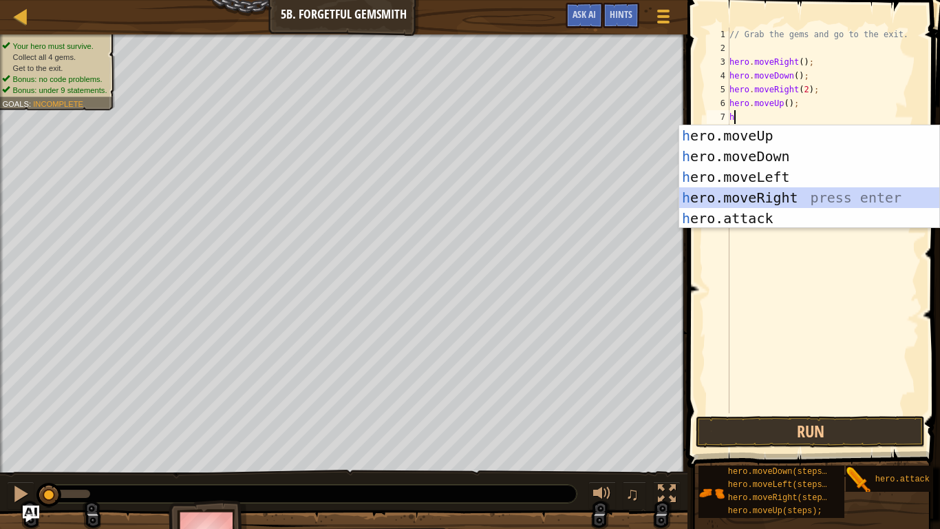
click at [779, 197] on div "h ero.moveUp press enter h ero.moveDown press enter h ero.moveLeft press enter …" at bounding box center [809, 197] width 260 height 145
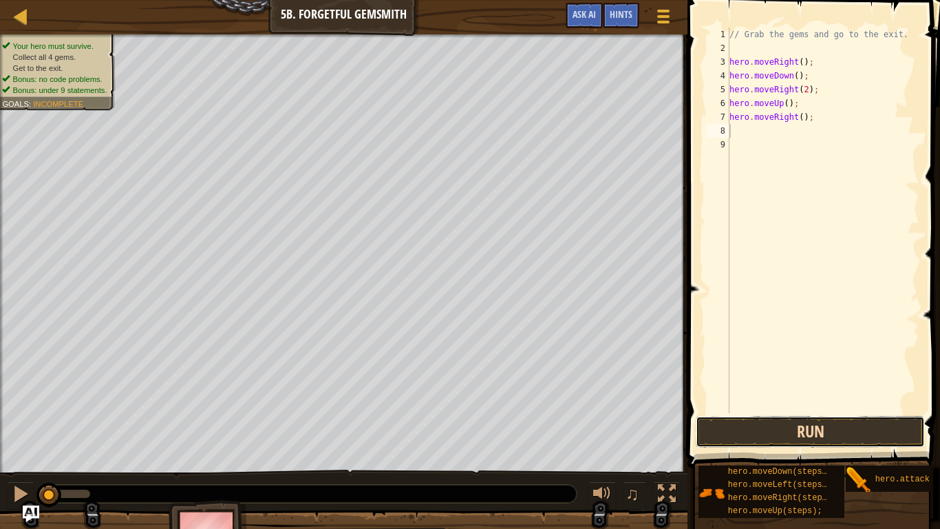
click at [753, 429] on button "Run" at bounding box center [810, 432] width 229 height 32
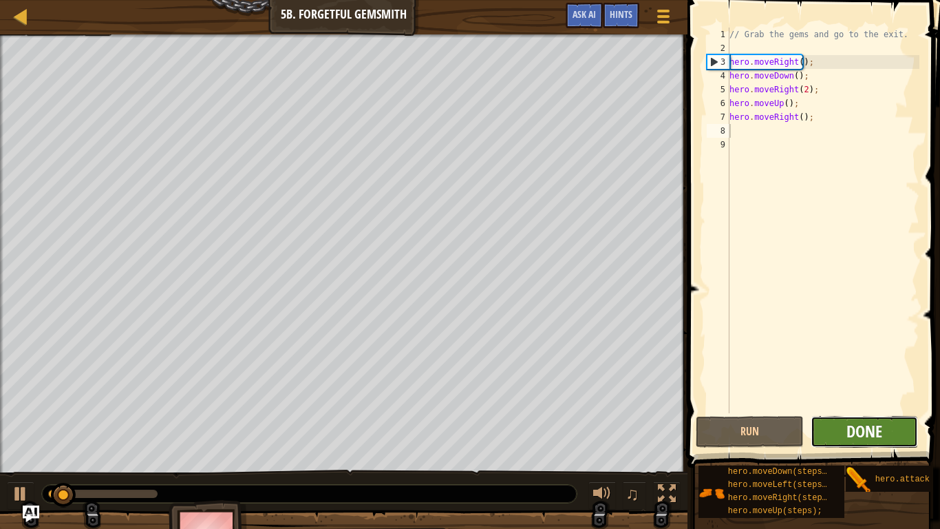
click at [857, 432] on span "Done" at bounding box center [865, 431] width 36 height 22
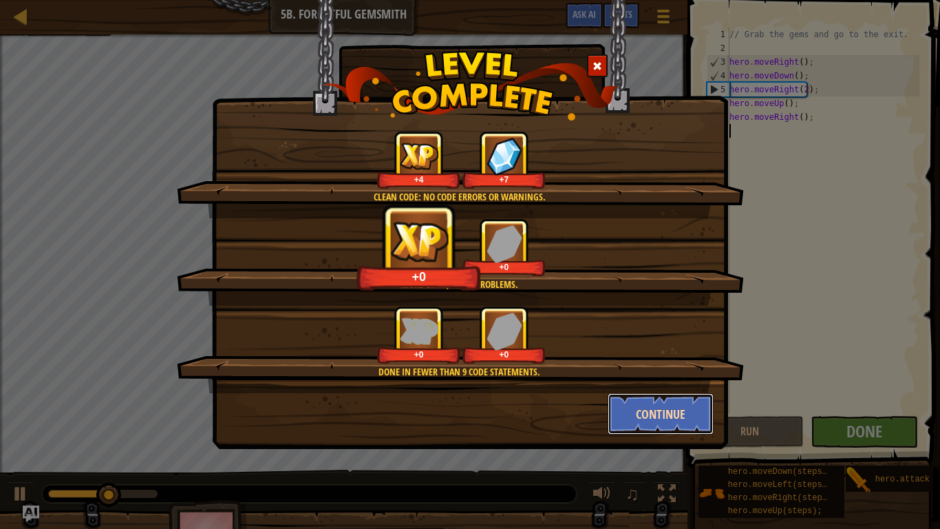
click at [661, 417] on button "Continue" at bounding box center [661, 413] width 107 height 41
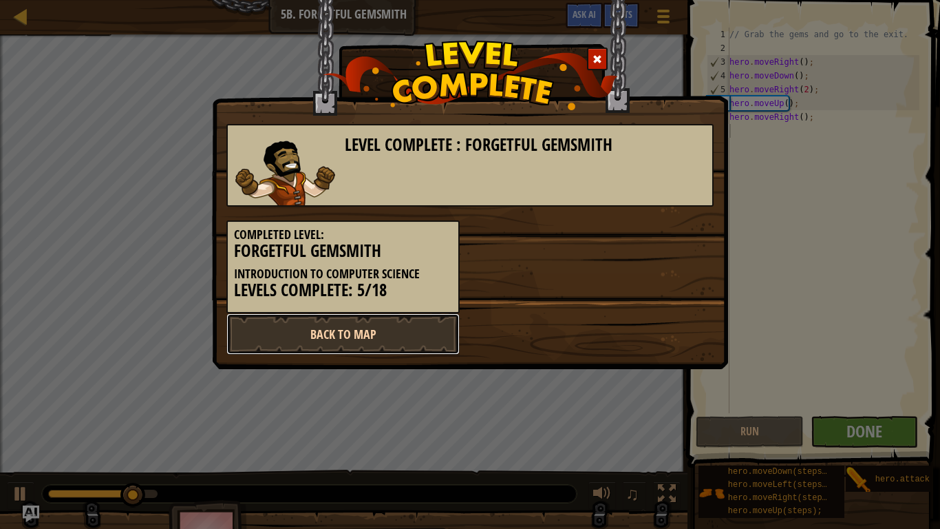
click at [352, 343] on link "Back to Map" at bounding box center [342, 333] width 233 height 41
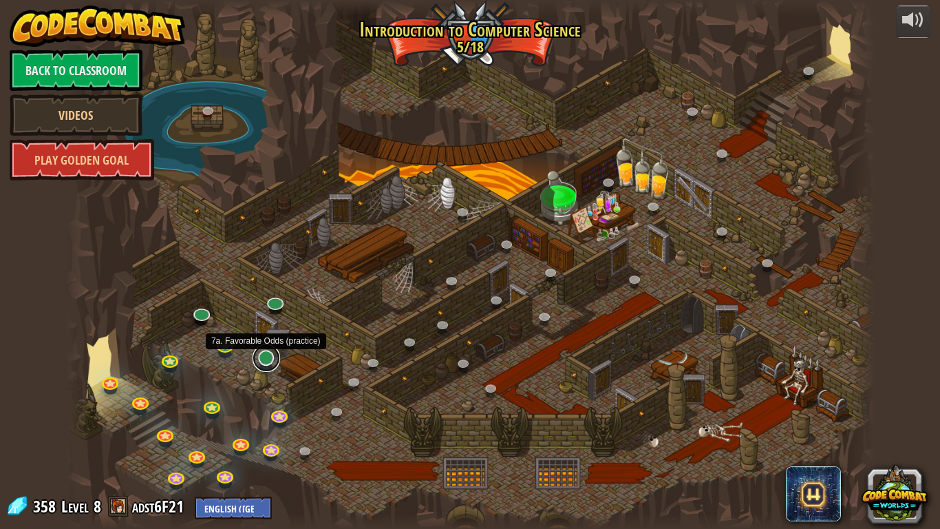
click at [267, 356] on link at bounding box center [267, 358] width 28 height 28
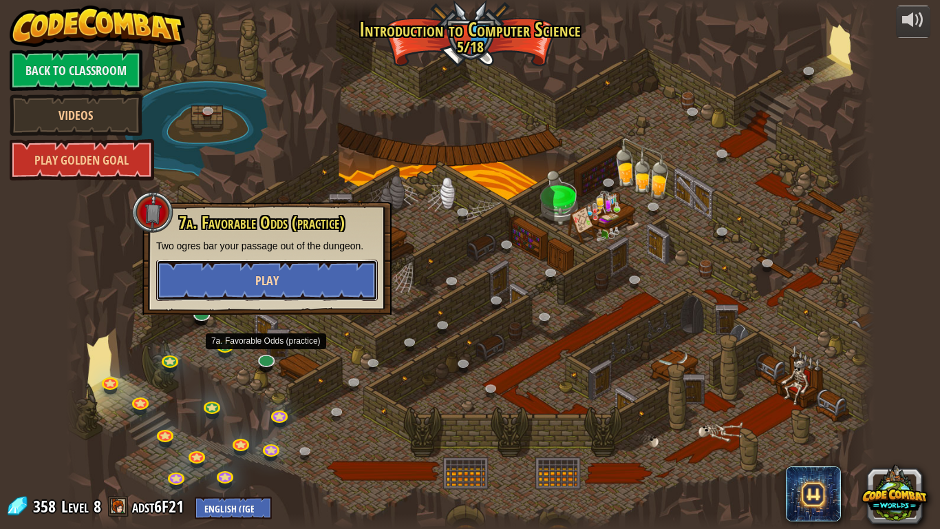
click at [253, 292] on button "Play" at bounding box center [267, 280] width 222 height 41
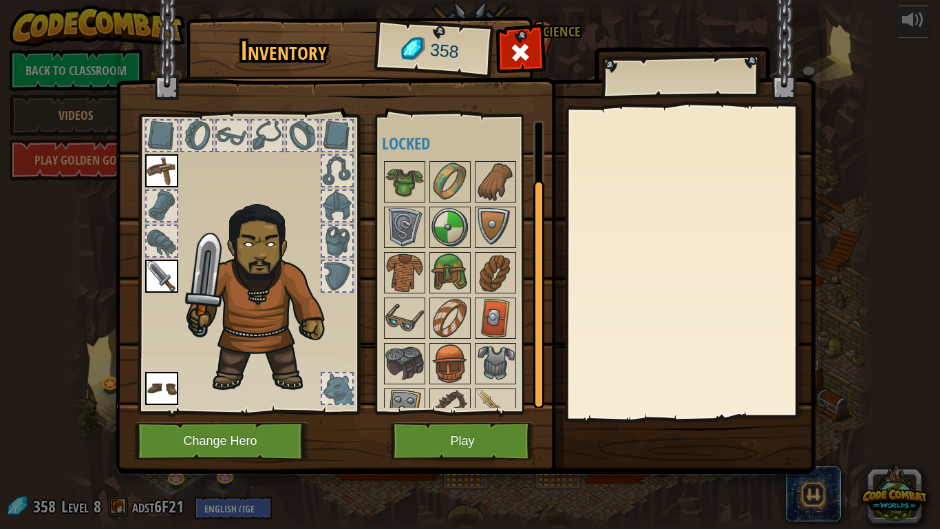
scroll to position [70, 0]
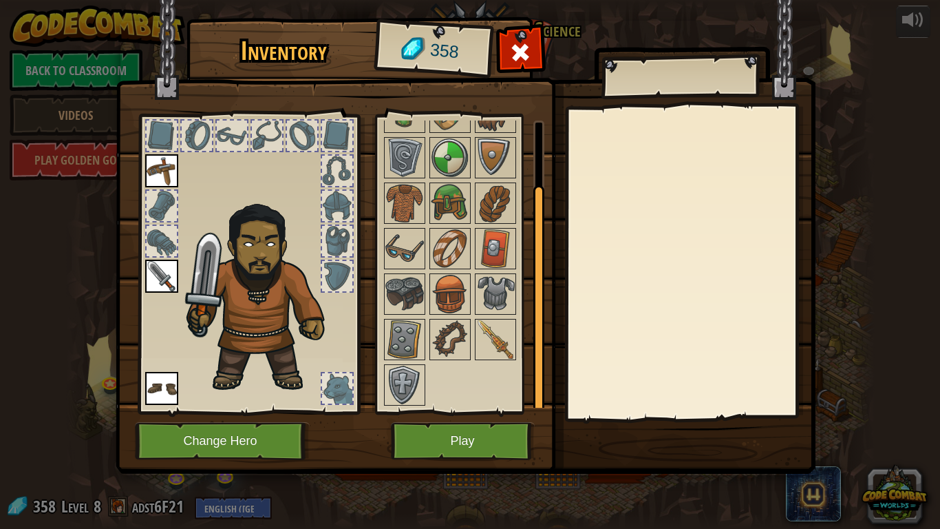
drag, startPoint x: 533, startPoint y: 312, endPoint x: 529, endPoint y: 396, distance: 84.8
click at [529, 396] on div "Available Equip Equip Equip (double-click to equip) Locked" at bounding box center [463, 263] width 162 height 287
click at [498, 352] on img at bounding box center [495, 339] width 39 height 39
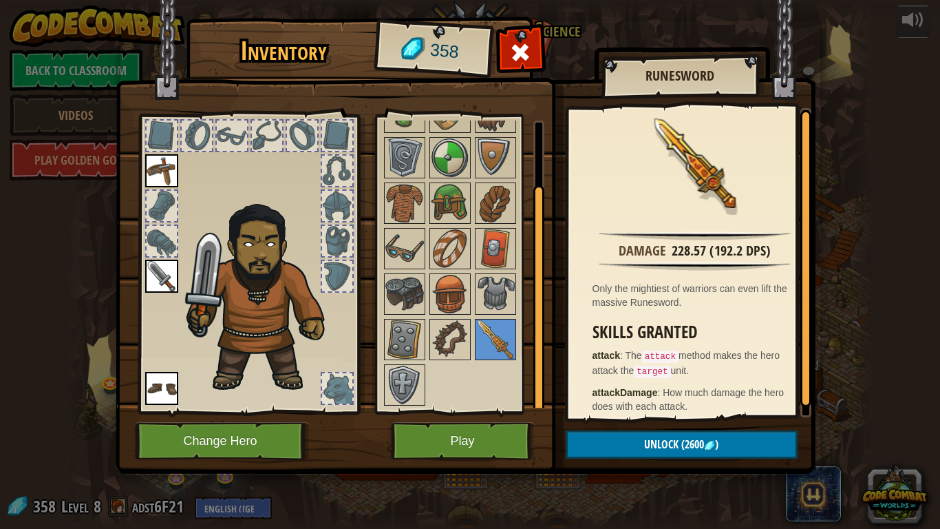
click at [171, 269] on img at bounding box center [161, 276] width 33 height 33
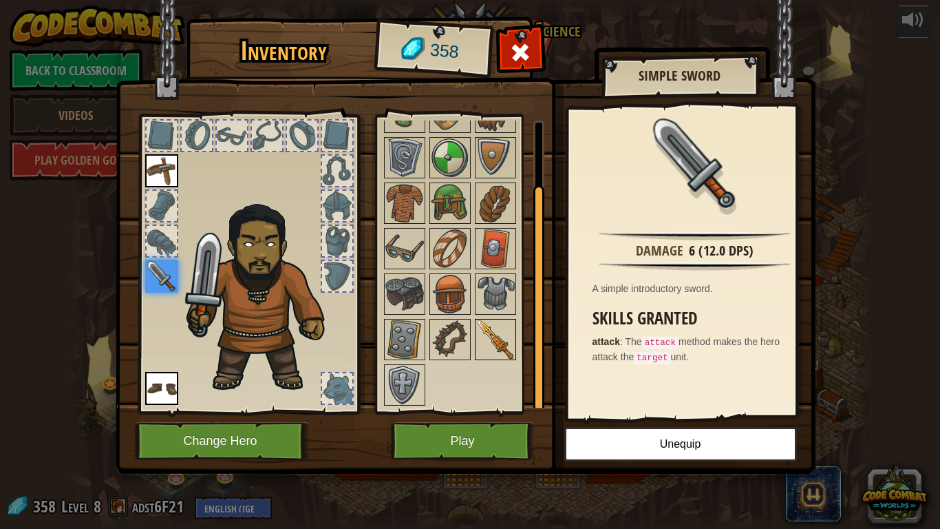
click at [501, 332] on img at bounding box center [495, 339] width 39 height 39
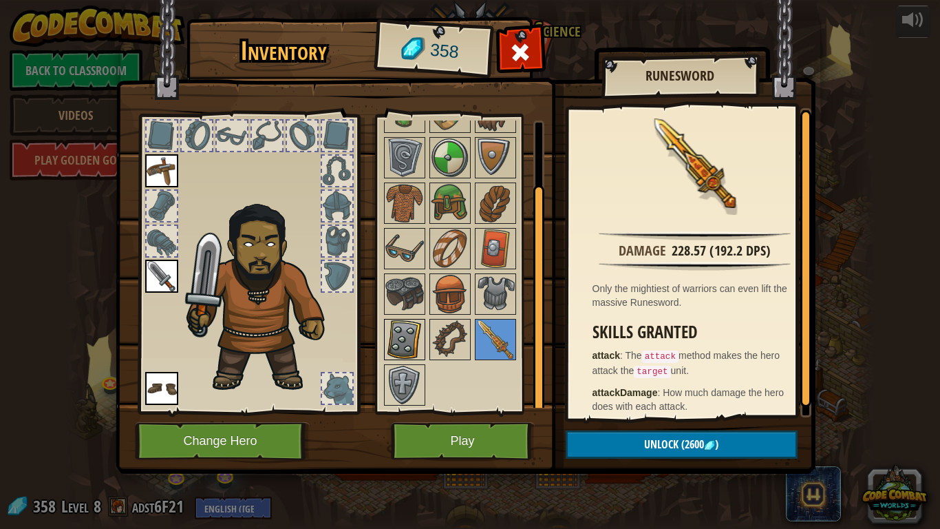
click at [410, 349] on img at bounding box center [404, 339] width 39 height 39
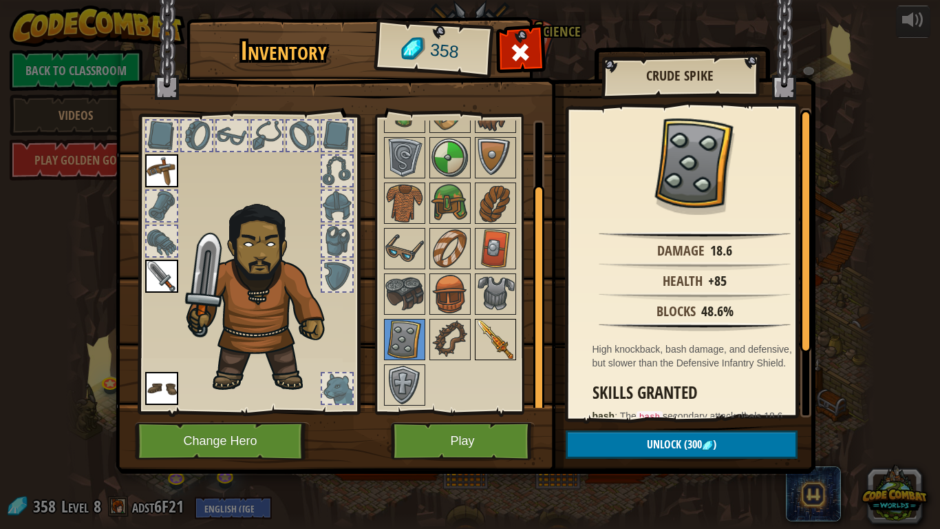
click at [502, 342] on img at bounding box center [495, 339] width 39 height 39
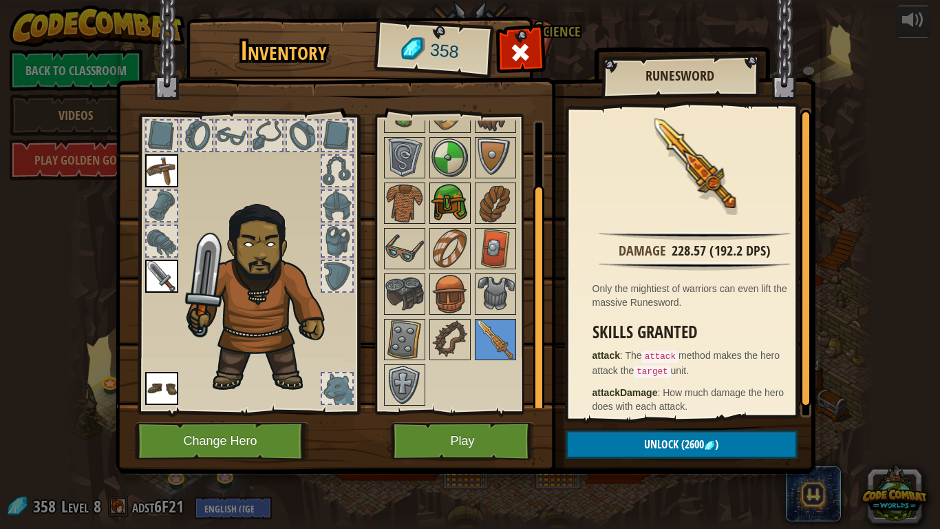
click at [458, 211] on img at bounding box center [450, 203] width 39 height 39
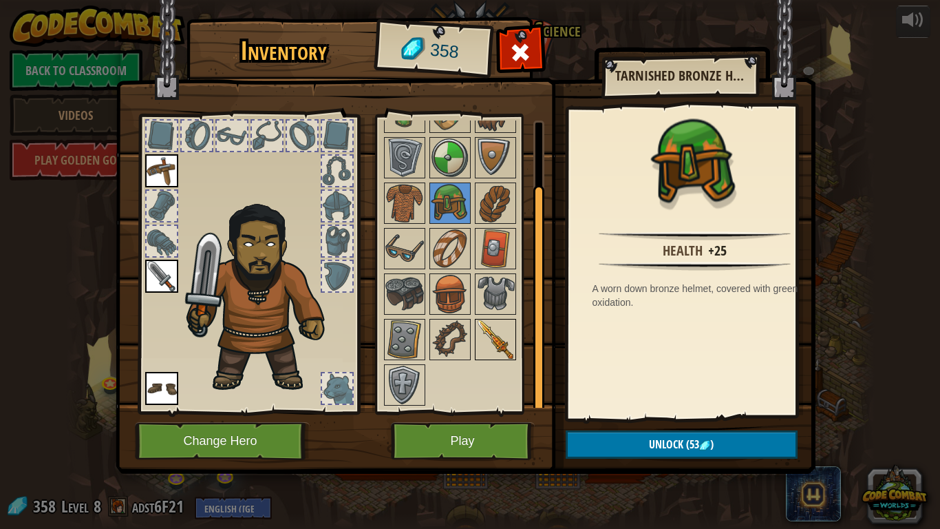
click at [508, 346] on img at bounding box center [495, 339] width 39 height 39
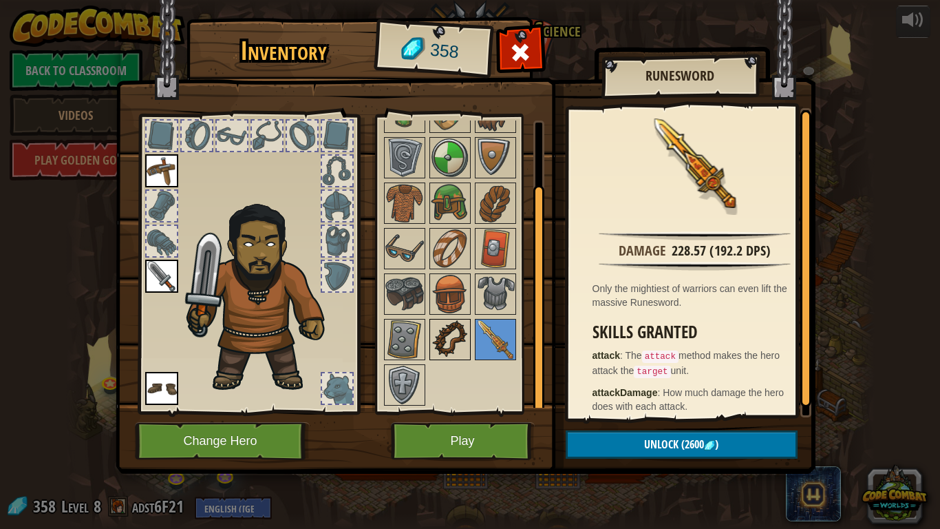
click at [452, 330] on img at bounding box center [450, 339] width 39 height 39
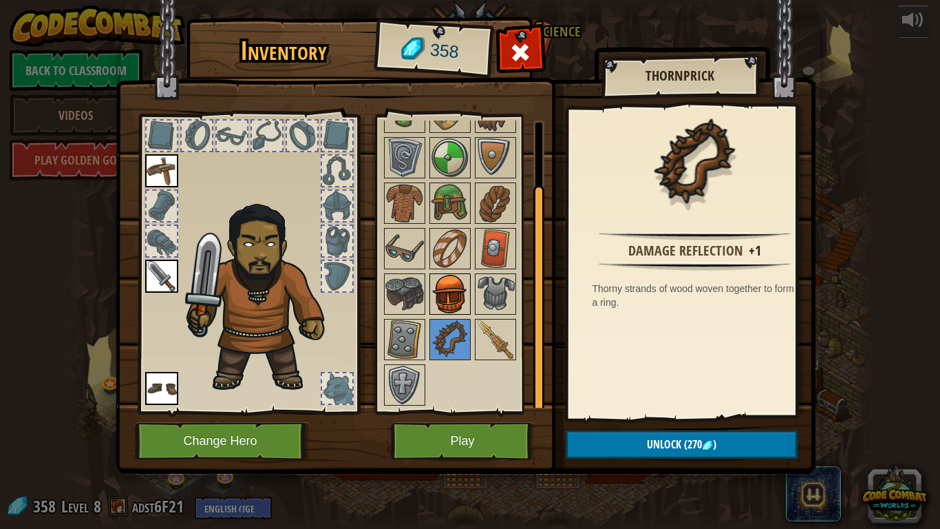
click at [461, 297] on img at bounding box center [450, 294] width 39 height 39
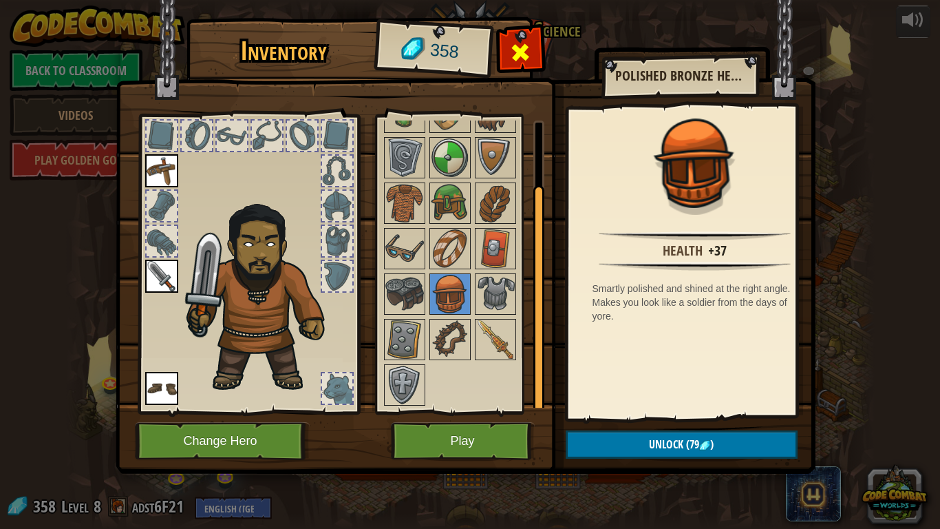
click at [526, 59] on span at bounding box center [520, 52] width 22 height 22
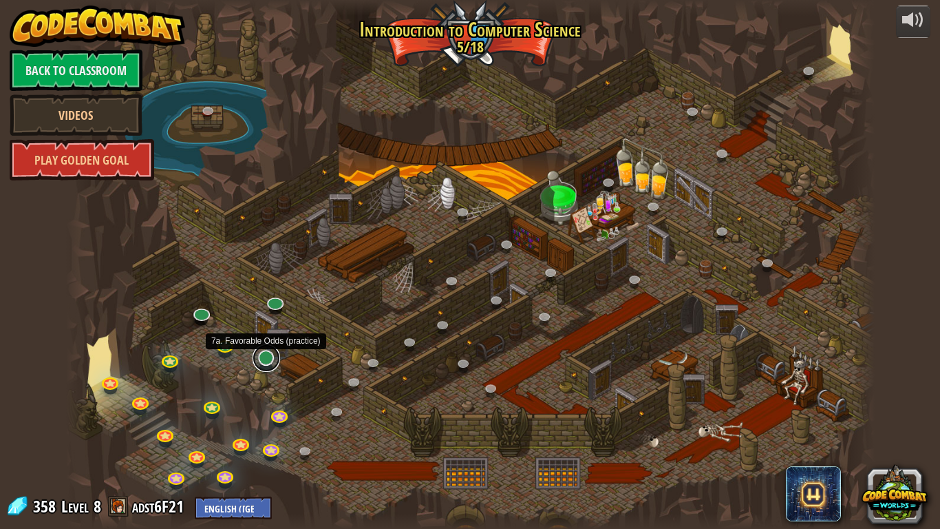
click at [268, 358] on link at bounding box center [267, 358] width 28 height 28
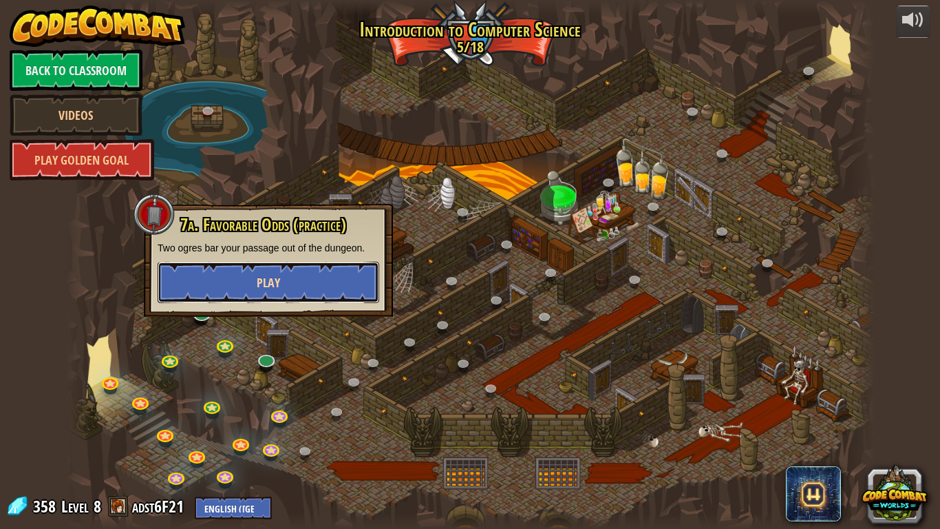
click at [281, 290] on button "Play" at bounding box center [269, 282] width 222 height 41
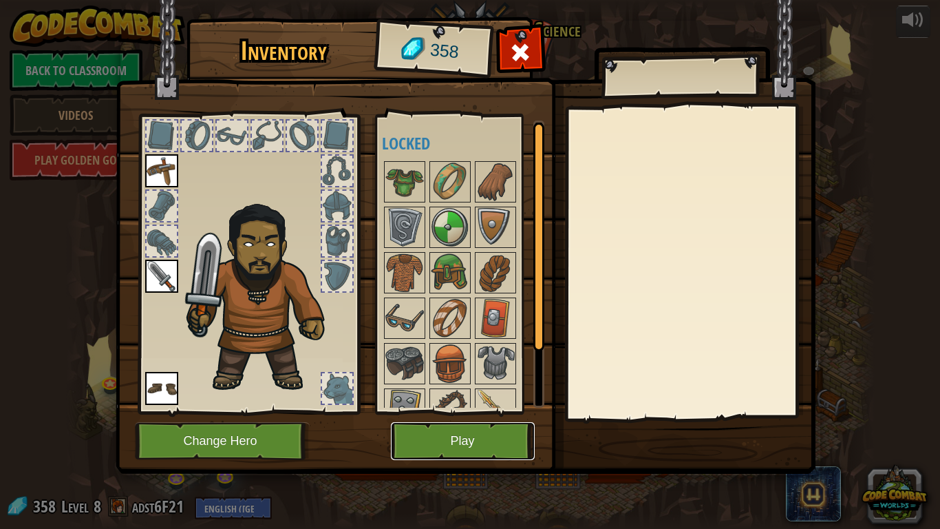
click at [421, 436] on button "Play" at bounding box center [463, 441] width 144 height 38
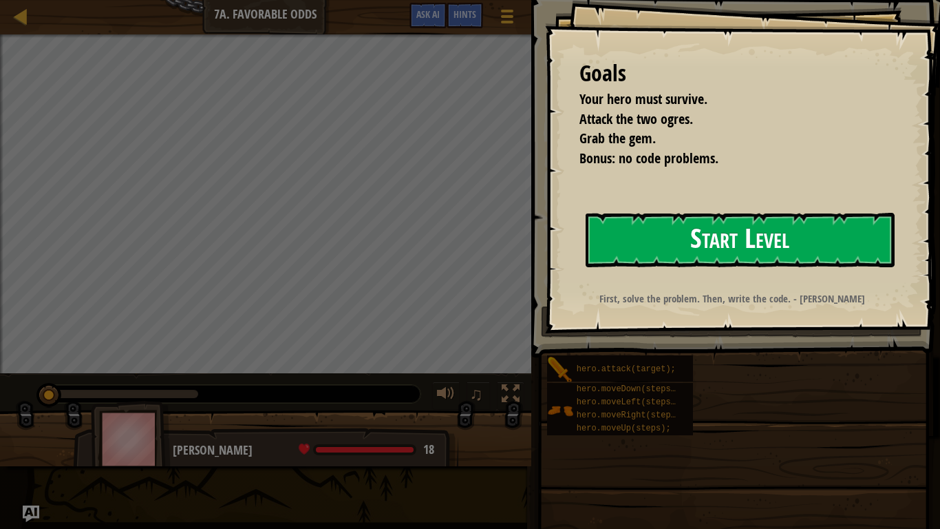
click at [757, 253] on button "Start Level" at bounding box center [740, 240] width 309 height 54
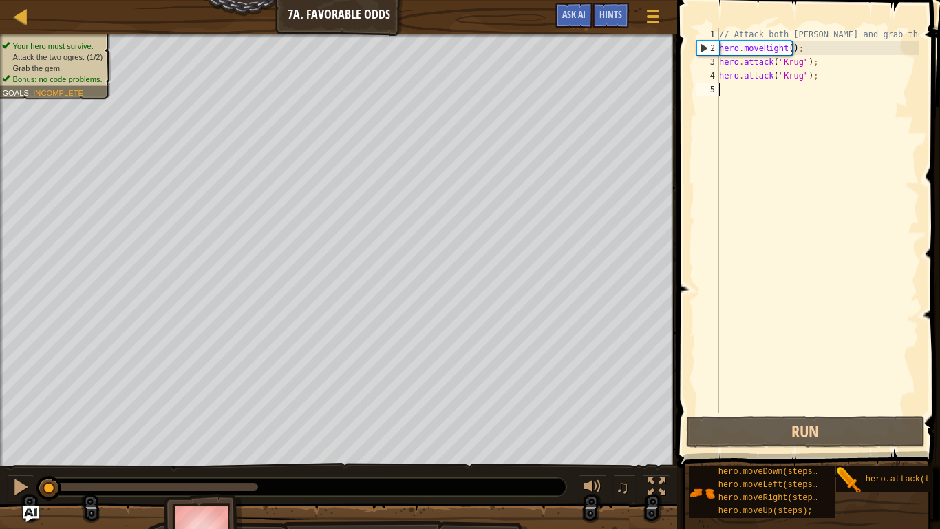
type textarea "h"
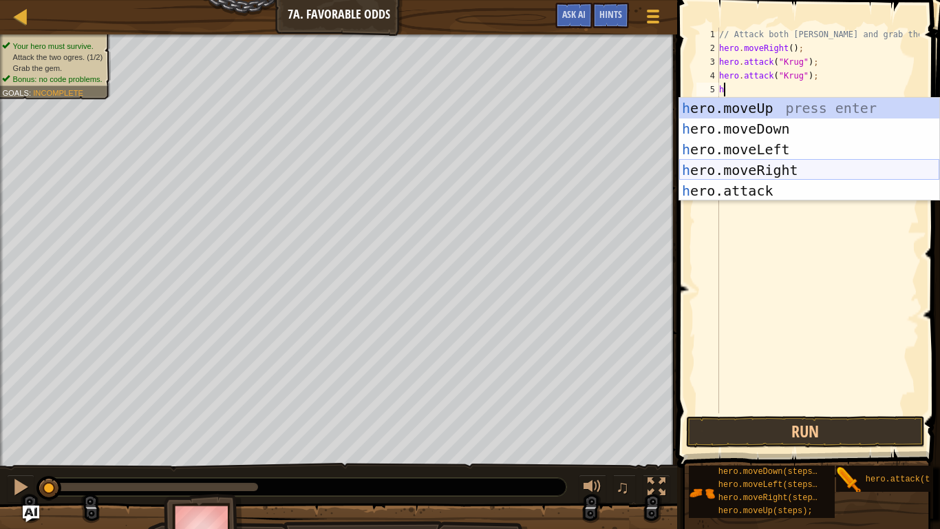
click at [801, 167] on div "h ero.moveUp press enter h ero.moveDown press enter h ero.moveLeft press enter …" at bounding box center [809, 170] width 260 height 145
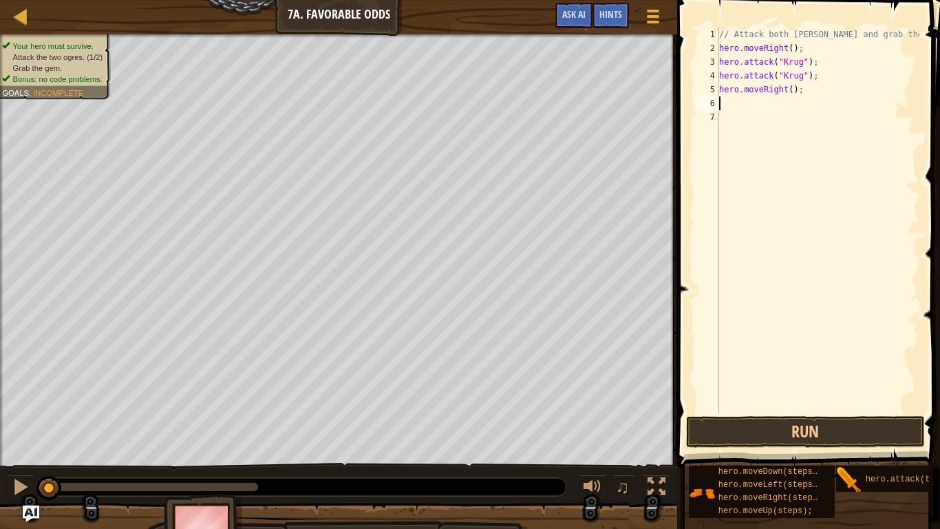
type textarea "h"
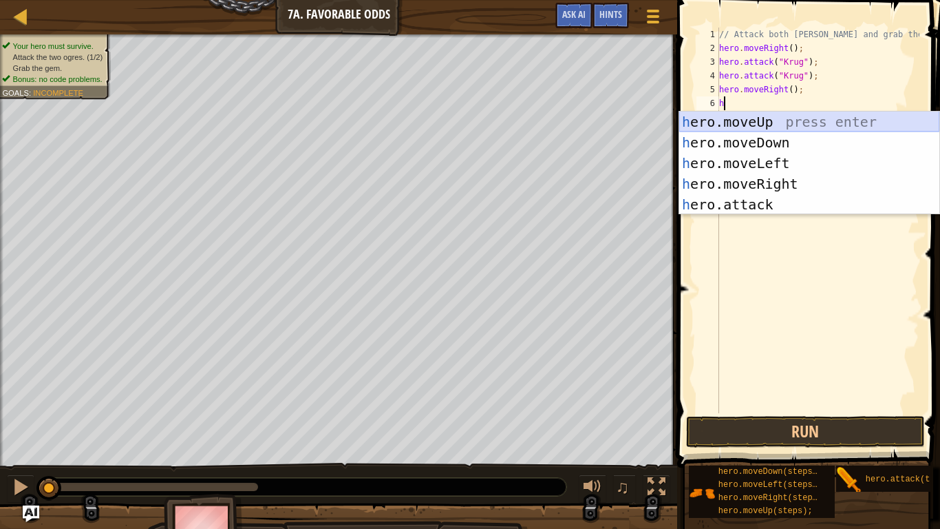
click at [774, 123] on div "h ero.moveUp press enter h ero.moveDown press enter h ero.moveLeft press enter …" at bounding box center [809, 184] width 260 height 145
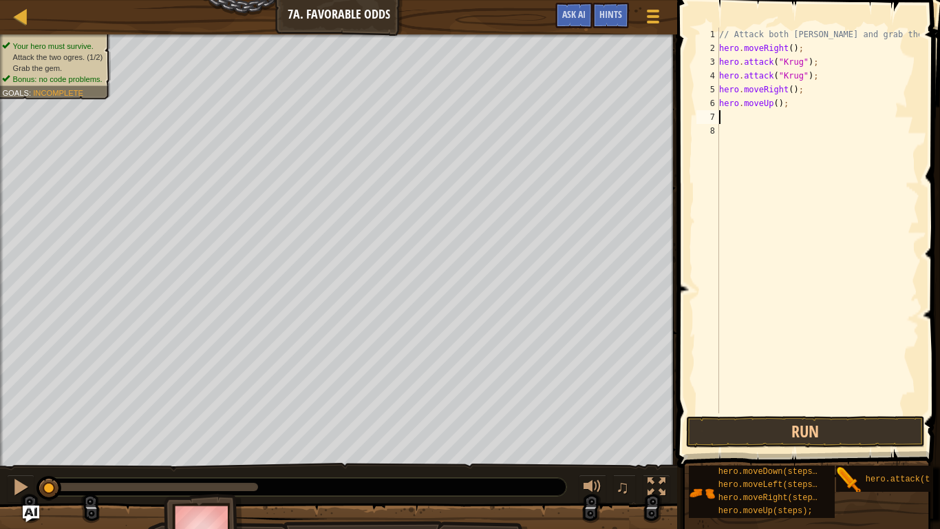
type textarea "h"
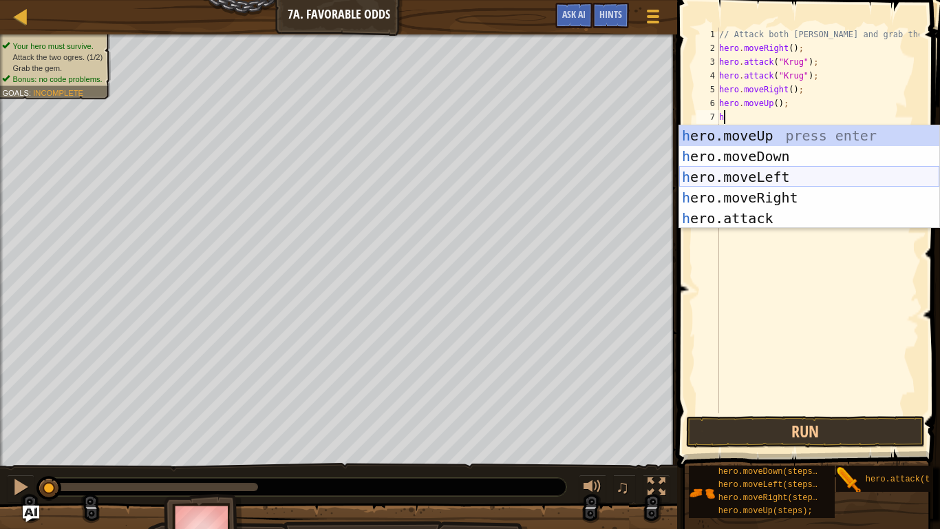
click at [759, 176] on div "h ero.moveUp press enter h ero.moveDown press enter h ero.moveLeft press enter …" at bounding box center [809, 197] width 260 height 145
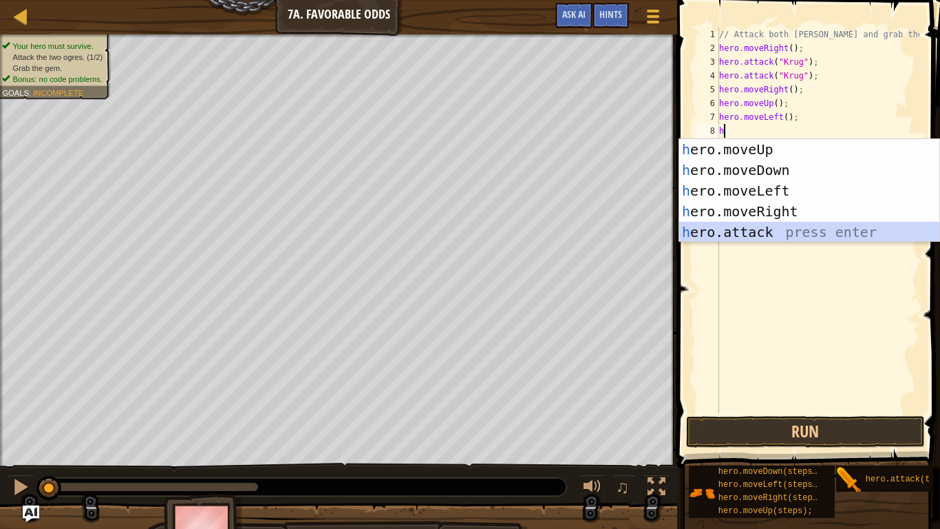
click at [754, 226] on div "h ero.moveUp press enter h ero.moveDown press enter h ero.moveLeft press enter …" at bounding box center [809, 211] width 260 height 145
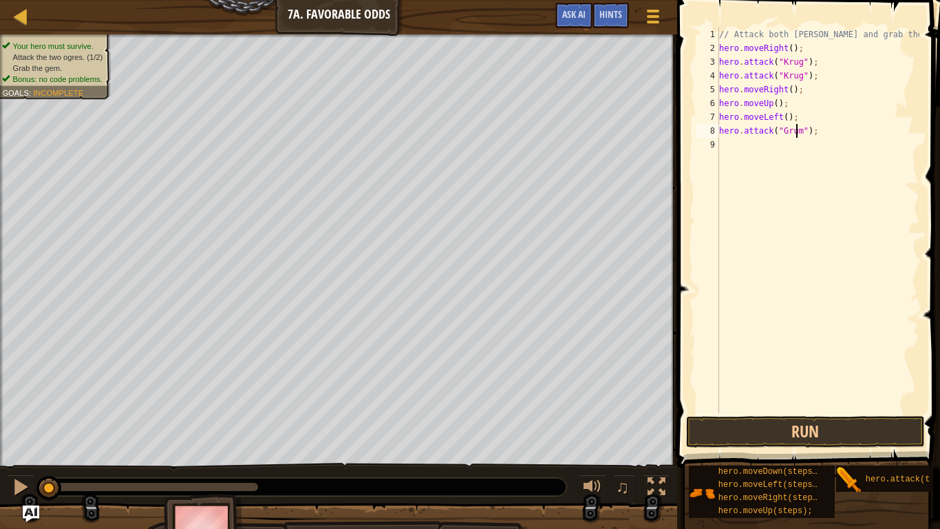
scroll to position [6, 7]
type textarea "hero.attack("Grump");"
click at [738, 142] on div "// Attack both [PERSON_NAME] and grab the gem. hero . moveRight ( ) ; hero . at…" at bounding box center [818, 234] width 203 height 413
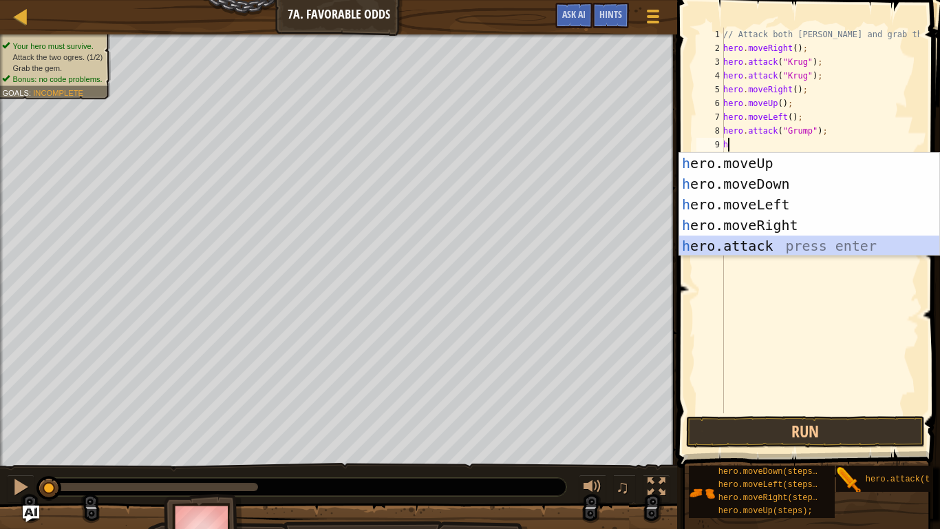
click at [788, 242] on div "h ero.moveUp press enter h ero.moveDown press enter h ero.moveLeft press enter …" at bounding box center [809, 225] width 260 height 145
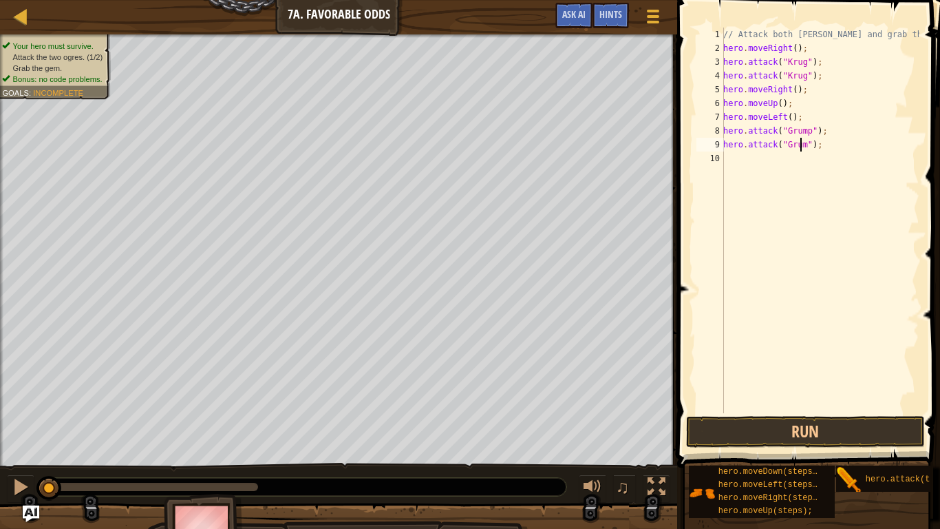
scroll to position [6, 7]
type textarea "hero.attack("Grump");"
click at [750, 162] on div "// Attack both [PERSON_NAME] and grab the gem. hero . moveRight ( ) ; hero . at…" at bounding box center [820, 234] width 199 height 413
type textarea "h"
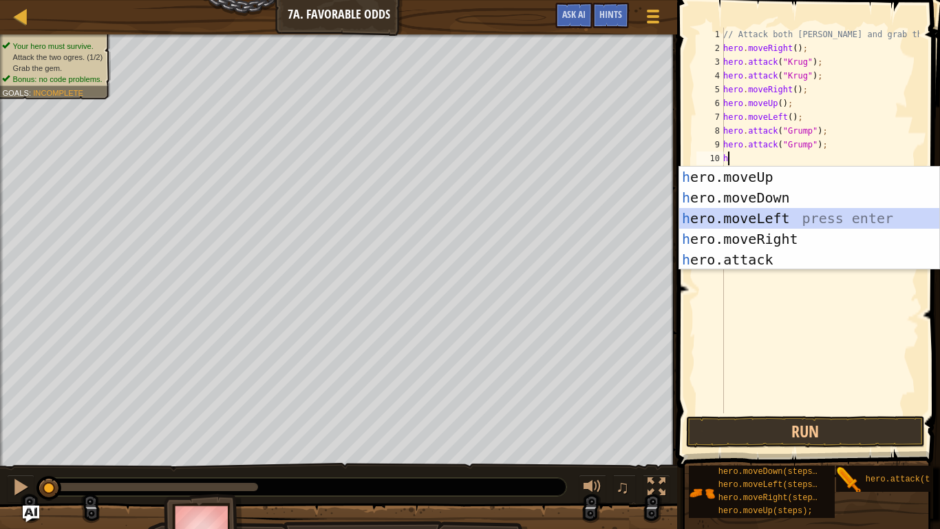
click at [759, 216] on div "h ero.moveUp press enter h ero.moveDown press enter h ero.moveLeft press enter …" at bounding box center [809, 239] width 260 height 145
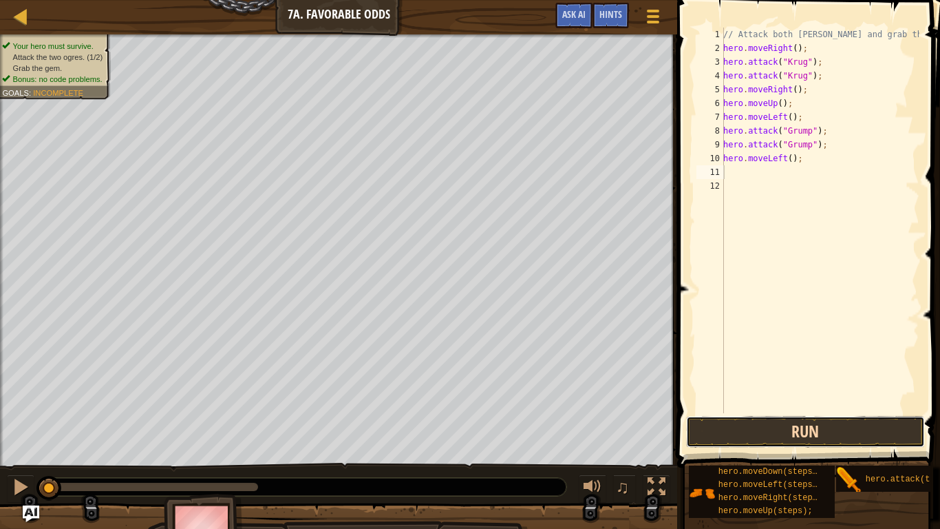
click at [772, 428] on button "Run" at bounding box center [805, 432] width 239 height 32
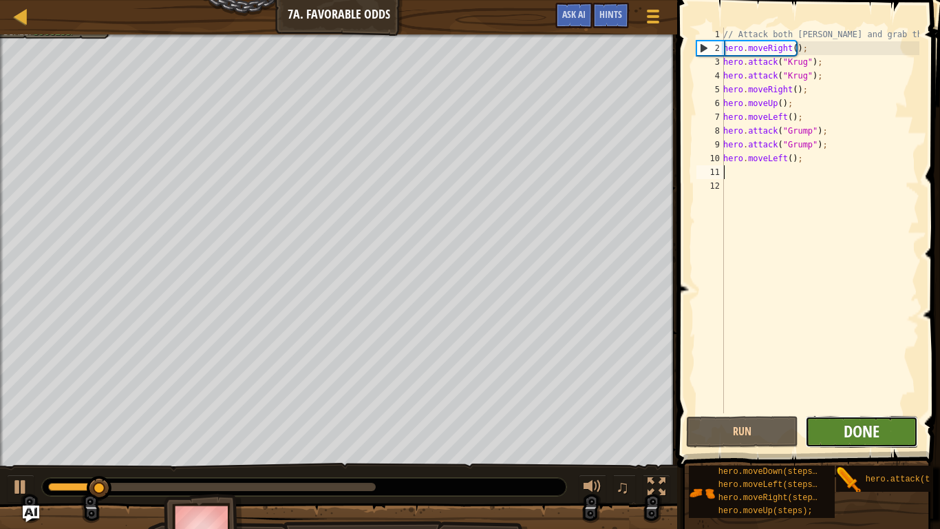
click at [853, 422] on span "Done" at bounding box center [862, 431] width 36 height 22
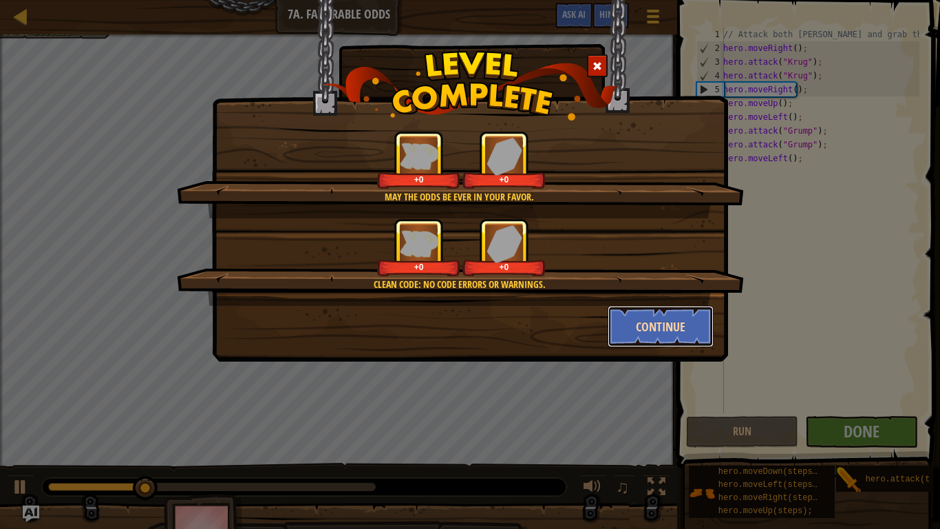
click at [681, 336] on button "Continue" at bounding box center [661, 326] width 107 height 41
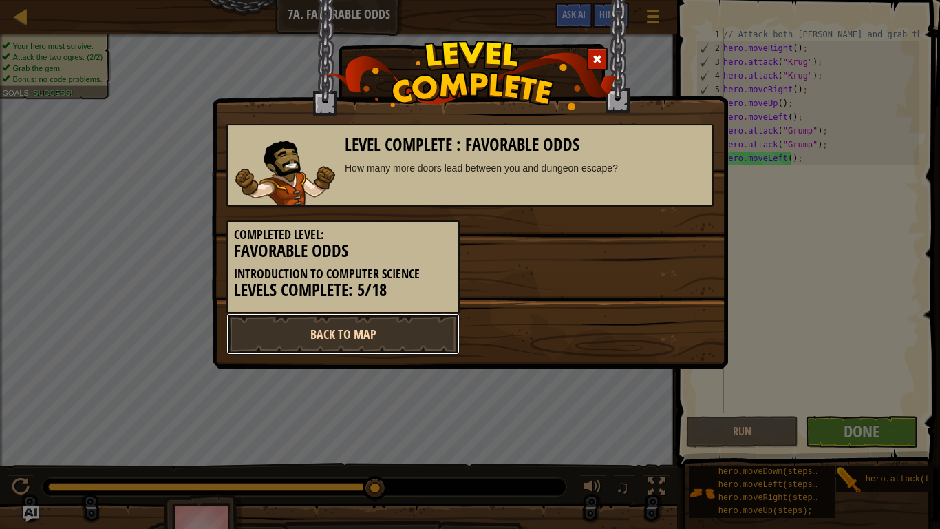
click at [382, 317] on link "Back to Map" at bounding box center [342, 333] width 233 height 41
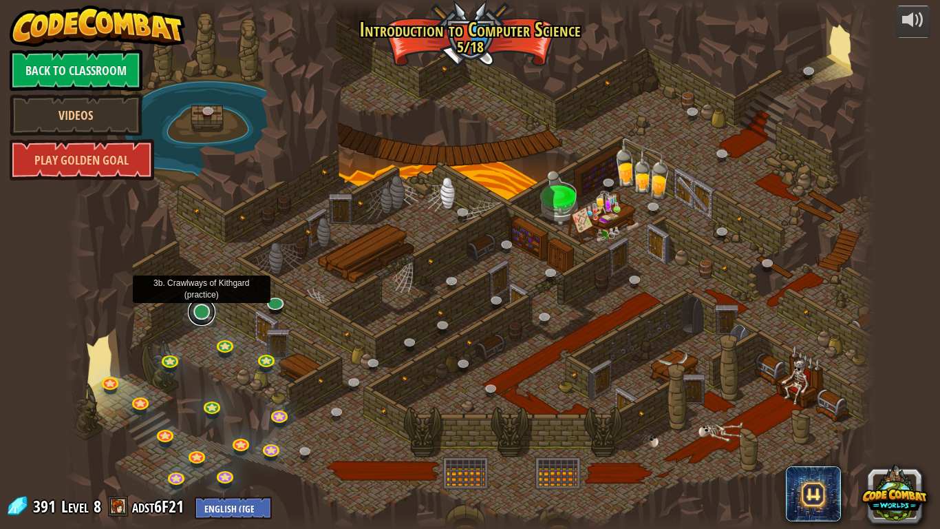
click at [212, 311] on link at bounding box center [202, 312] width 28 height 28
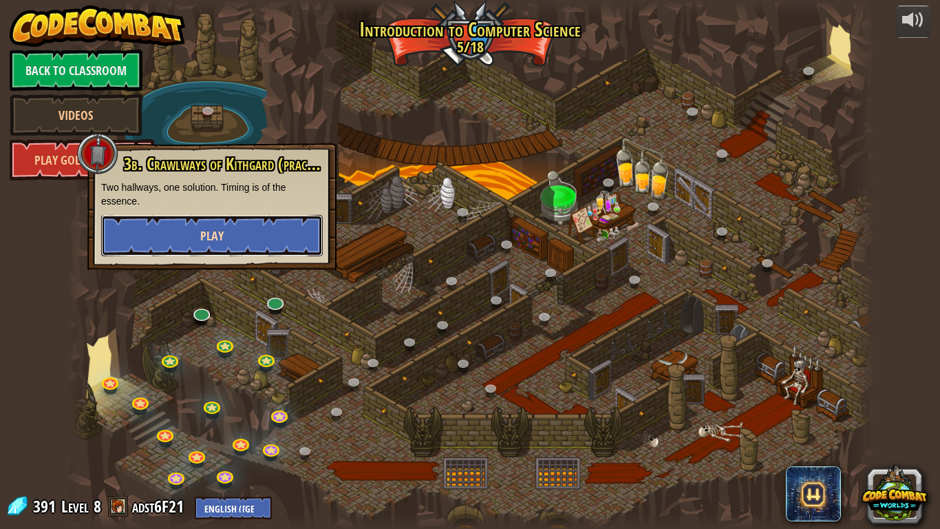
click at [219, 231] on span "Play" at bounding box center [211, 235] width 23 height 17
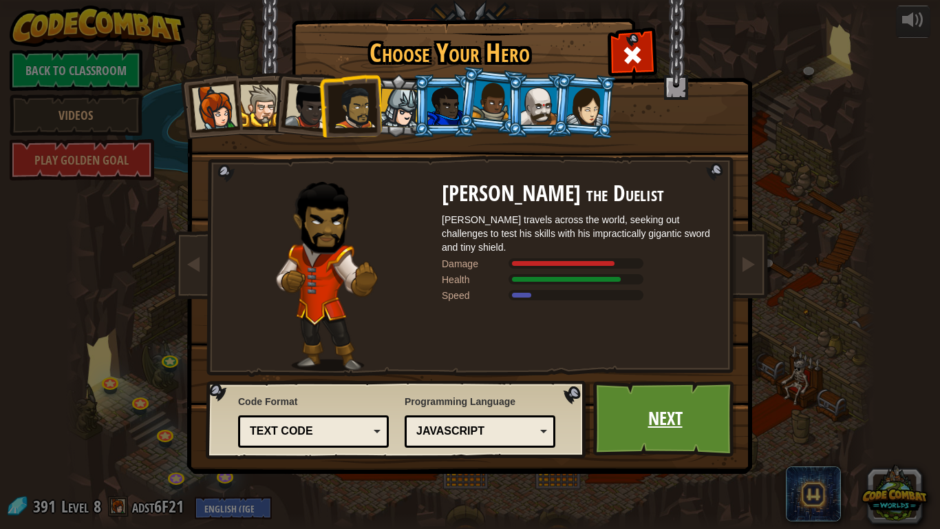
click at [664, 412] on link "Next" at bounding box center [665, 419] width 144 height 76
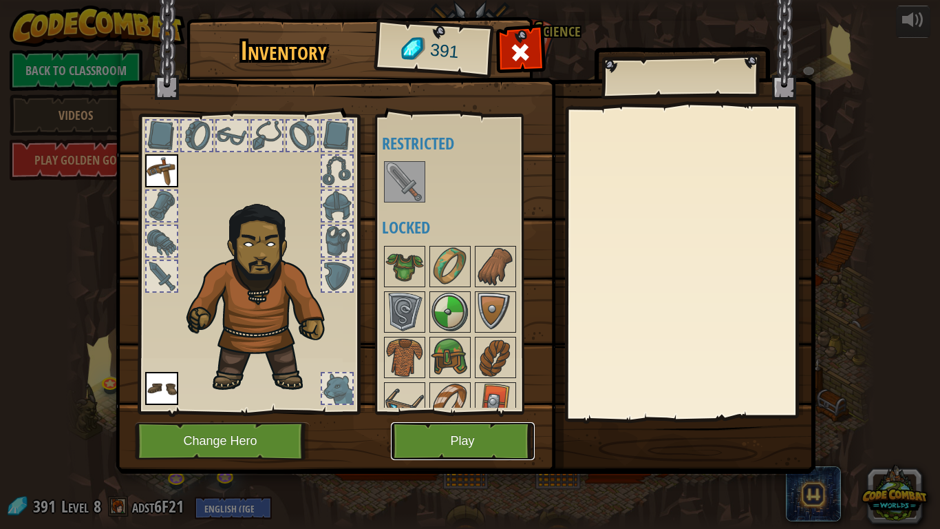
click at [509, 437] on button "Play" at bounding box center [463, 441] width 144 height 38
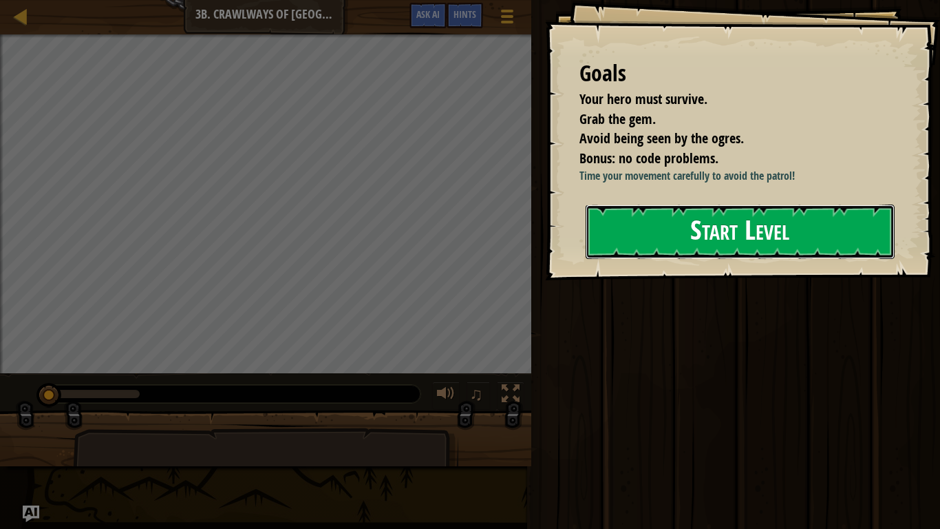
click at [716, 233] on button "Start Level" at bounding box center [740, 231] width 309 height 54
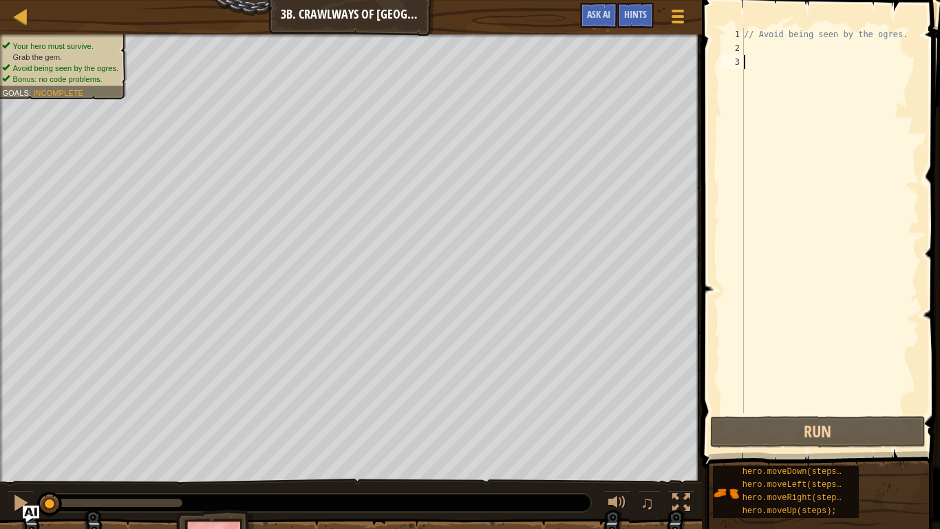
type textarea "h"
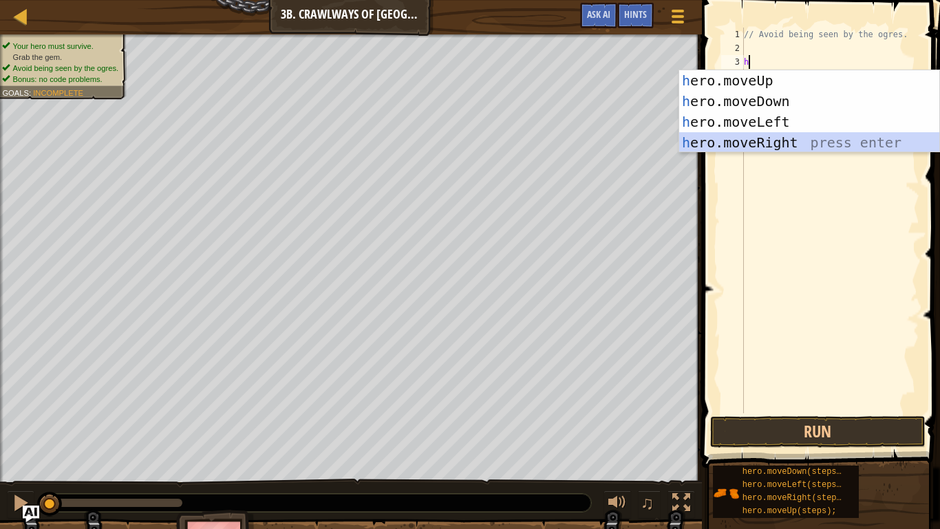
click at [779, 142] on div "h ero.moveUp press enter h ero.moveDown press enter h ero.moveLeft press enter …" at bounding box center [809, 132] width 260 height 124
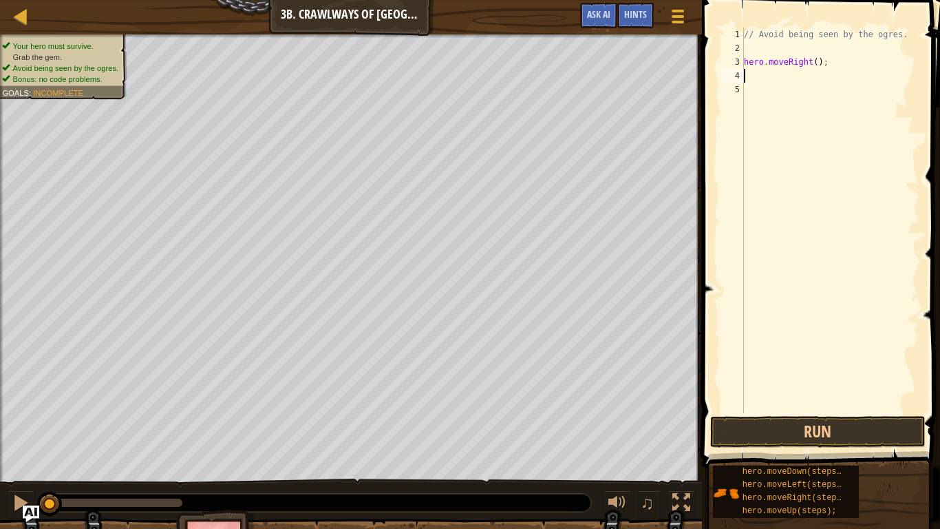
type textarea "h"
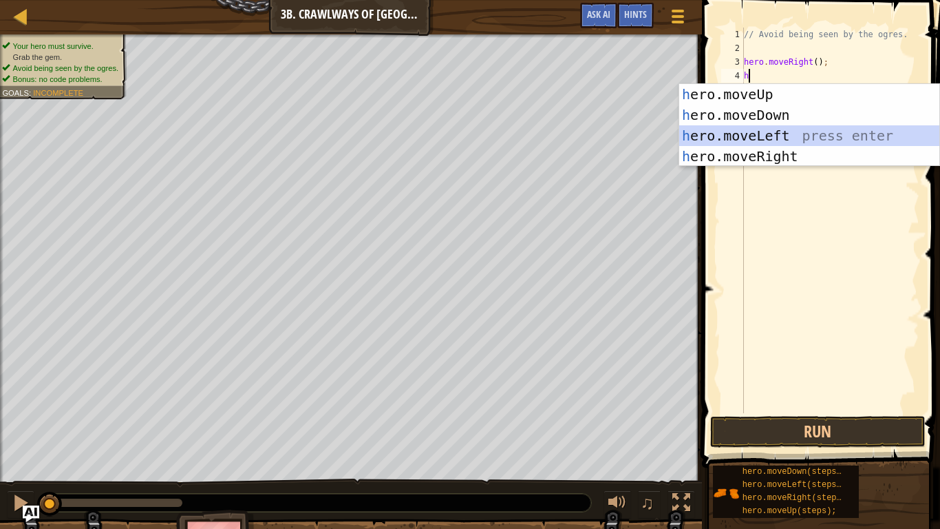
click at [778, 130] on div "h ero.moveUp press enter h ero.moveDown press enter h ero.moveLeft press enter …" at bounding box center [809, 146] width 260 height 124
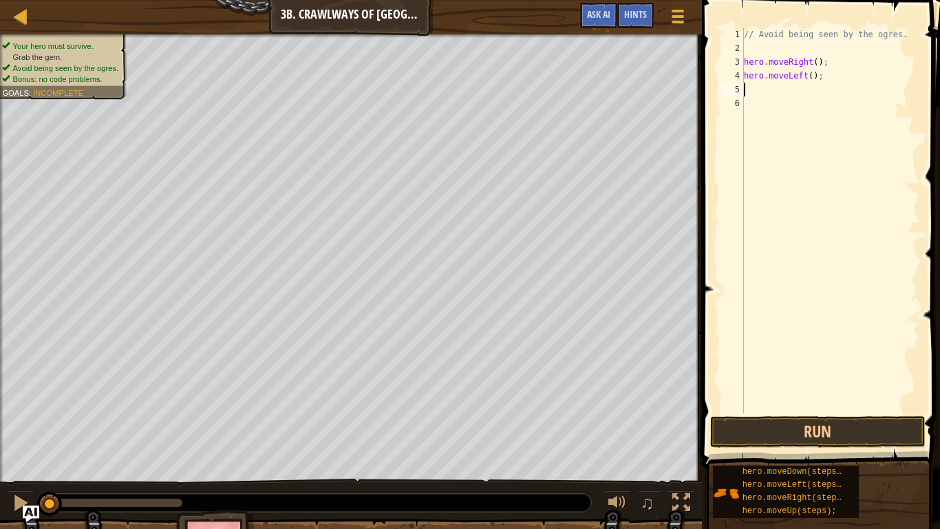
type textarea "h"
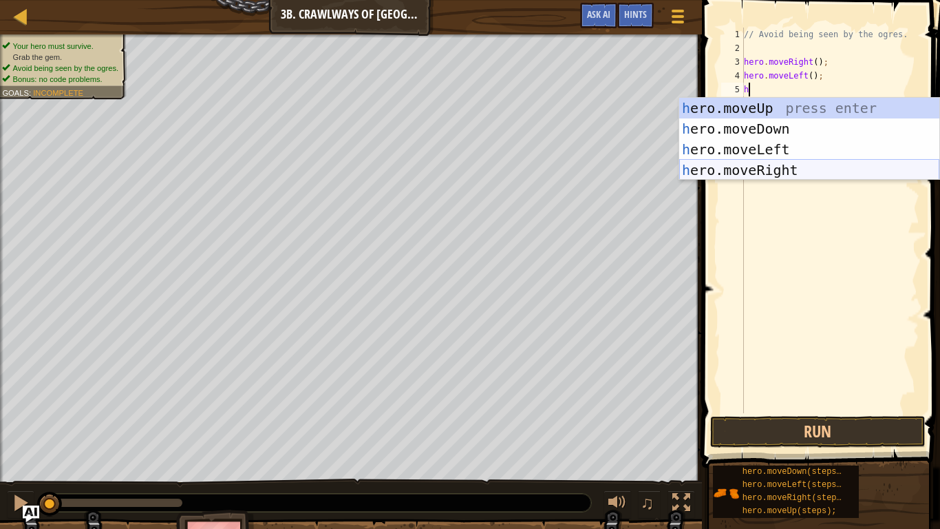
click at [783, 165] on div "h ero.moveUp press enter h ero.moveDown press enter h ero.moveLeft press enter …" at bounding box center [809, 160] width 260 height 124
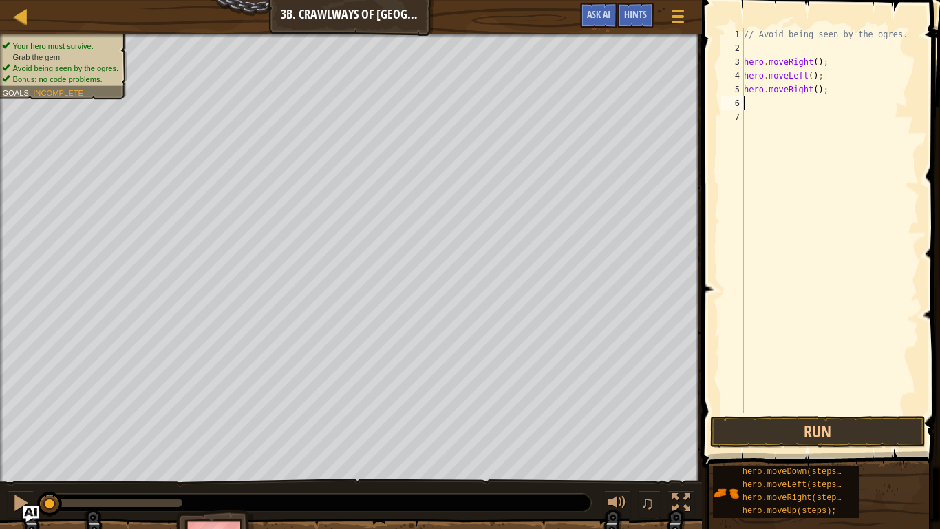
click at [814, 89] on div "// Avoid being seen by the ogres. hero . moveRight ( ) ; hero . moveLeft ( ) ; …" at bounding box center [830, 234] width 178 height 413
type textarea "hero.moveRight(2);"
click at [816, 423] on button "Run" at bounding box center [817, 432] width 215 height 32
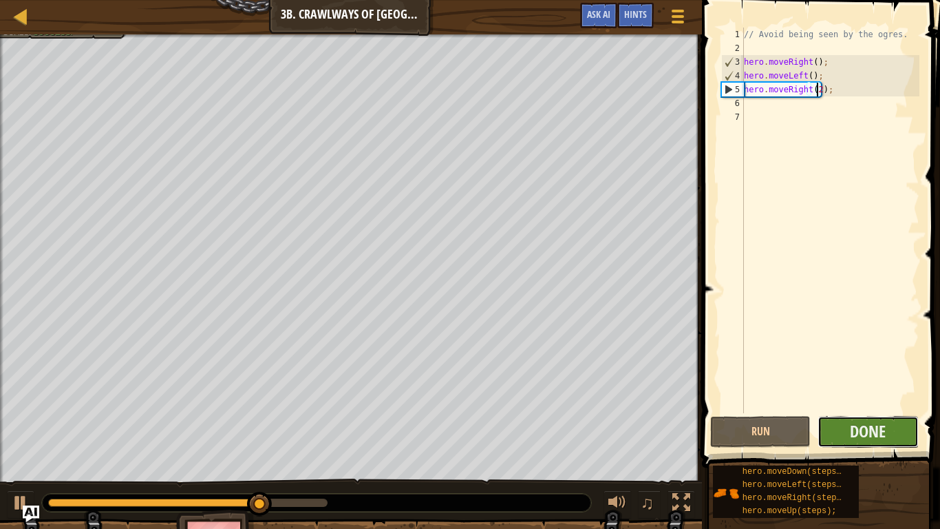
click at [889, 436] on button "Done" at bounding box center [868, 432] width 100 height 32
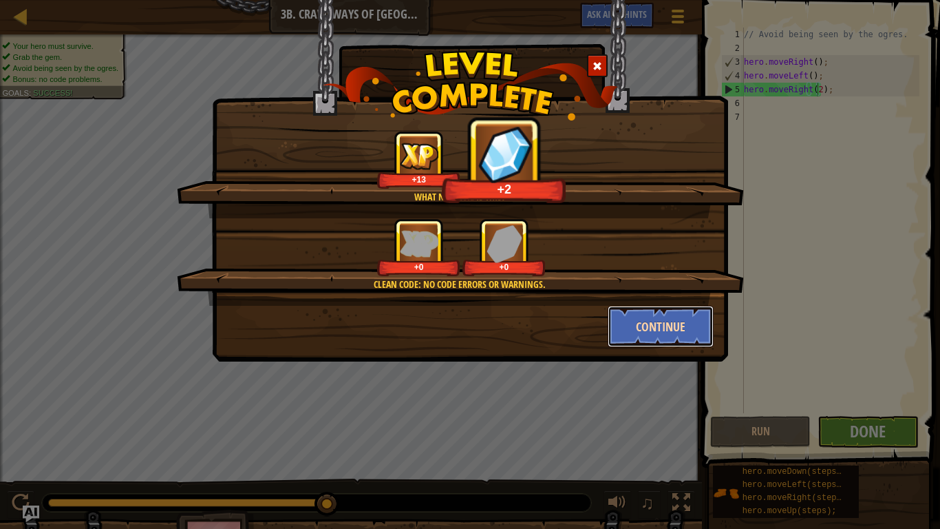
click at [677, 330] on button "Continue" at bounding box center [661, 326] width 107 height 41
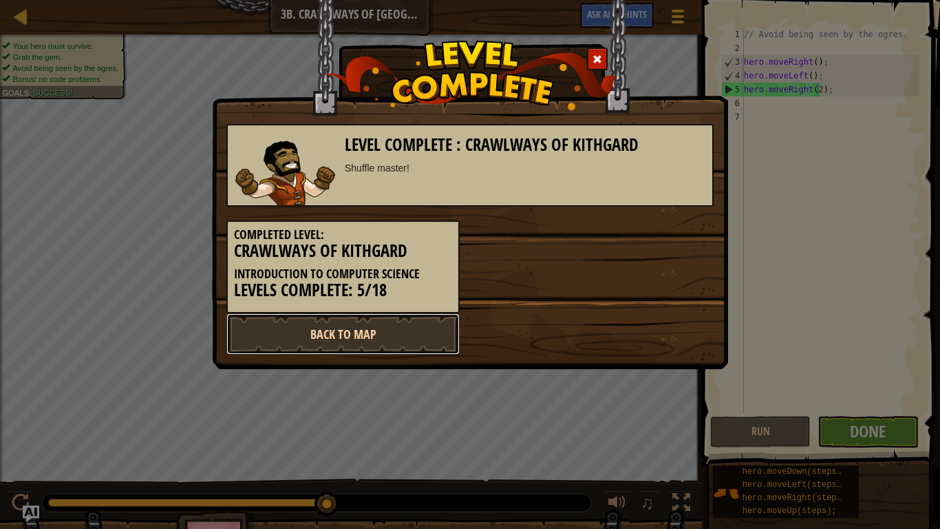
click at [434, 340] on link "Back to Map" at bounding box center [342, 333] width 233 height 41
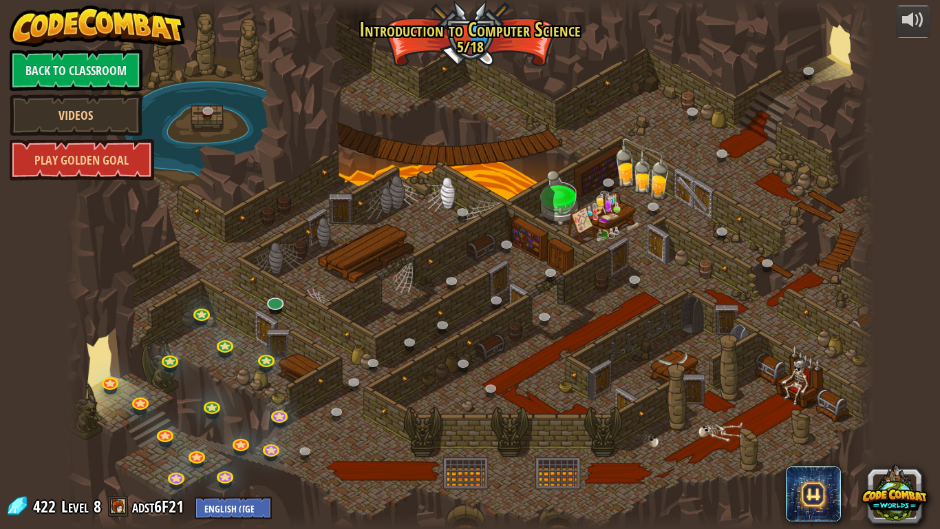
click at [578, 145] on div at bounding box center [470, 264] width 809 height 529
click at [276, 299] on link at bounding box center [276, 300] width 28 height 28
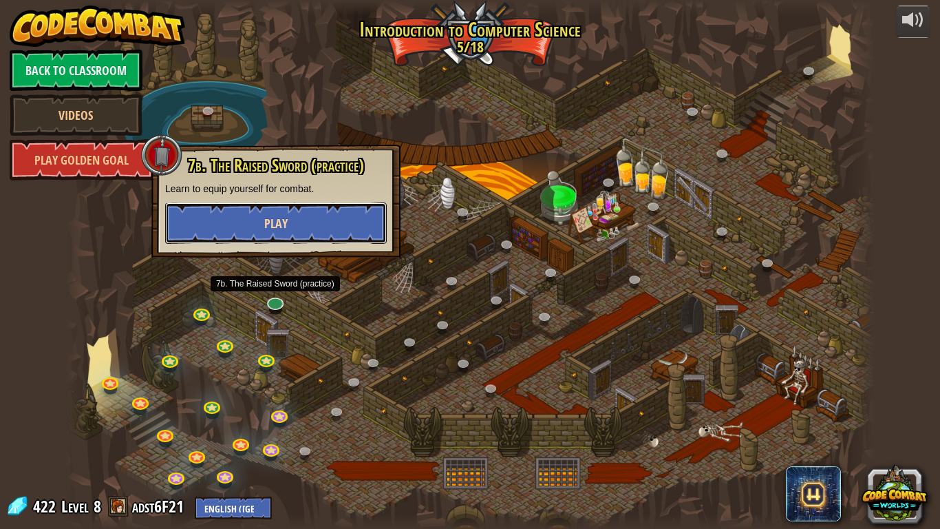
click at [268, 224] on span "Play" at bounding box center [275, 223] width 23 height 17
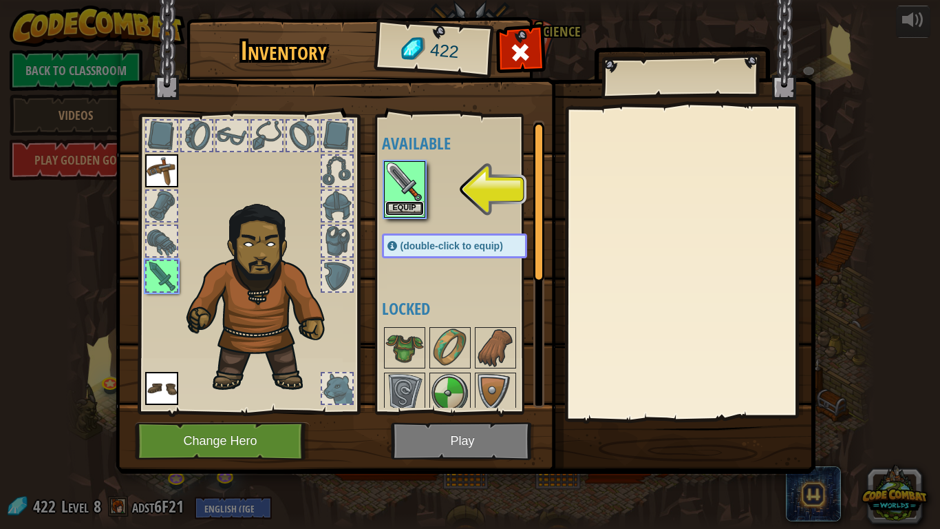
click at [405, 203] on button "Equip" at bounding box center [404, 208] width 39 height 14
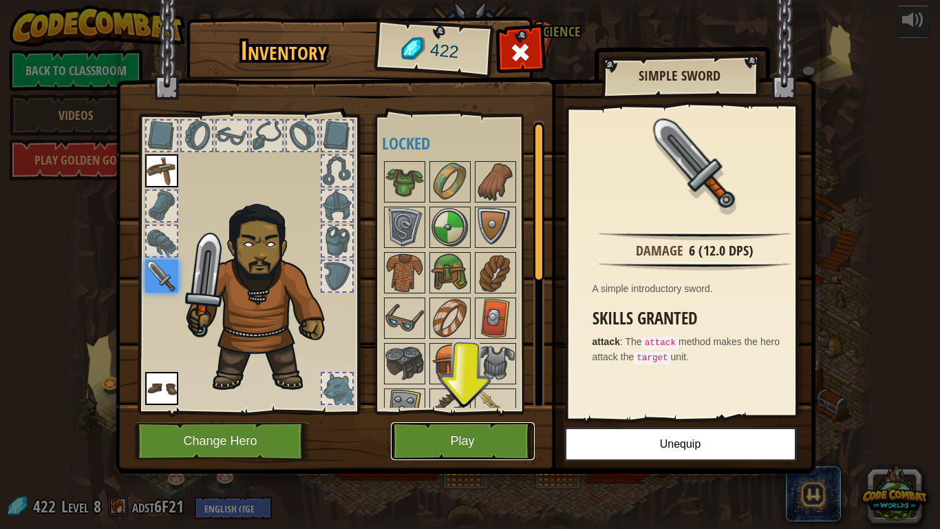
click at [493, 427] on button "Play" at bounding box center [463, 441] width 144 height 38
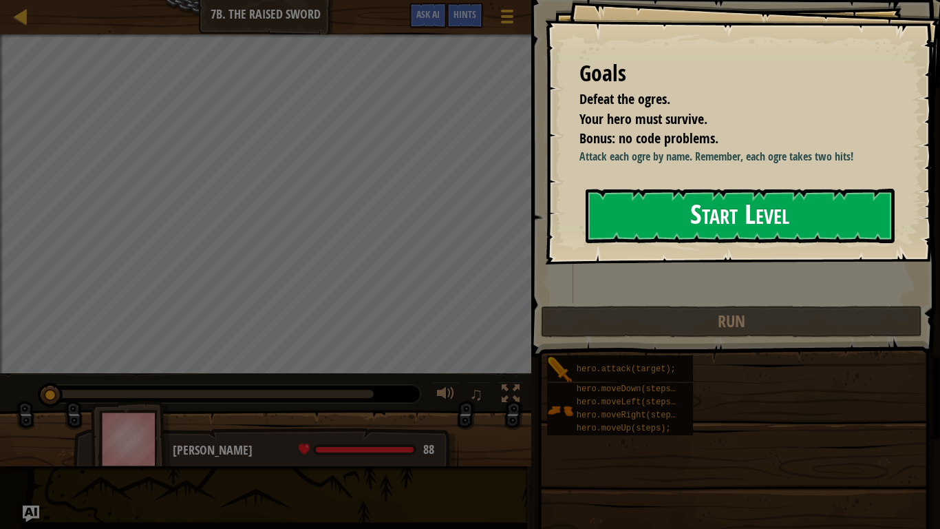
click at [698, 217] on button "Start Level" at bounding box center [740, 216] width 309 height 54
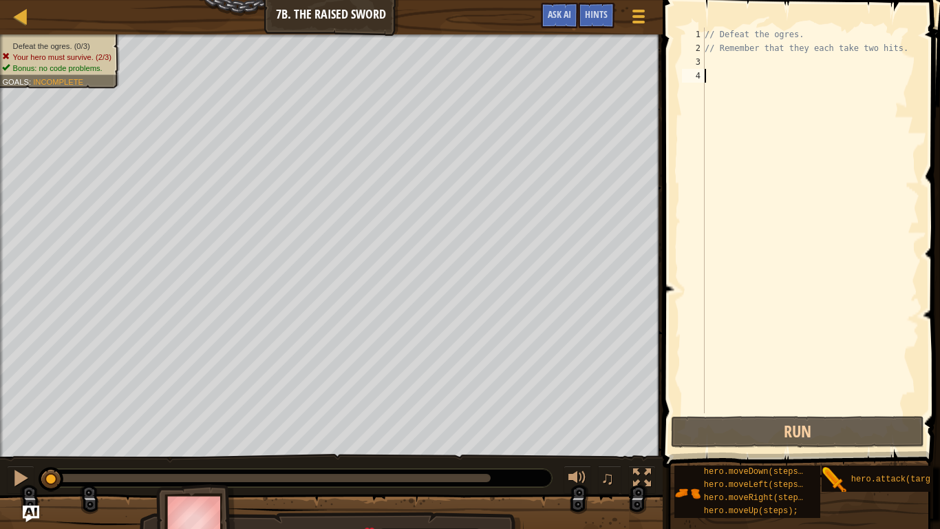
scroll to position [6, 0]
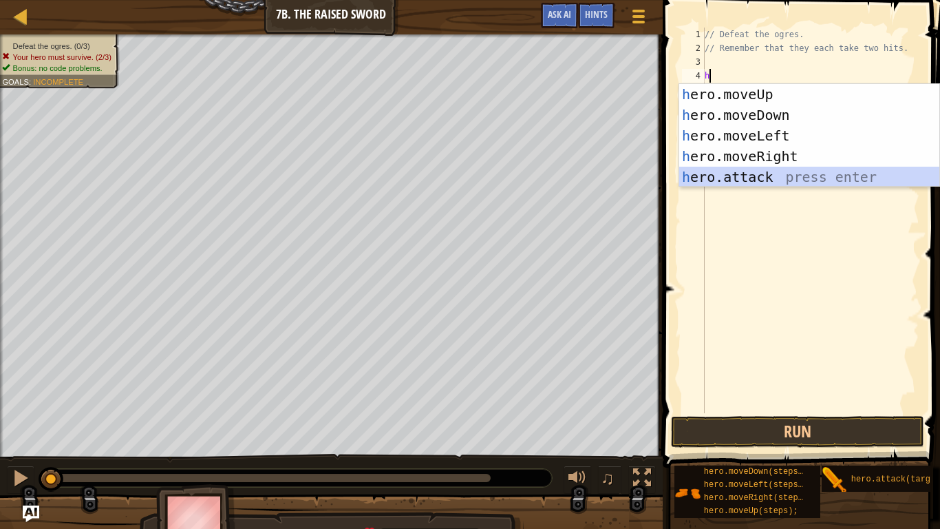
click at [703, 174] on div "h ero.moveUp press enter h ero.moveDown press enter h ero.moveLeft press enter …" at bounding box center [809, 156] width 260 height 145
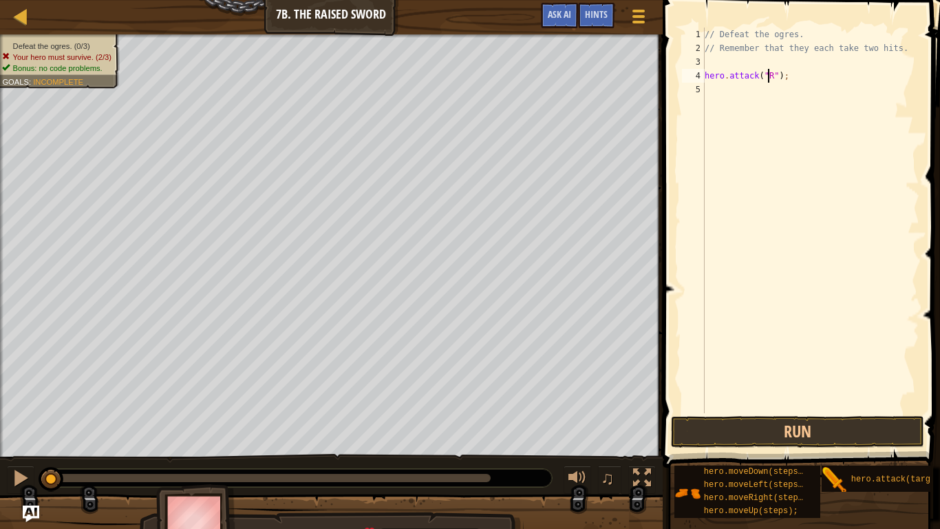
scroll to position [6, 6]
type textarea "hero.attack("Rig");"
click at [733, 90] on div "// Defeat the ogres. // Remember that they each take two hits. hero . attack ( …" at bounding box center [811, 234] width 218 height 413
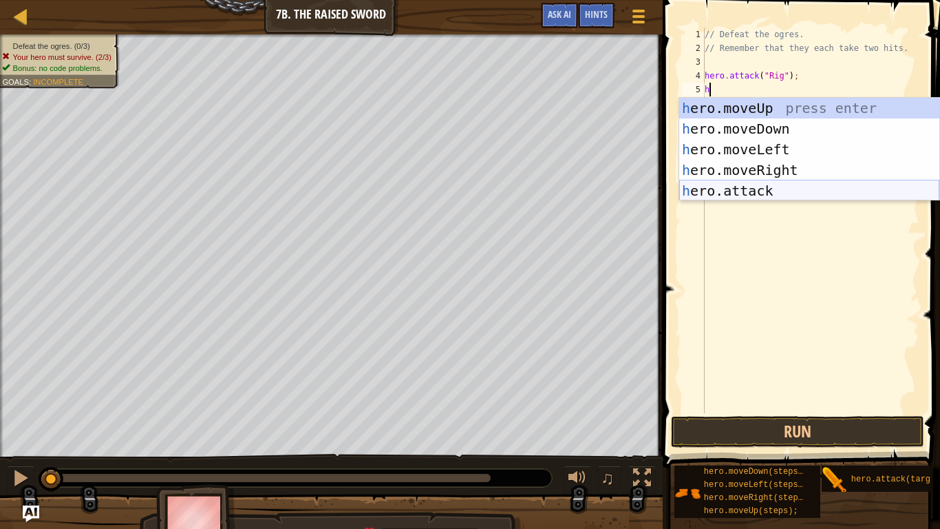
click at [758, 191] on div "h ero.moveUp press enter h ero.moveDown press enter h ero.moveLeft press enter …" at bounding box center [809, 170] width 260 height 145
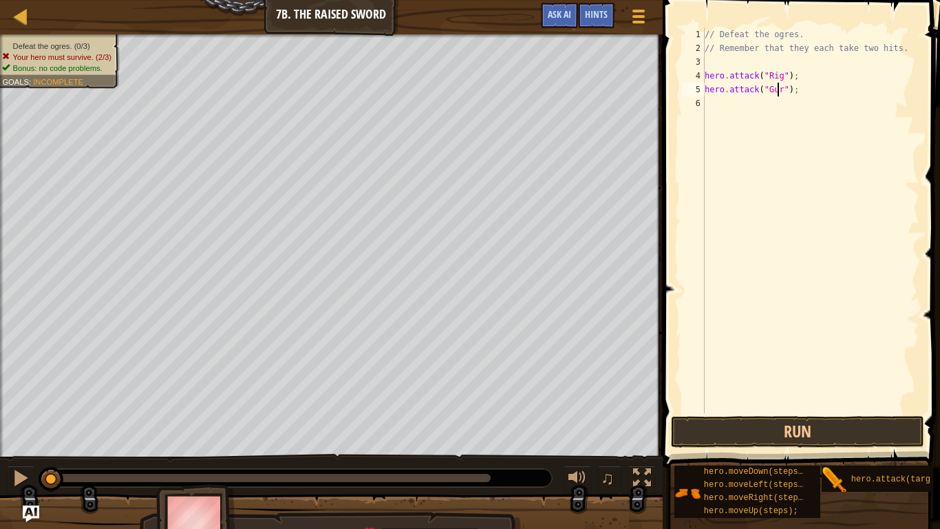
type textarea "hero.attack("Gurt");"
click at [714, 95] on div "// Defeat the ogres. // Remember that they each take two hits. hero . attack ( …" at bounding box center [811, 234] width 218 height 413
click at [710, 103] on div "// Defeat the ogres. // Remember that they each take two hits. hero . attack ( …" at bounding box center [811, 234] width 218 height 413
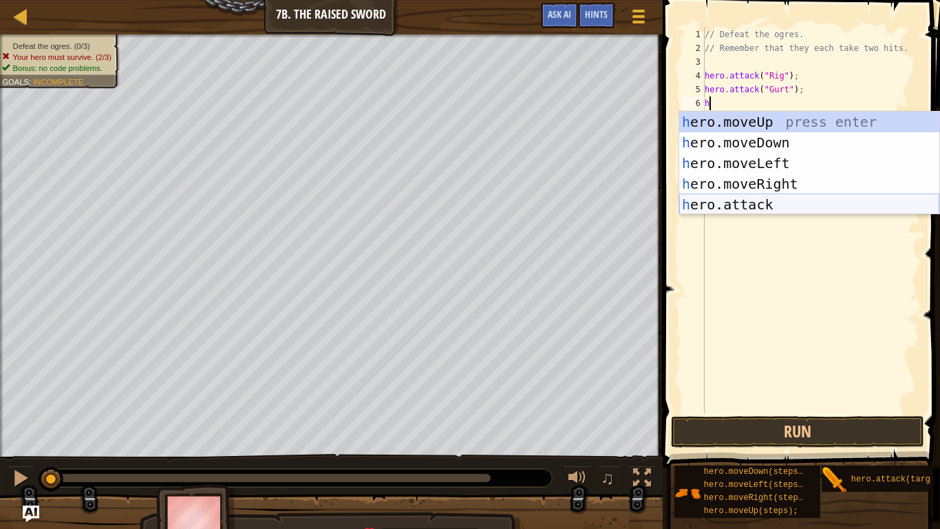
click at [776, 205] on div "h ero.moveUp press enter h ero.moveDown press enter h ero.moveLeft press enter …" at bounding box center [809, 184] width 260 height 145
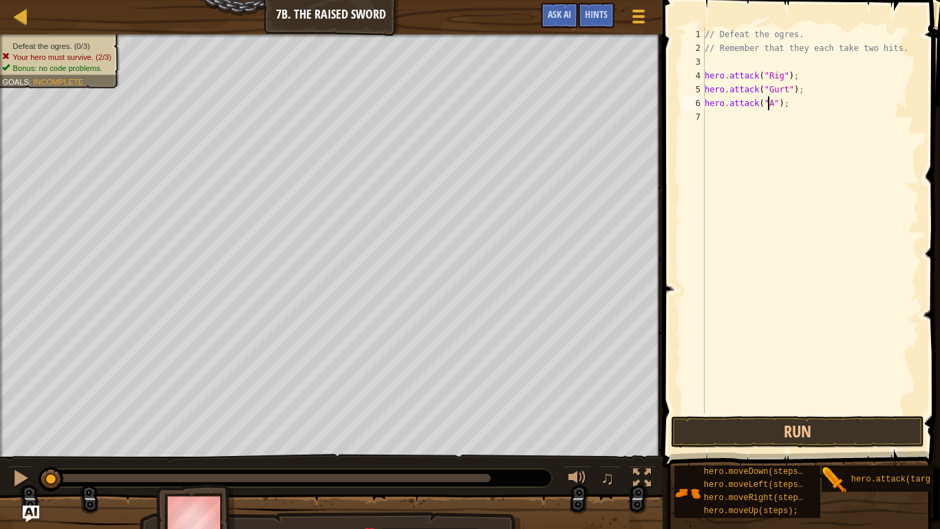
scroll to position [6, 6]
type textarea "hero.attack("Ack");"
click at [730, 120] on div "// Defeat the ogres. // Remember that they each take two hits. hero . attack ( …" at bounding box center [811, 234] width 218 height 413
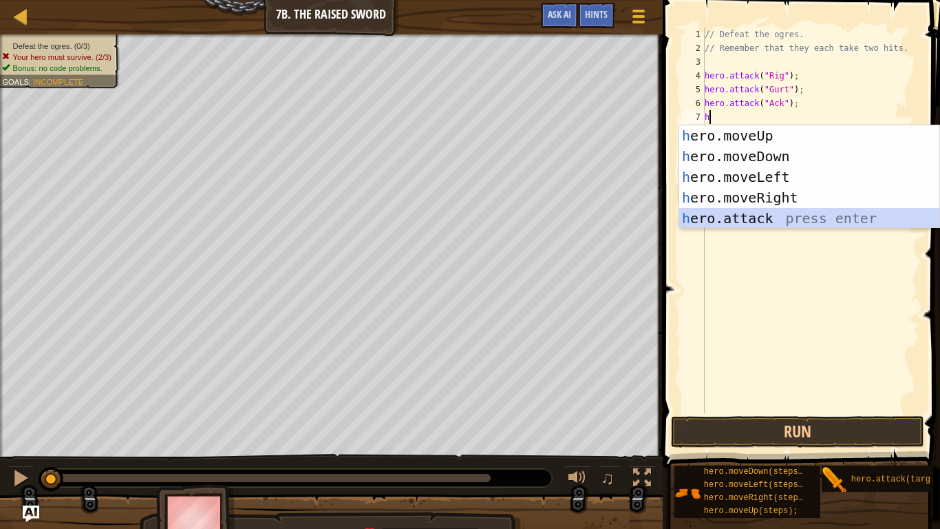
click at [770, 215] on div "h ero.moveUp press enter h ero.moveDown press enter h ero.moveLeft press enter …" at bounding box center [809, 197] width 260 height 145
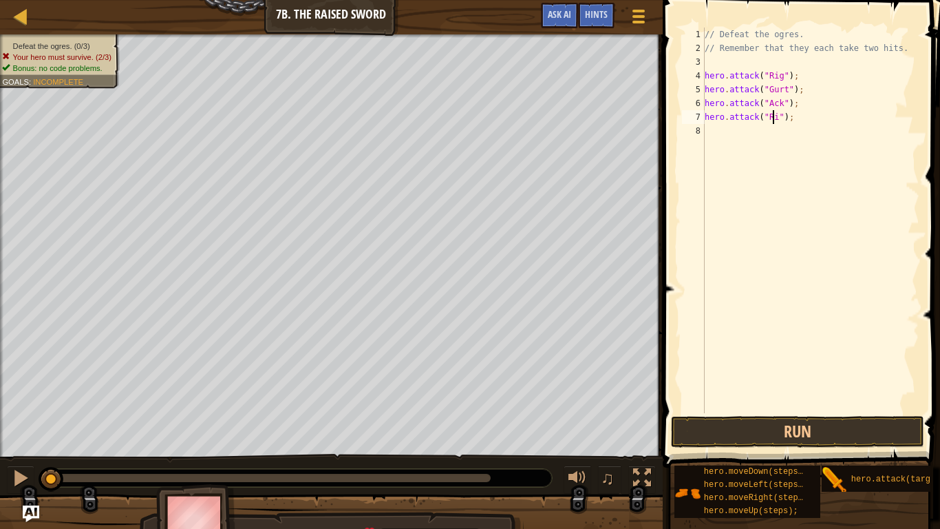
scroll to position [6, 6]
type textarea "hero.attack("Rig");"
click at [717, 136] on div "// Defeat the ogres. // Remember that they each take two hits. hero . attack ( …" at bounding box center [811, 234] width 218 height 413
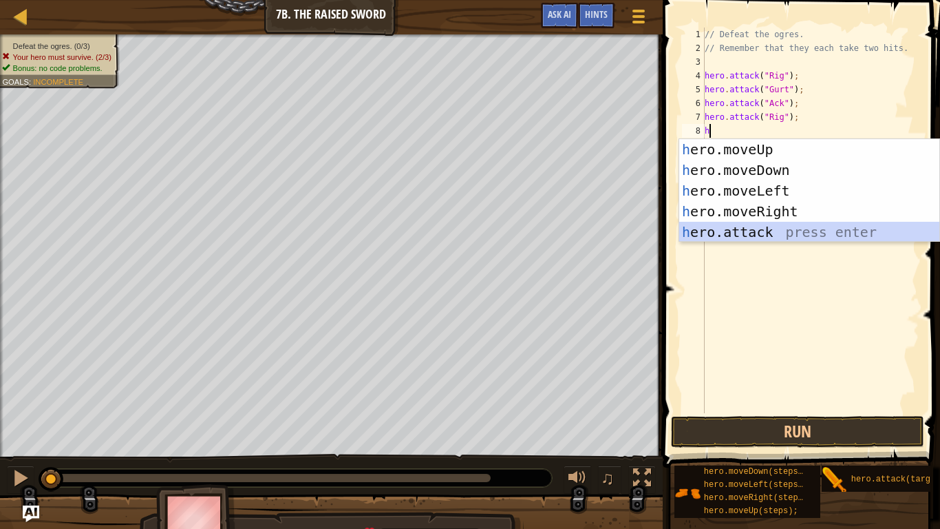
click at [771, 230] on div "h ero.moveUp press enter h ero.moveDown press enter h ero.moveLeft press enter …" at bounding box center [809, 211] width 260 height 145
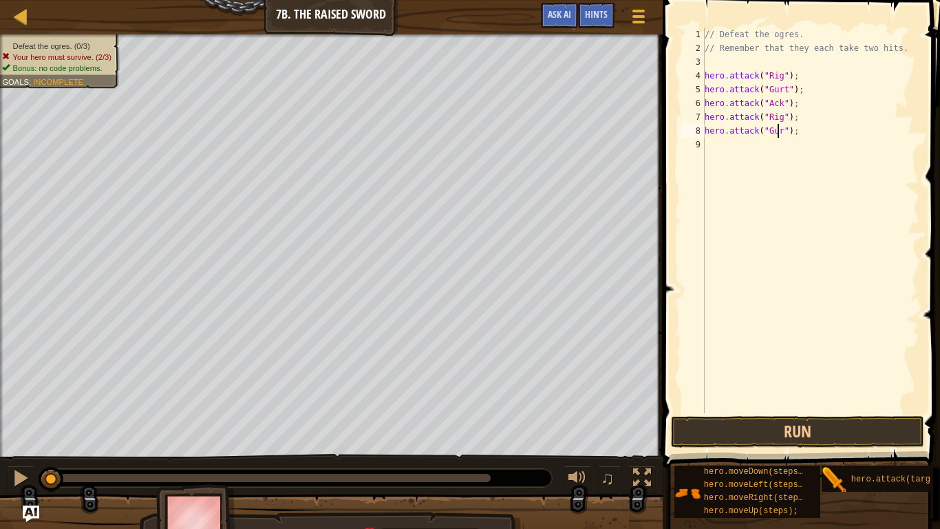
type textarea "hero.attack("Gurt");"
click at [731, 140] on div "// Defeat the ogres. // Remember that they each take two hits. hero . attack ( …" at bounding box center [811, 234] width 218 height 413
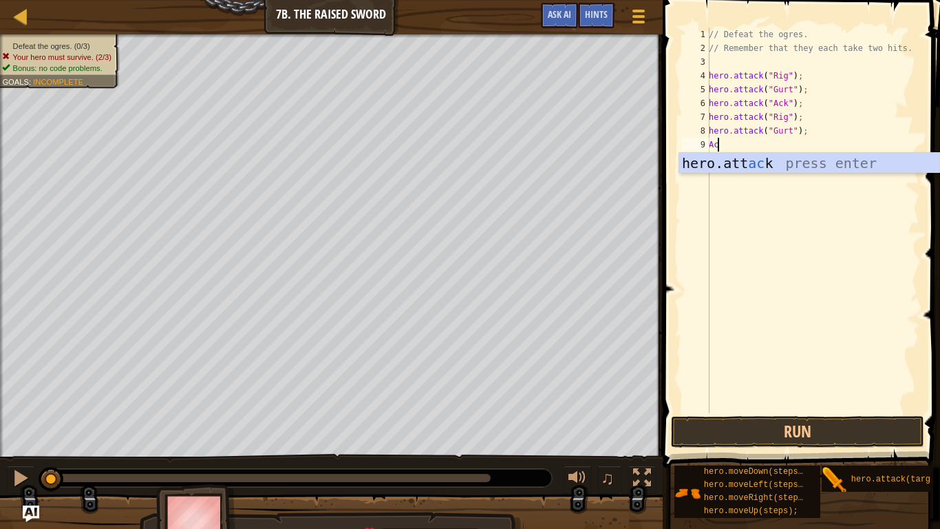
type textarea "A"
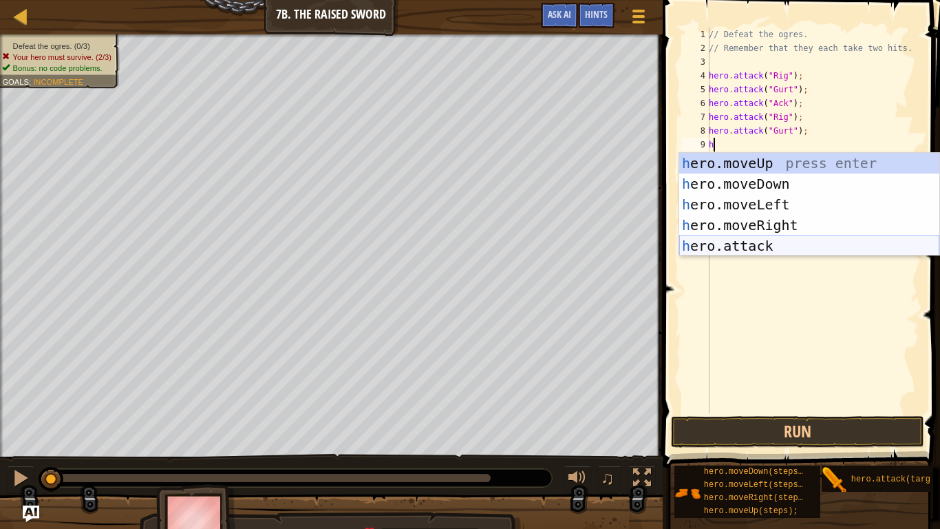
click at [773, 237] on div "h ero.moveUp press enter h ero.moveDown press enter h ero.moveLeft press enter …" at bounding box center [809, 225] width 260 height 145
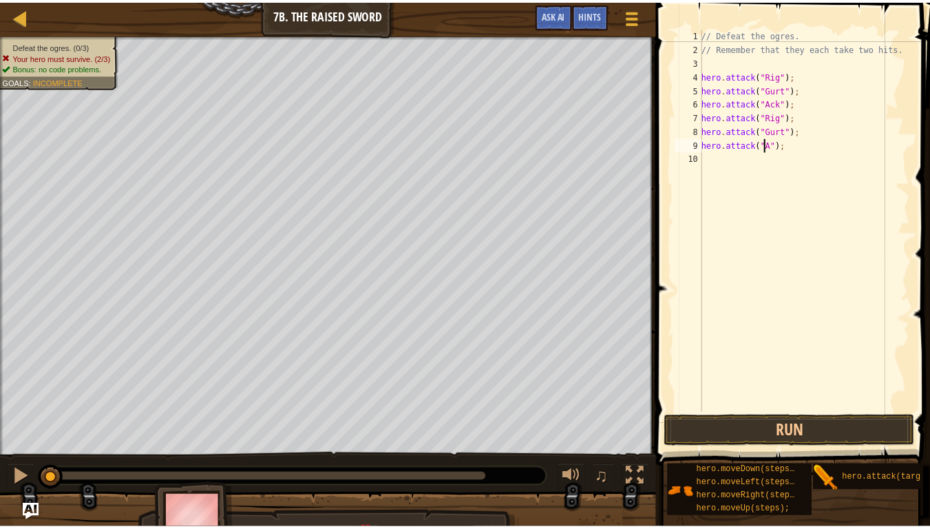
scroll to position [6, 6]
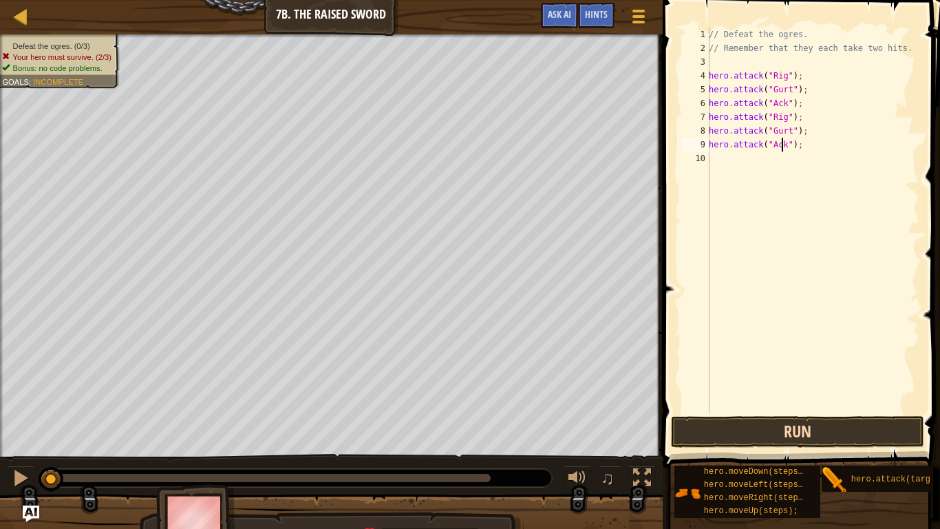
type textarea "hero.attack("Ack");"
click at [780, 430] on button "Run" at bounding box center [797, 432] width 253 height 32
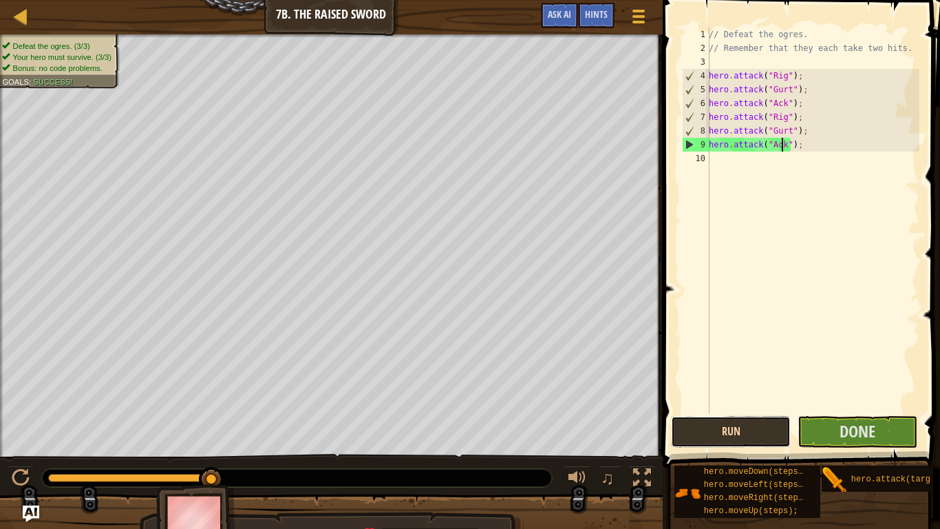
click at [754, 432] on button "Run" at bounding box center [731, 432] width 120 height 32
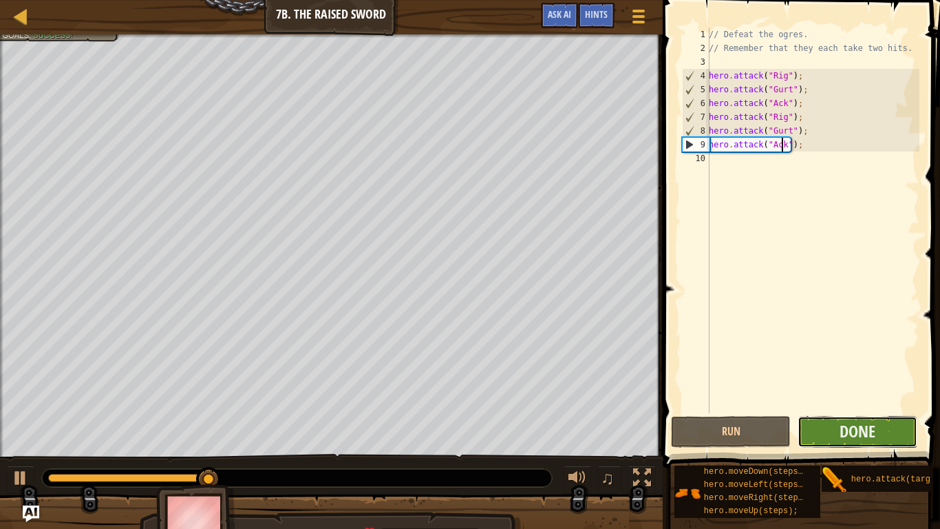
click at [830, 430] on button "Done" at bounding box center [858, 432] width 120 height 32
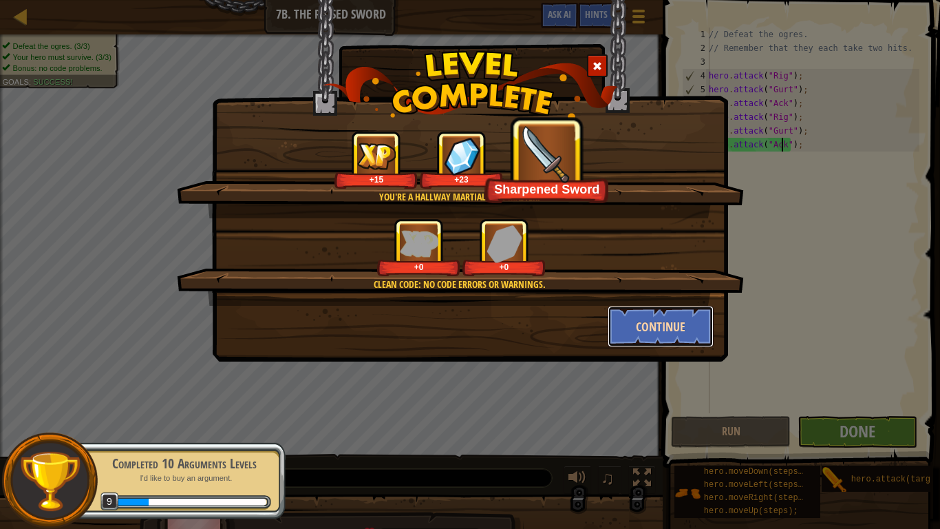
click at [659, 324] on button "Continue" at bounding box center [661, 326] width 107 height 41
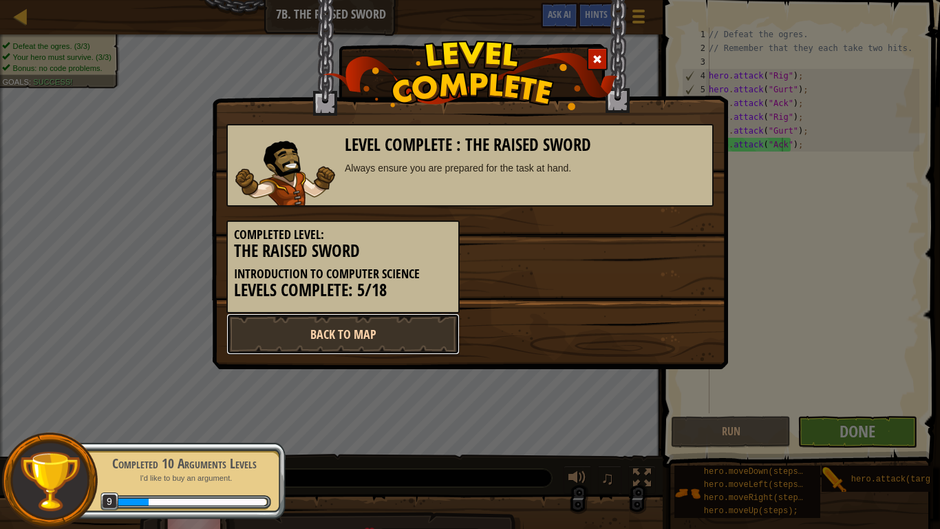
click at [273, 352] on link "Back to Map" at bounding box center [342, 333] width 233 height 41
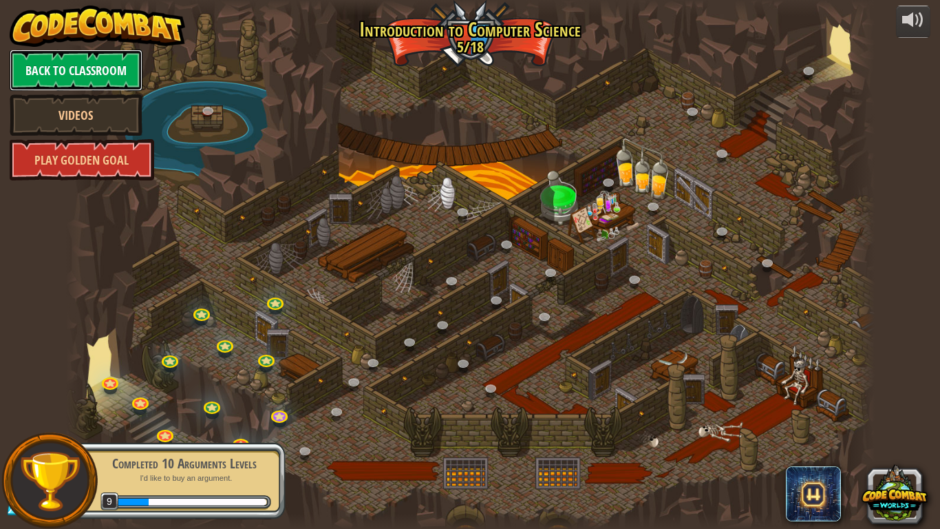
click at [105, 65] on link "Back to Classroom" at bounding box center [76, 70] width 133 height 41
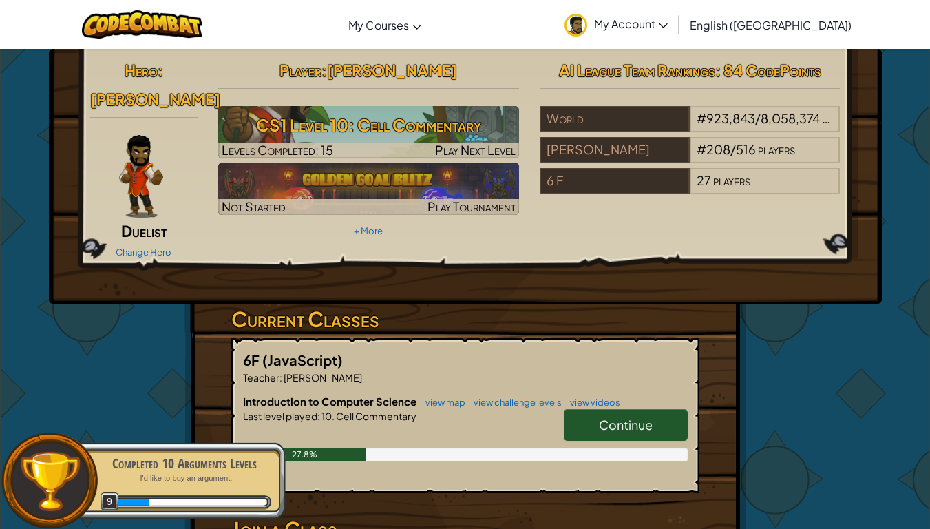
click at [668, 17] on span "My Account" at bounding box center [631, 24] width 74 height 14
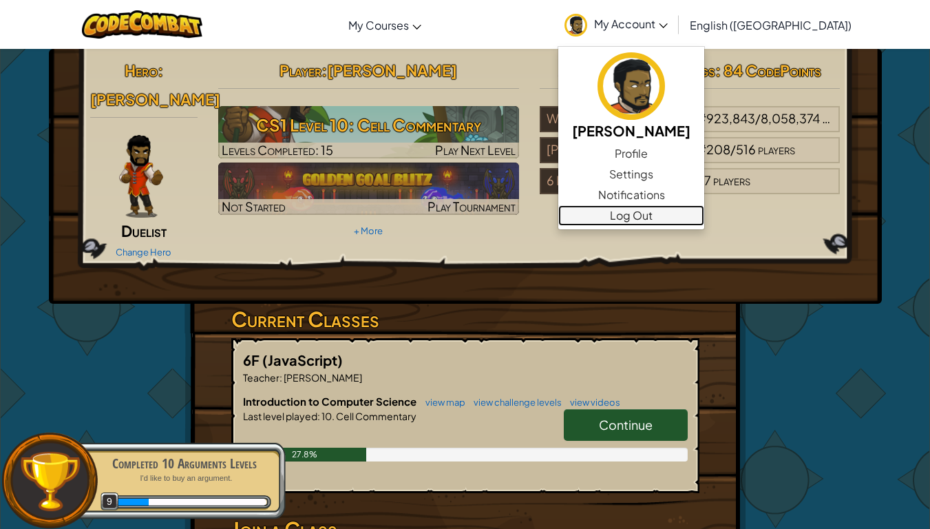
click at [698, 215] on link "Log Out" at bounding box center [631, 215] width 146 height 21
